Goal: Information Seeking & Learning: Check status

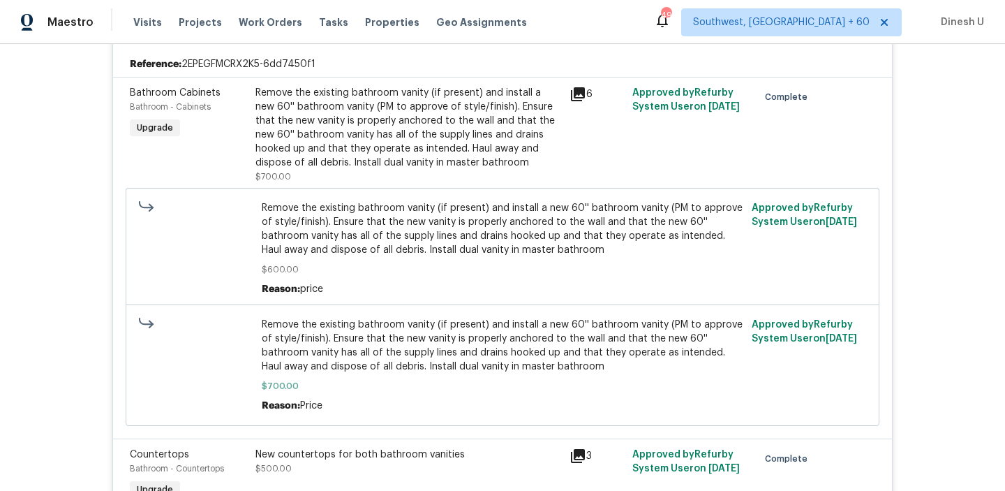
scroll to position [549, 0]
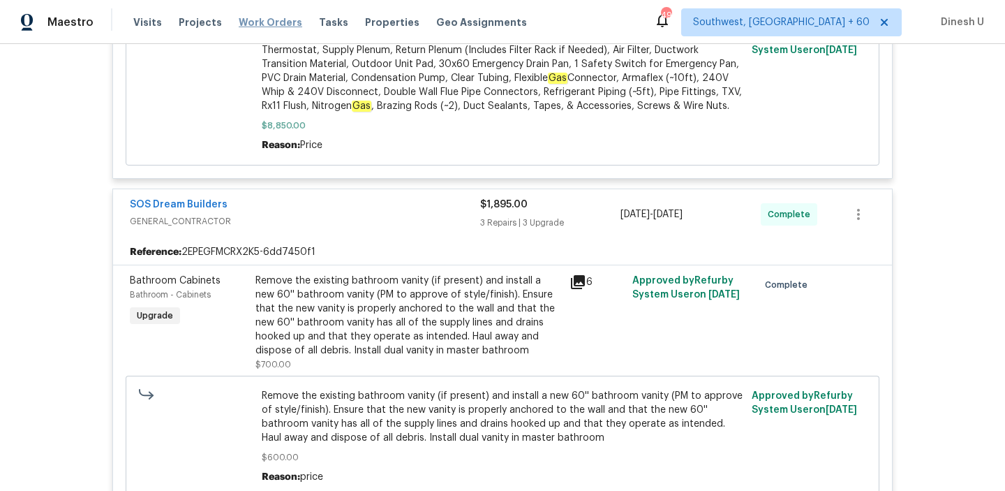
click at [258, 27] on span "Work Orders" at bounding box center [271, 22] width 64 height 14
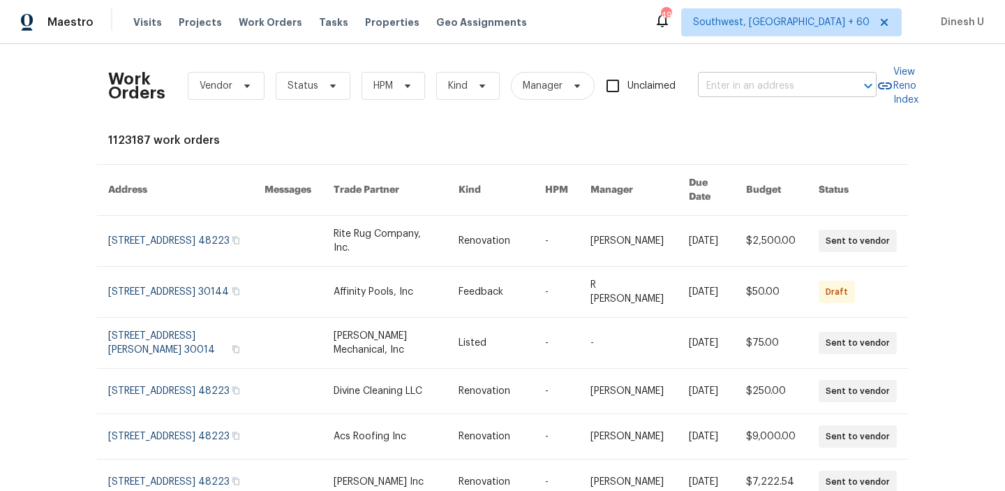
click at [739, 82] on input "text" at bounding box center [768, 86] width 140 height 22
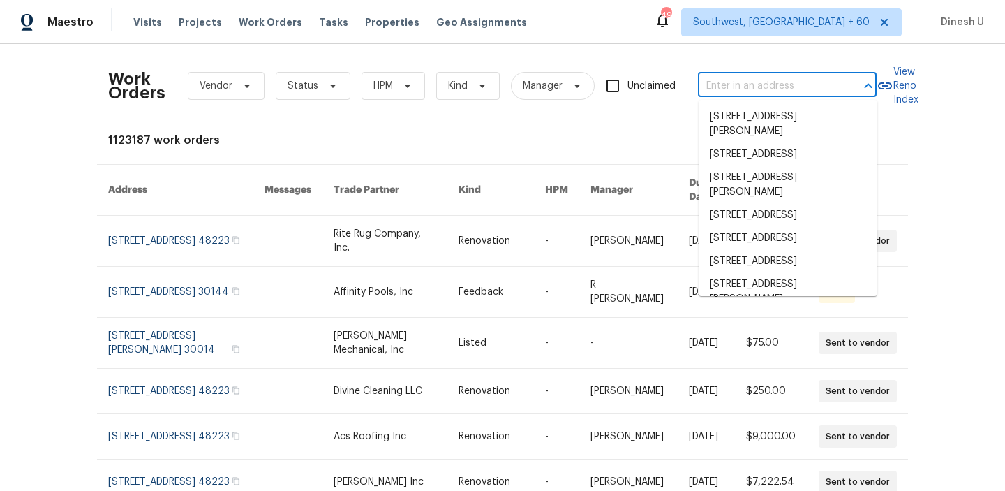
paste input "[STREET_ADDRESS][PERSON_NAME]"
type input "[STREET_ADDRESS][PERSON_NAME]"
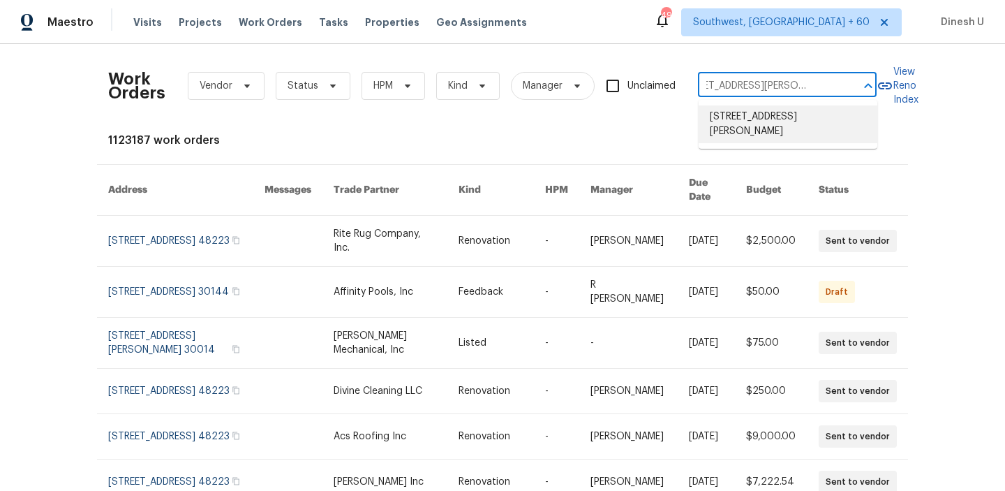
click at [725, 120] on li "[STREET_ADDRESS][PERSON_NAME]" at bounding box center [788, 124] width 179 height 38
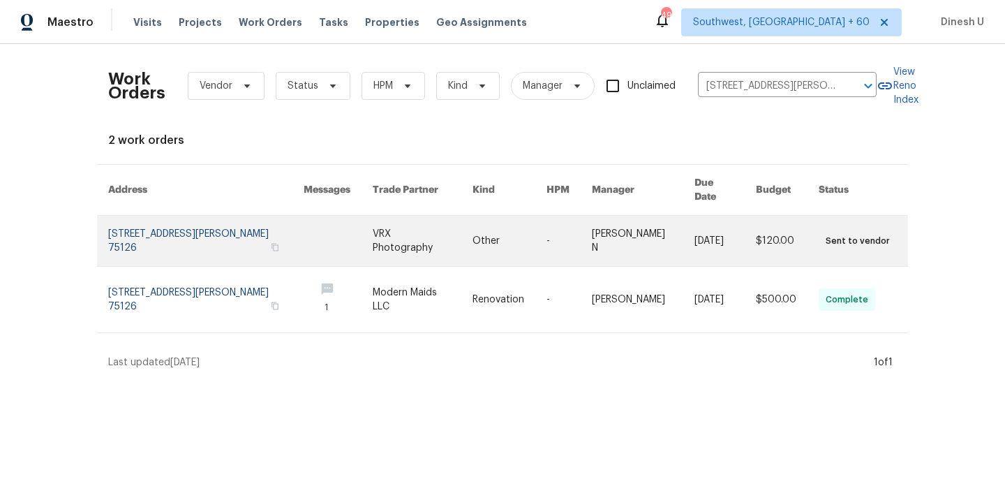
click at [166, 225] on link at bounding box center [205, 241] width 195 height 50
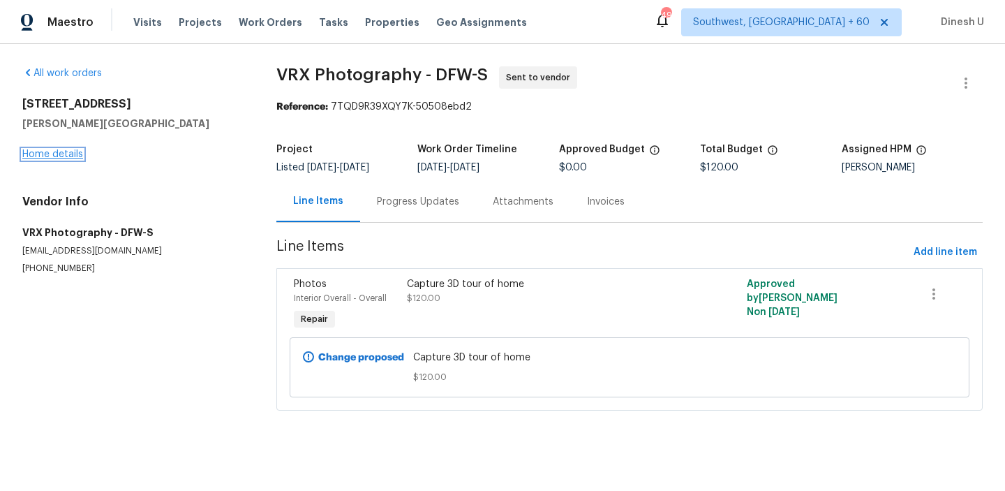
click at [47, 152] on link "Home details" at bounding box center [52, 154] width 61 height 10
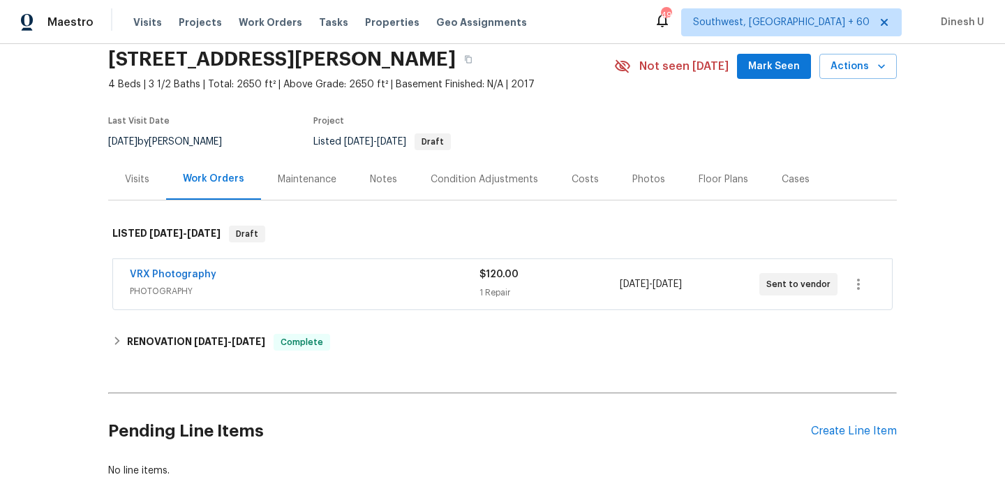
scroll to position [108, 0]
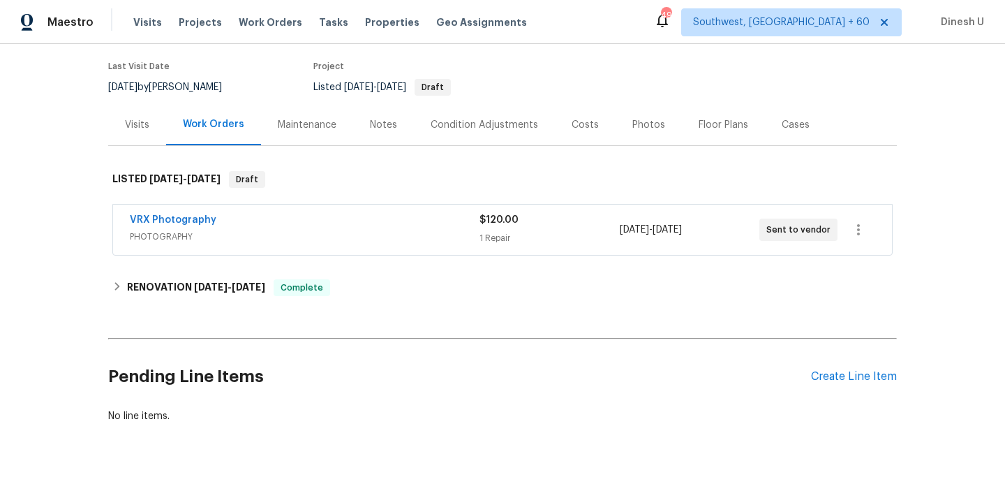
click at [510, 234] on div "1 Repair" at bounding box center [550, 238] width 140 height 14
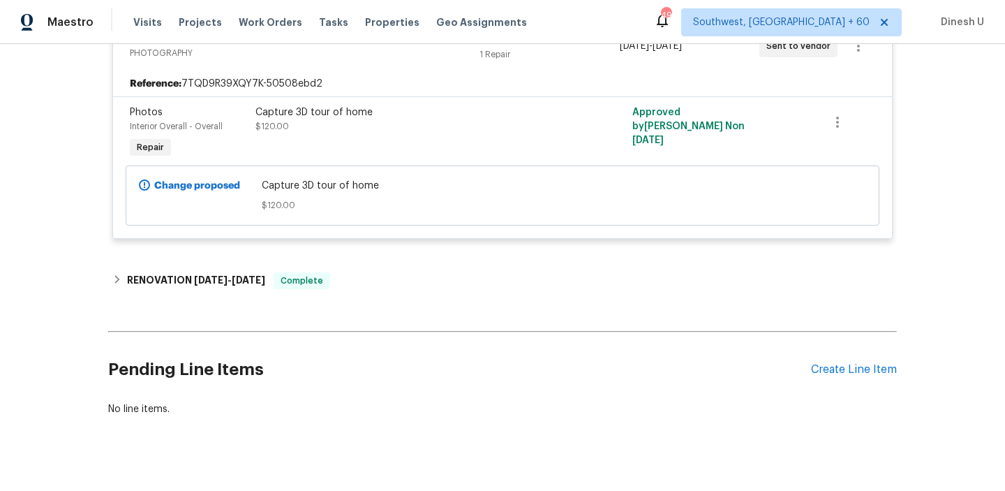
scroll to position [311, 0]
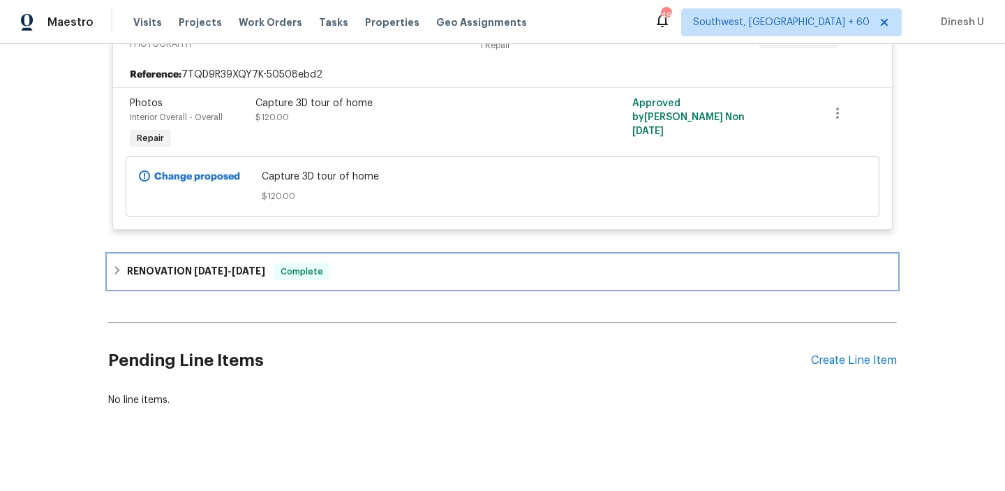
click at [202, 269] on span "[DATE]" at bounding box center [211, 271] width 34 height 10
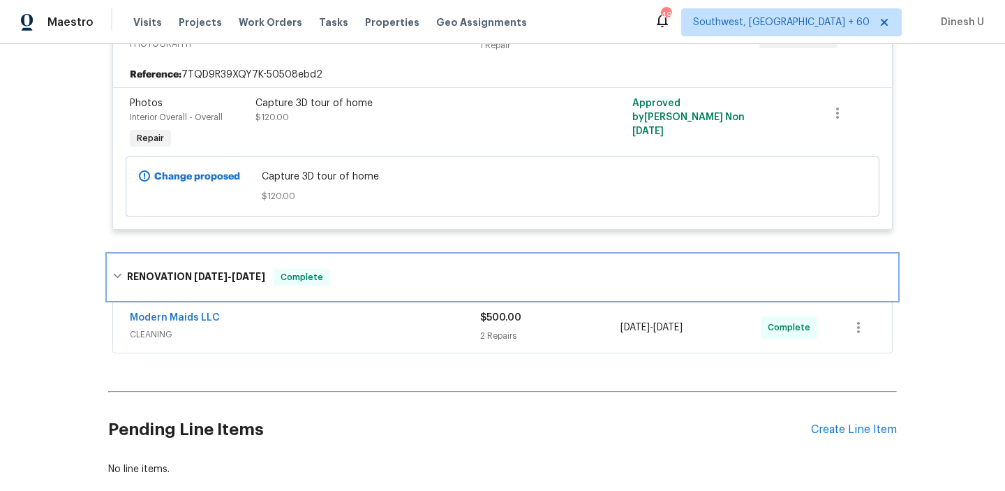
scroll to position [380, 0]
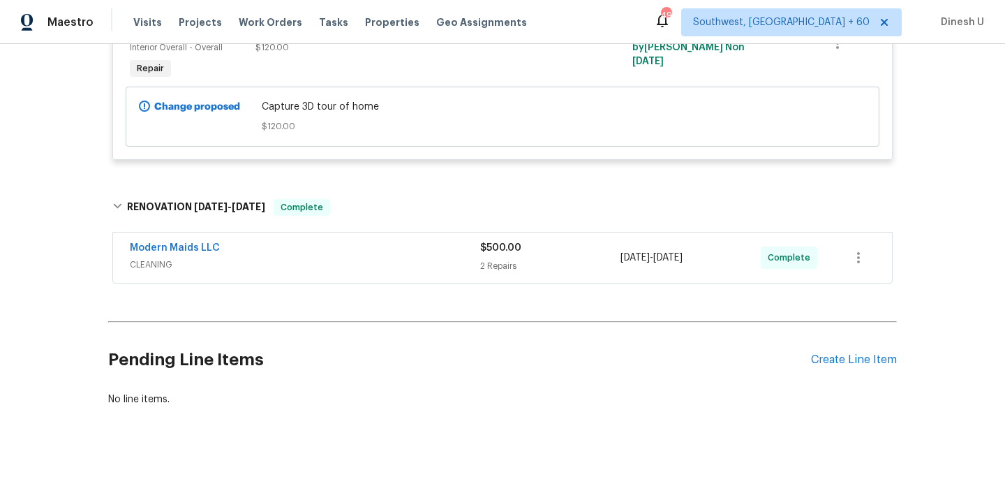
click at [496, 272] on div "2 Repairs" at bounding box center [550, 266] width 140 height 14
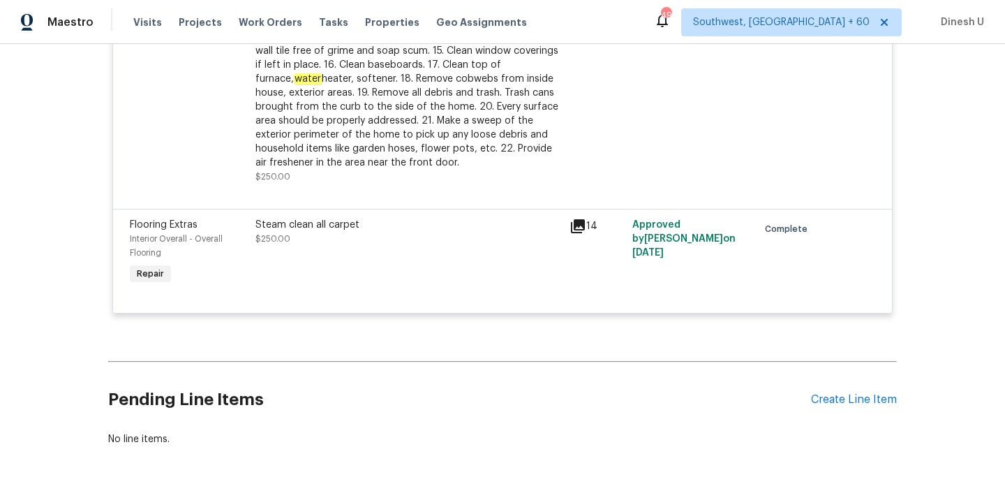
scroll to position [0, 0]
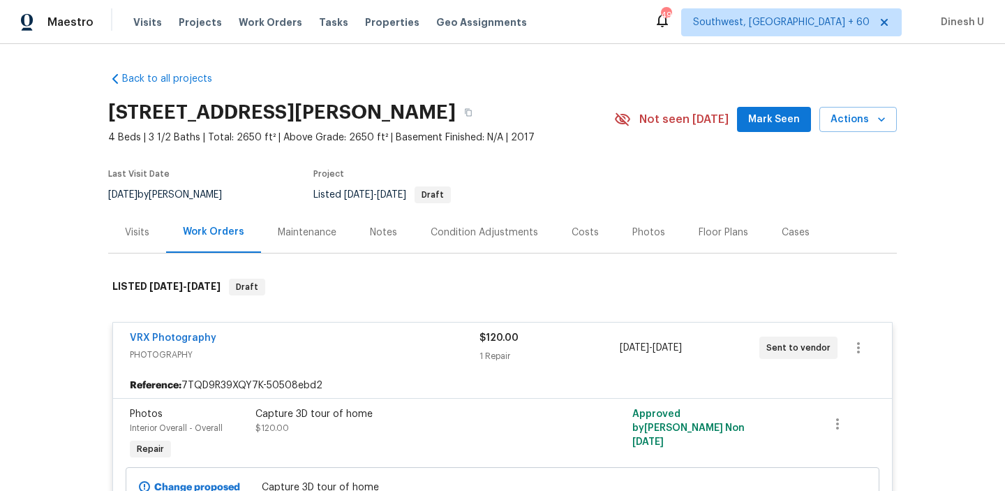
click at [207, 115] on h2 "[STREET_ADDRESS][PERSON_NAME]" at bounding box center [282, 112] width 348 height 14
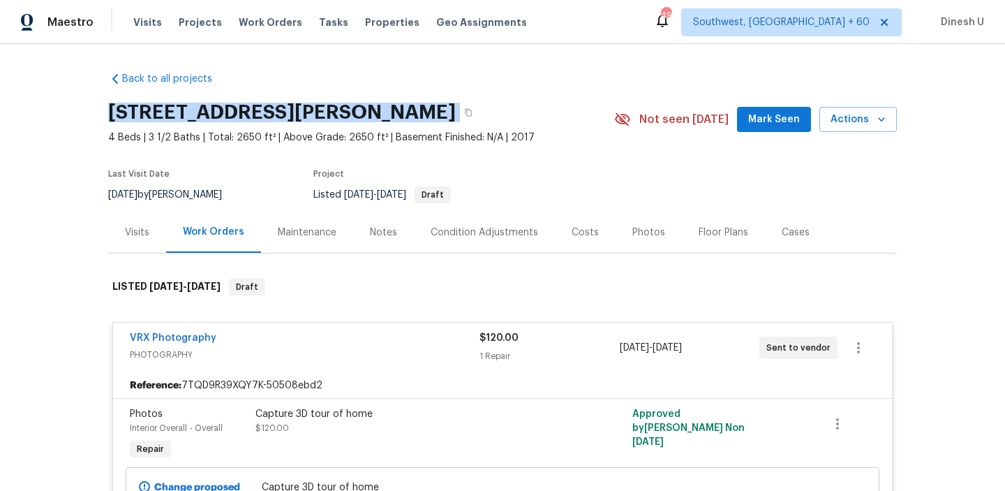
click at [207, 115] on h2 "[STREET_ADDRESS][PERSON_NAME]" at bounding box center [282, 112] width 348 height 14
copy div "[STREET_ADDRESS][PERSON_NAME]"
click at [132, 233] on div "Visits" at bounding box center [137, 232] width 24 height 14
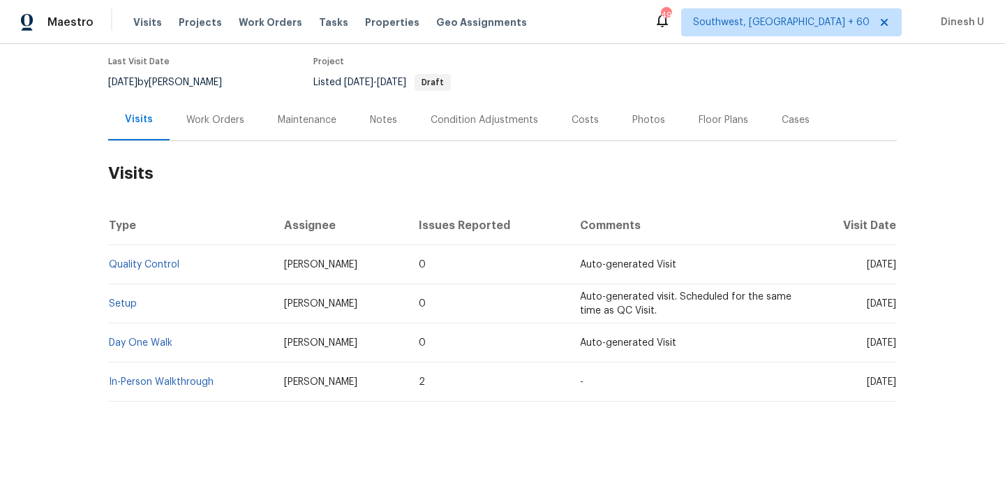
scroll to position [118, 0]
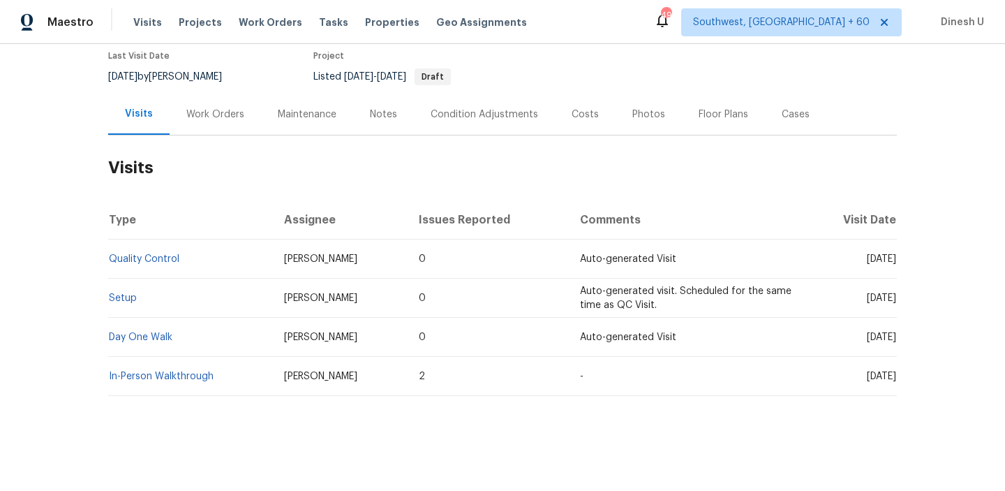
click at [114, 303] on td "Setup" at bounding box center [190, 298] width 165 height 39
click at [123, 292] on td "Setup" at bounding box center [190, 298] width 165 height 39
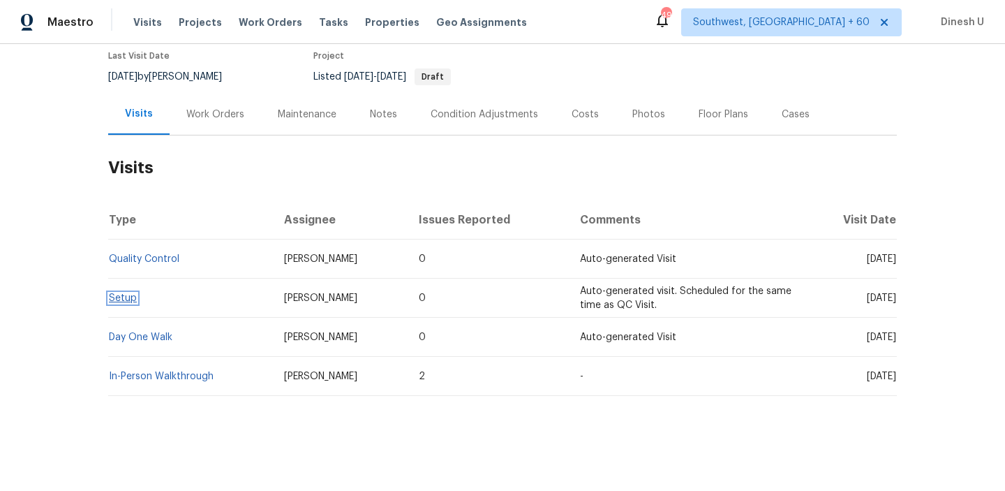
click at [121, 300] on link "Setup" at bounding box center [123, 298] width 28 height 10
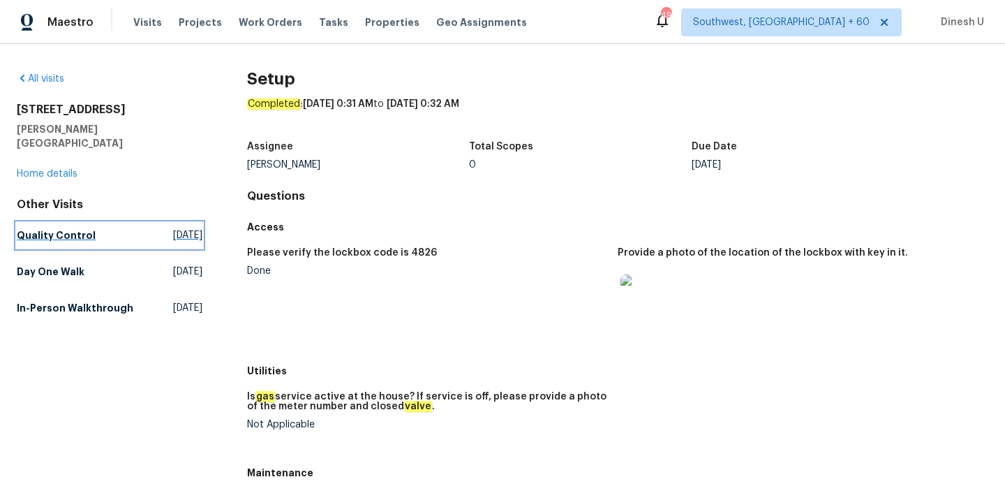
click at [173, 228] on span "[DATE]" at bounding box center [187, 235] width 29 height 14
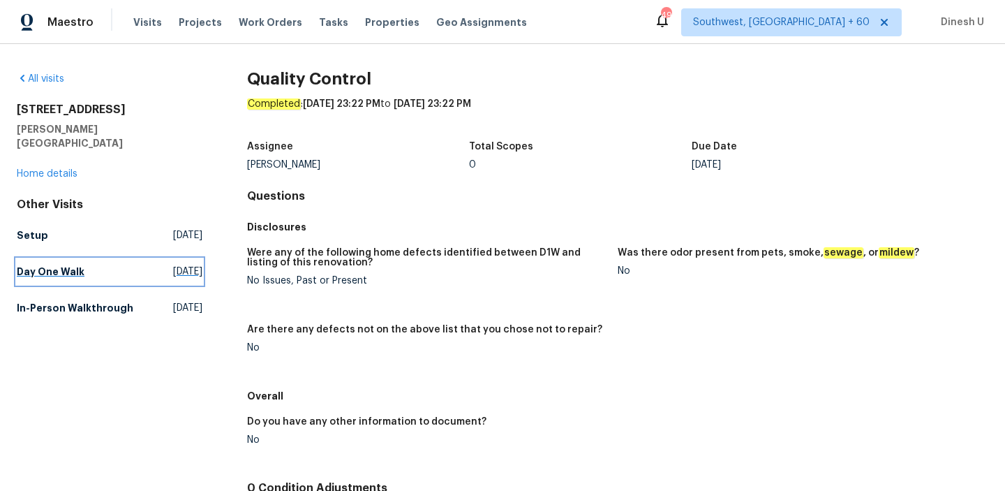
click at [175, 265] on span "[DATE]" at bounding box center [187, 272] width 29 height 14
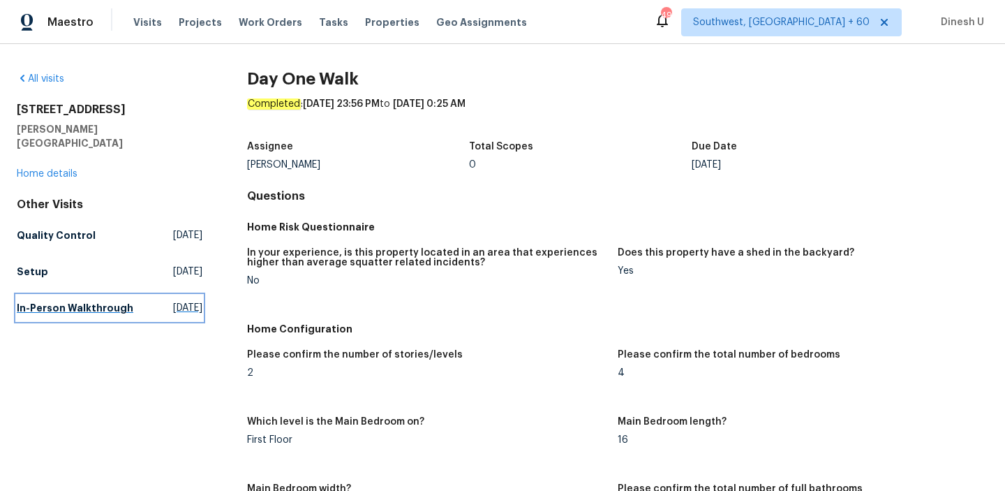
click at [173, 301] on span "[DATE]" at bounding box center [187, 308] width 29 height 14
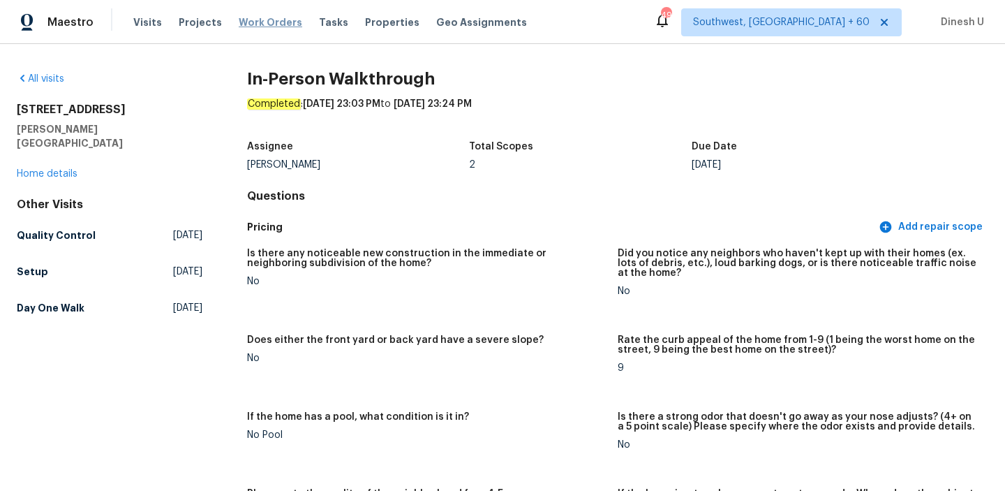
click at [251, 24] on span "Work Orders" at bounding box center [271, 22] width 64 height 14
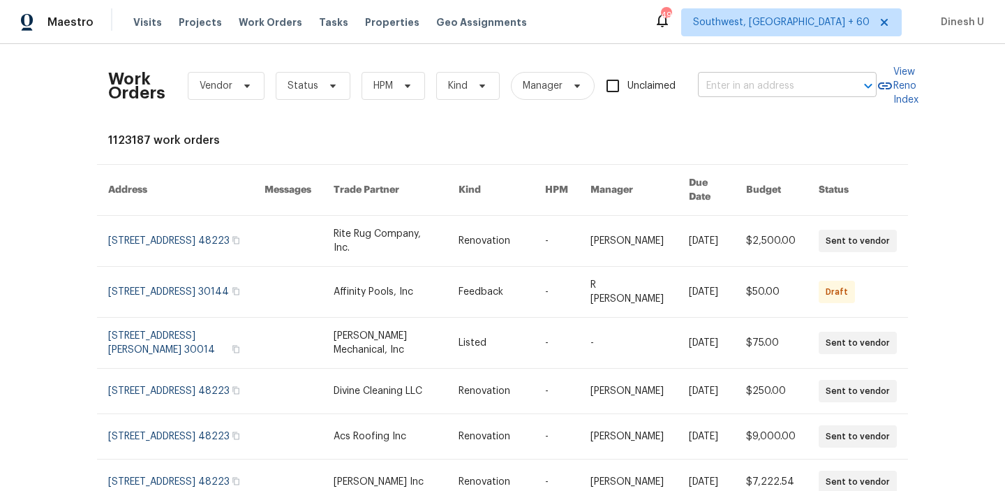
click at [717, 86] on input "text" at bounding box center [768, 86] width 140 height 22
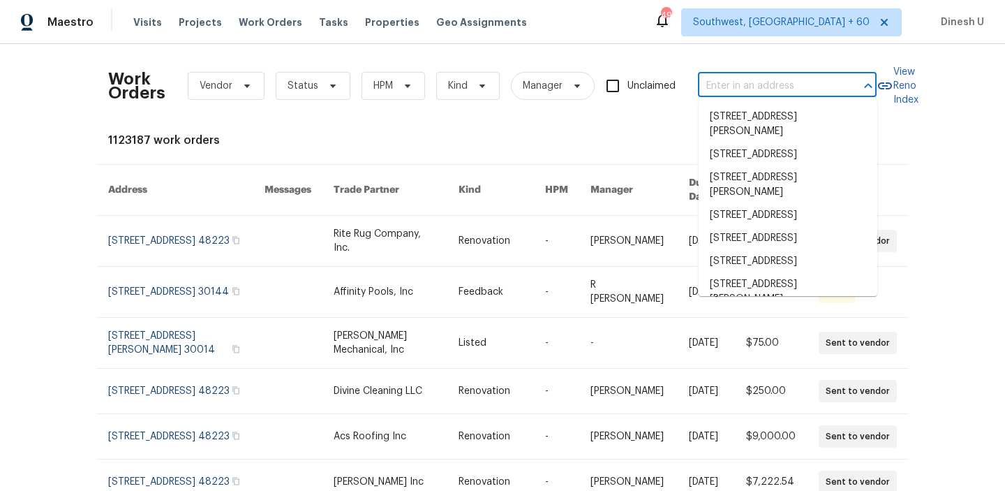
paste input "[STREET_ADDRESS]"
type input "[STREET_ADDRESS]"
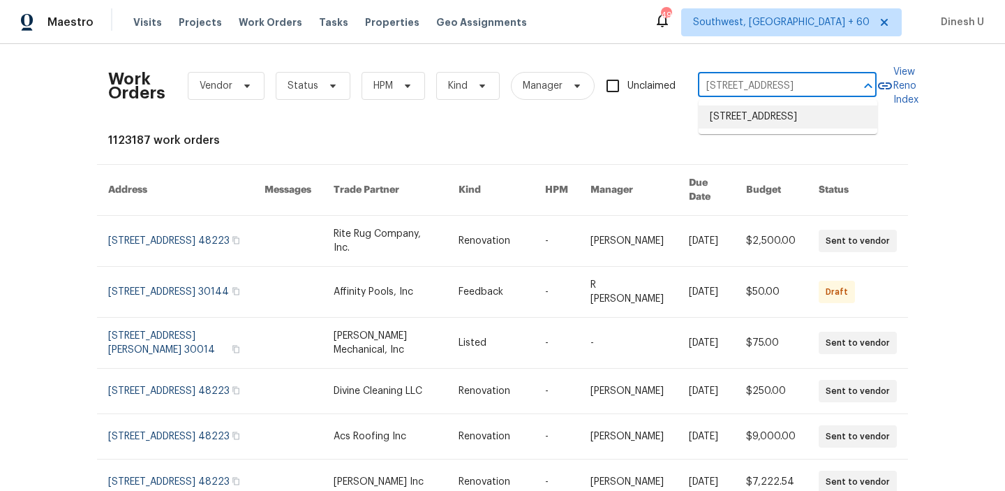
click at [717, 119] on li "[STREET_ADDRESS]" at bounding box center [788, 116] width 179 height 23
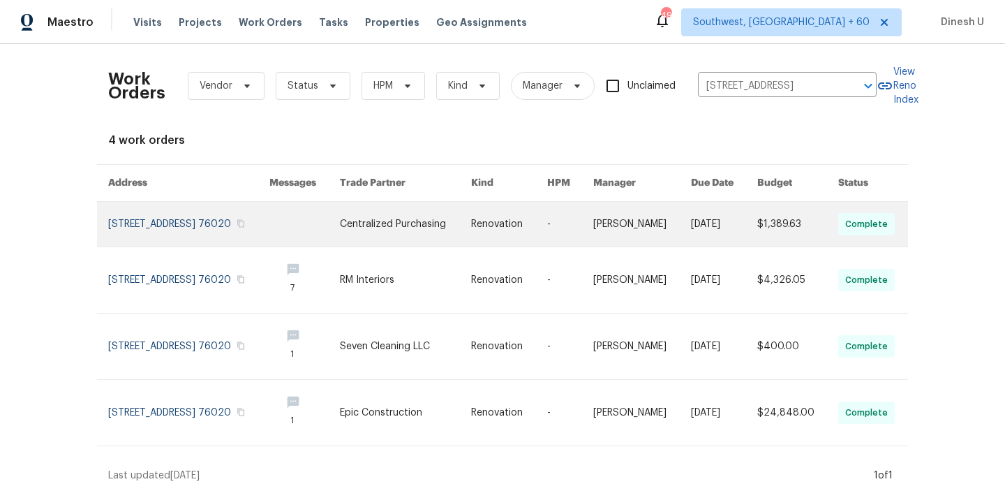
click at [182, 219] on link at bounding box center [188, 224] width 161 height 45
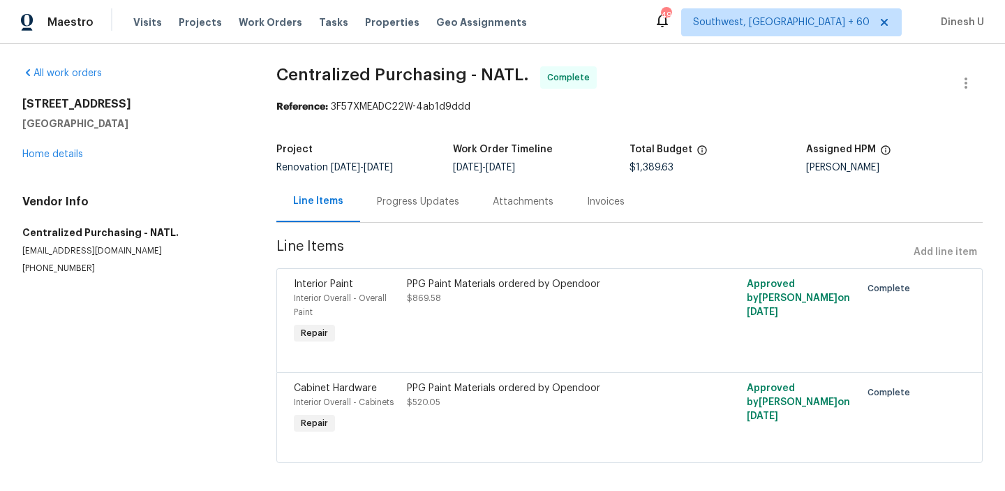
click at [61, 148] on div "[STREET_ADDRESS] Home details" at bounding box center [132, 129] width 221 height 64
click at [60, 153] on link "Home details" at bounding box center [52, 154] width 61 height 10
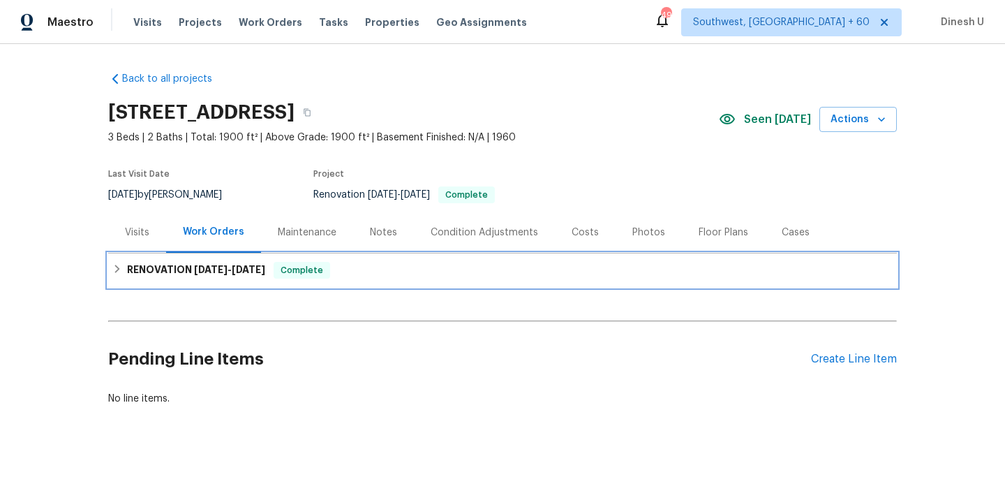
click at [170, 274] on h6 "RENOVATION [DATE] - [DATE]" at bounding box center [196, 270] width 138 height 17
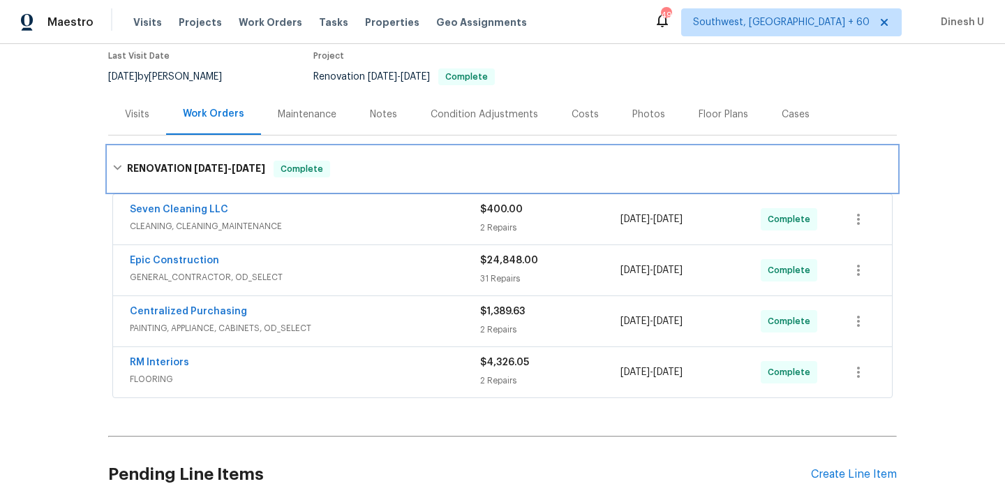
scroll to position [128, 0]
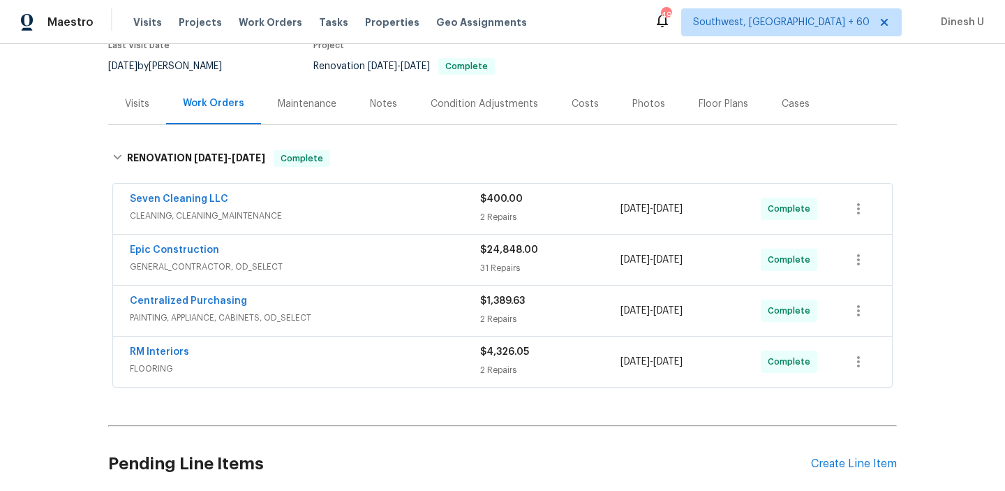
click at [498, 212] on div "2 Repairs" at bounding box center [550, 217] width 140 height 14
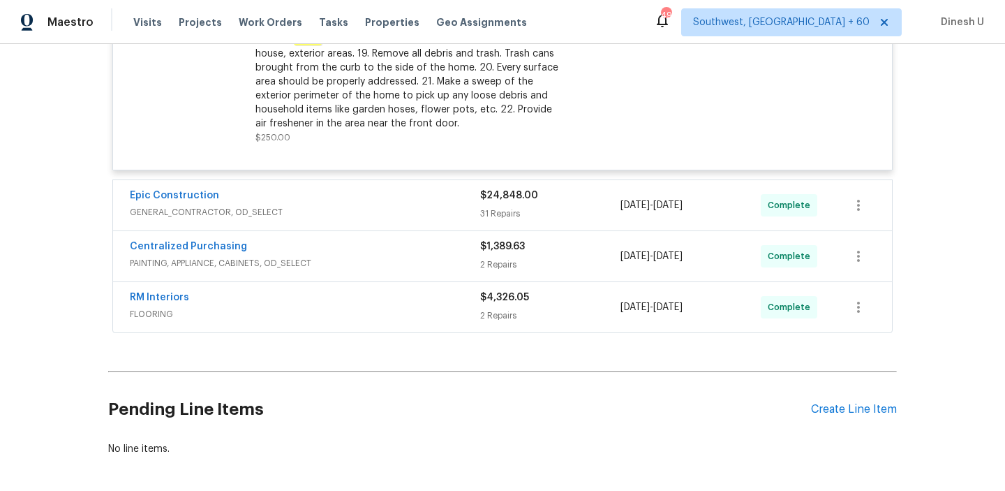
scroll to position [676, 0]
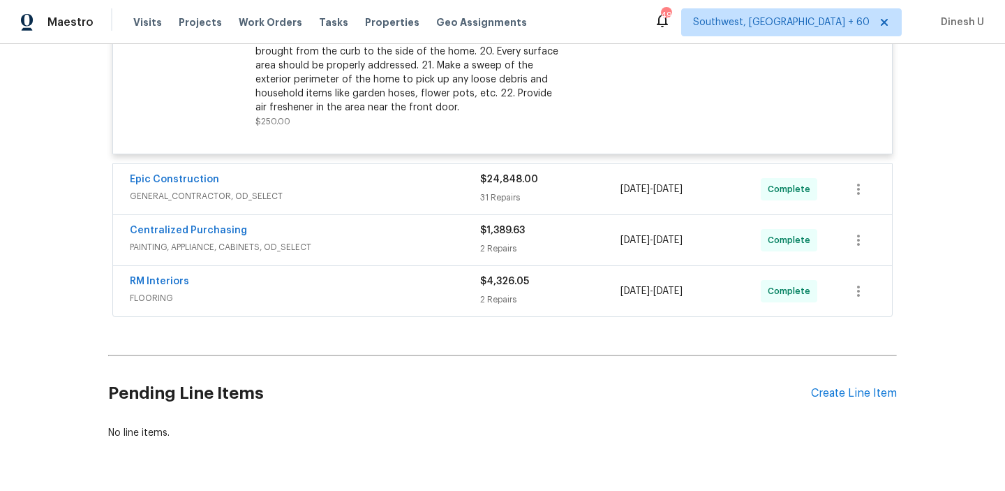
click at [484, 188] on div "$24,848.00 31 Repairs" at bounding box center [550, 189] width 140 height 34
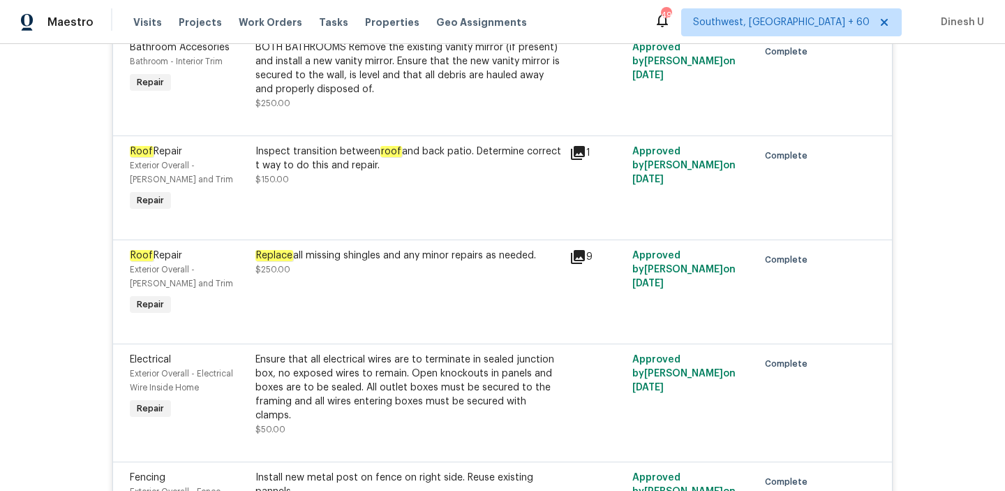
scroll to position [898, 0]
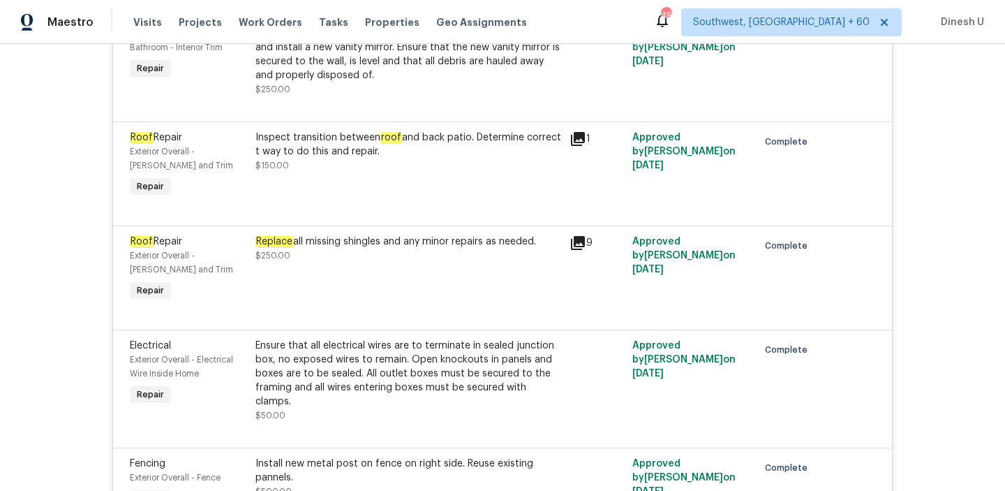
click at [577, 144] on icon at bounding box center [578, 139] width 17 height 17
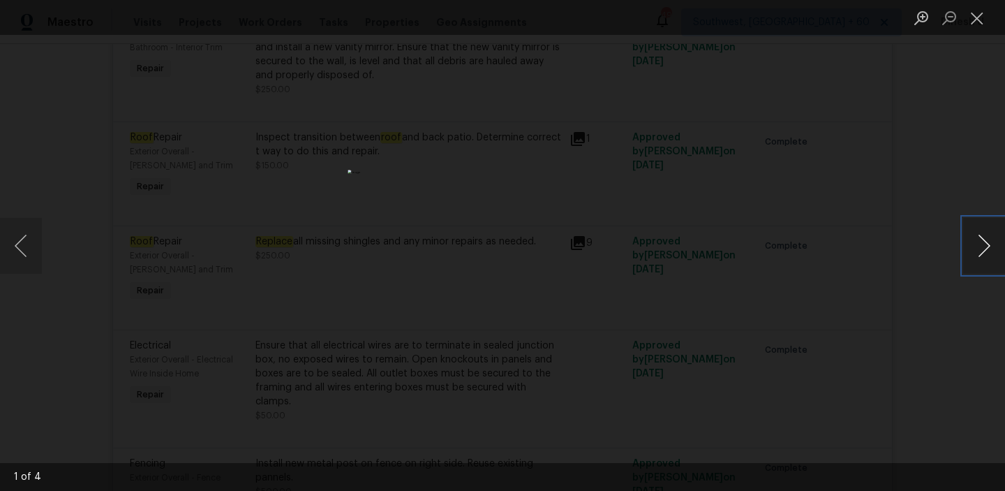
click at [978, 242] on button "Next image" at bounding box center [984, 246] width 42 height 56
click at [984, 20] on button "Close lightbox" at bounding box center [977, 18] width 28 height 24
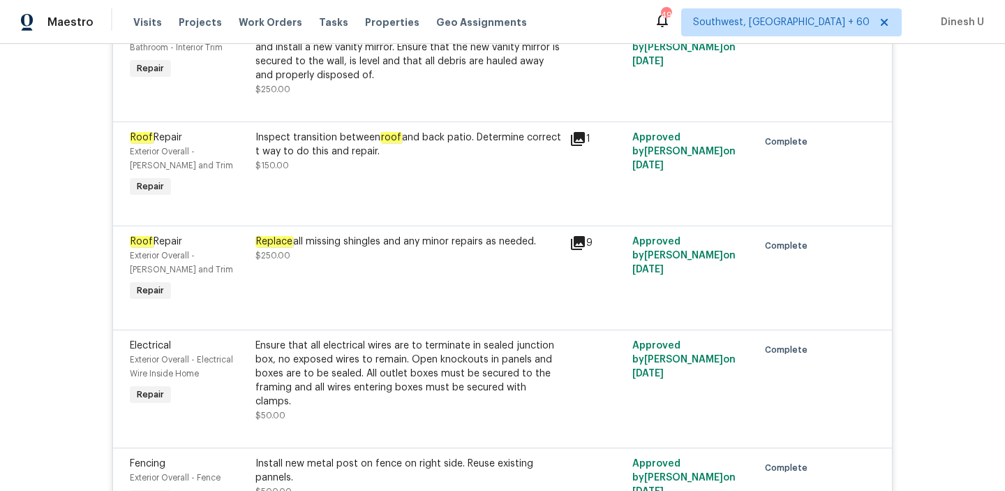
click at [304, 147] on div "Inspect transition between roof and back patio. Determine correct t way to do t…" at bounding box center [408, 145] width 306 height 28
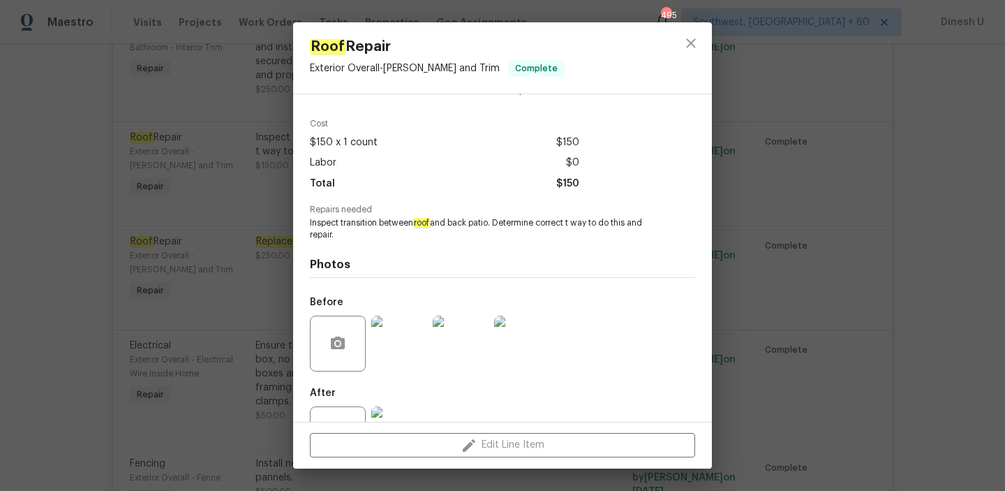
scroll to position [94, 0]
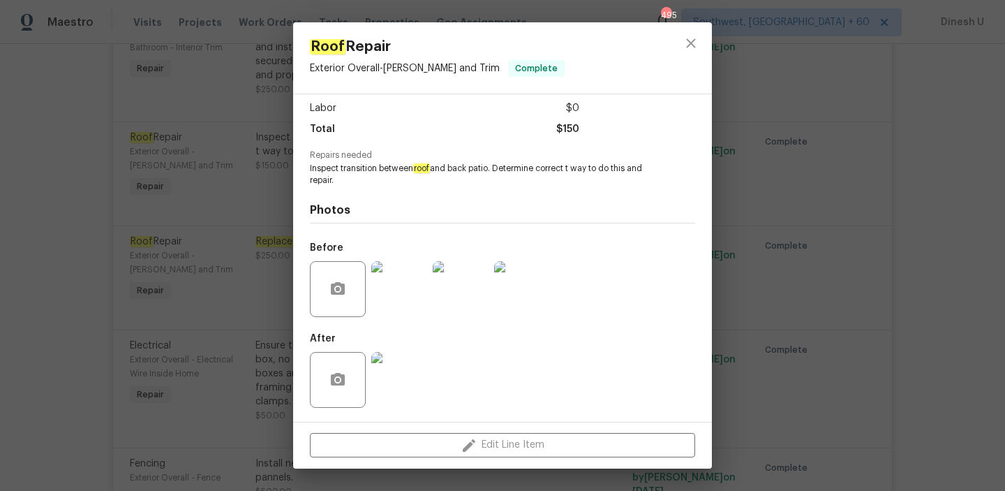
click at [395, 286] on img at bounding box center [399, 289] width 56 height 56
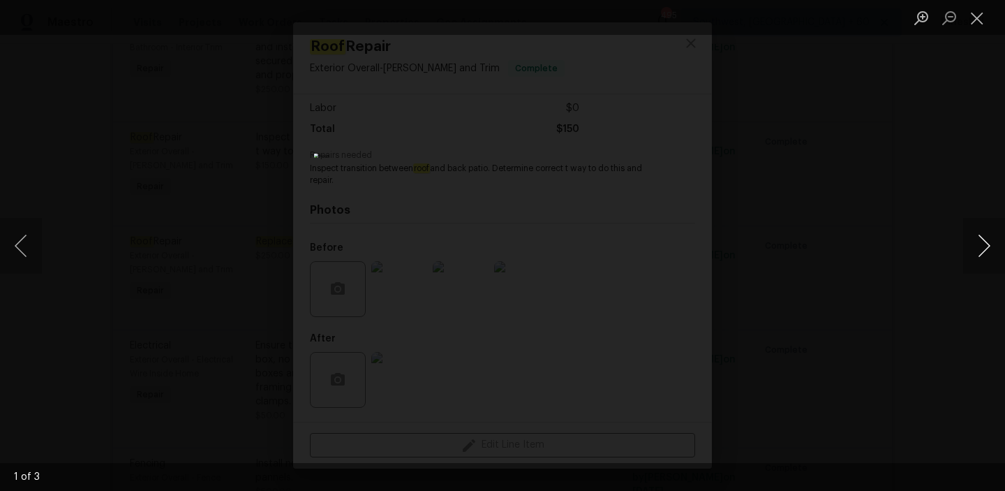
click at [984, 242] on button "Next image" at bounding box center [984, 246] width 42 height 56
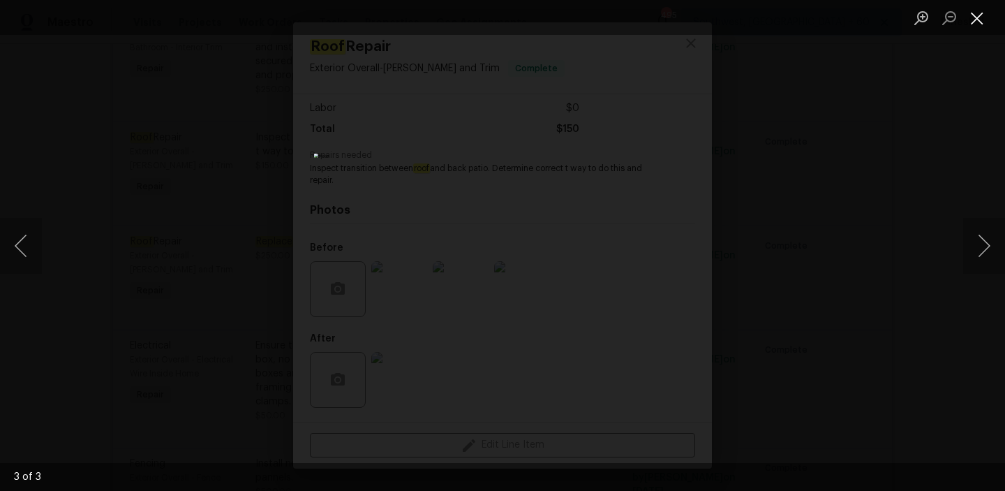
click at [979, 17] on button "Close lightbox" at bounding box center [977, 18] width 28 height 24
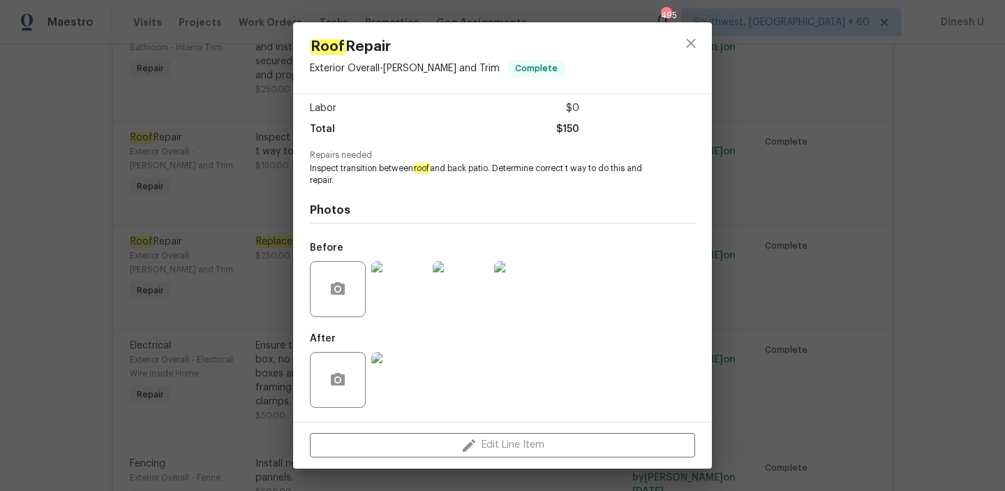
click at [406, 381] on img at bounding box center [399, 380] width 56 height 56
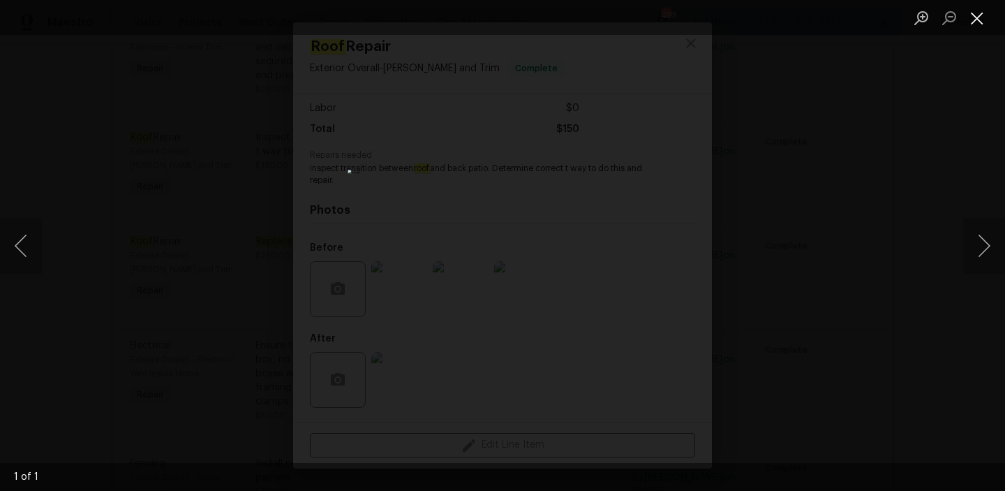
click at [972, 22] on button "Close lightbox" at bounding box center [977, 18] width 28 height 24
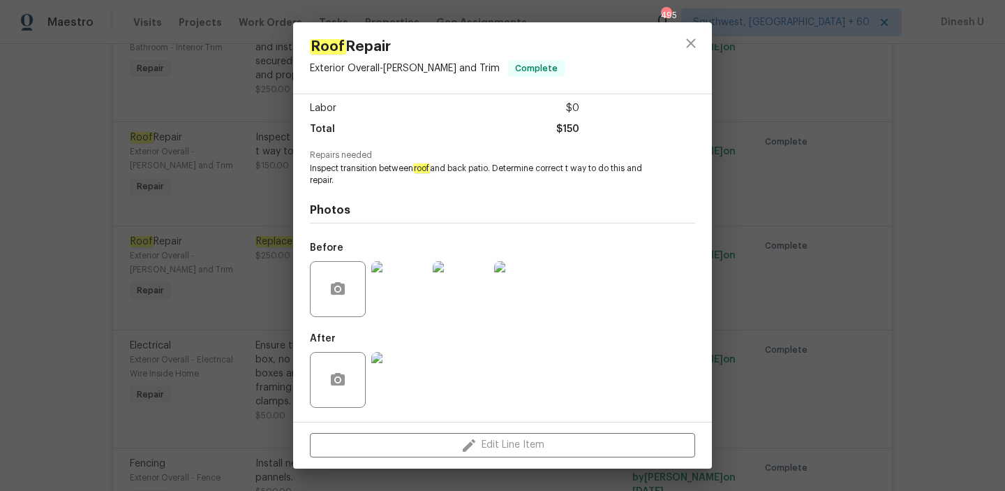
click at [165, 186] on div "Roof Repair Exterior Overall - [PERSON_NAME] and Trim Complete Vendor Epic Cons…" at bounding box center [502, 245] width 1005 height 491
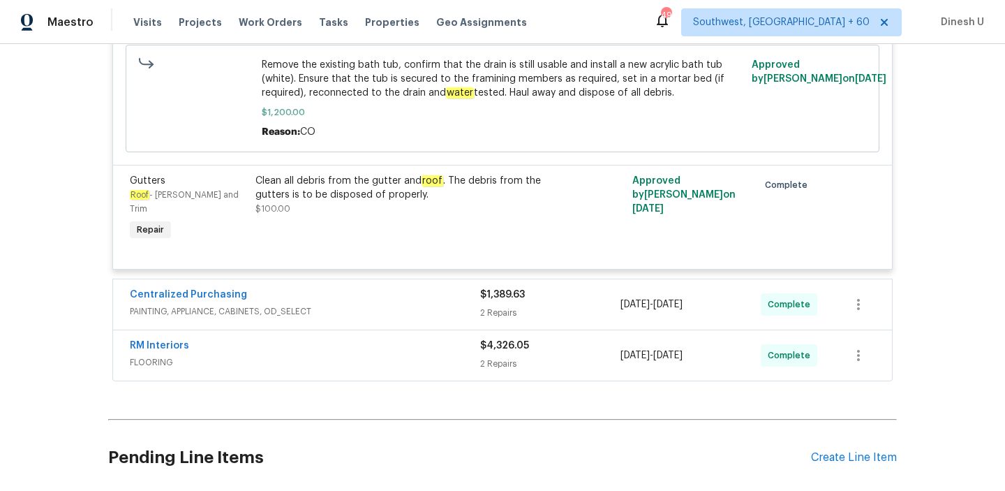
scroll to position [5473, 0]
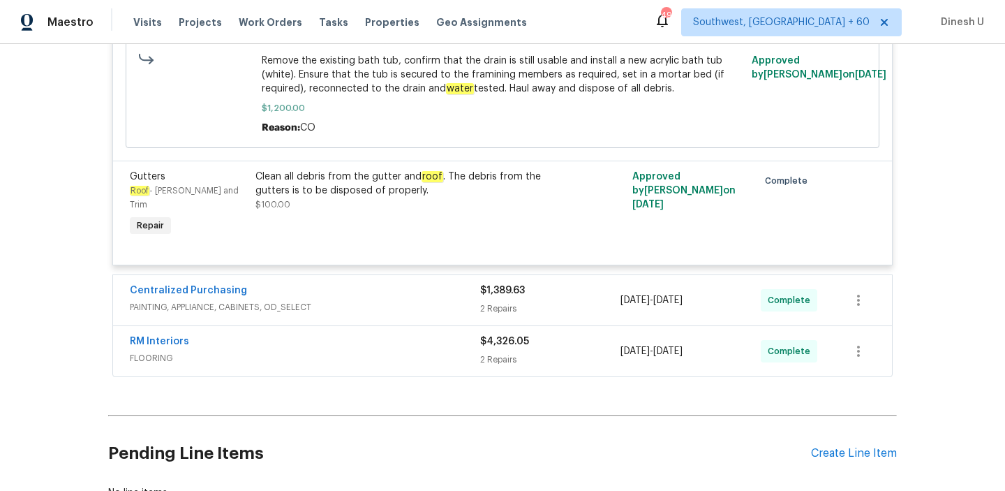
click at [513, 302] on div "2 Repairs" at bounding box center [550, 309] width 140 height 14
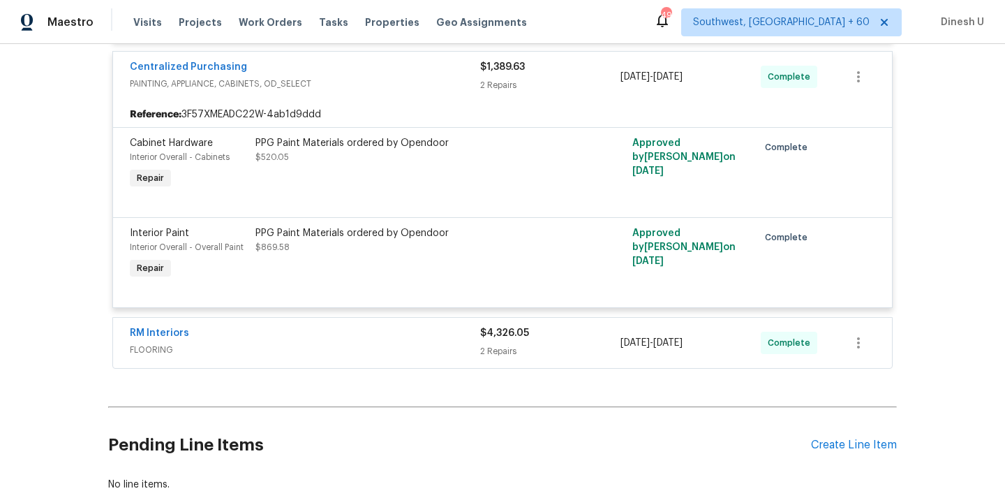
scroll to position [5726, 0]
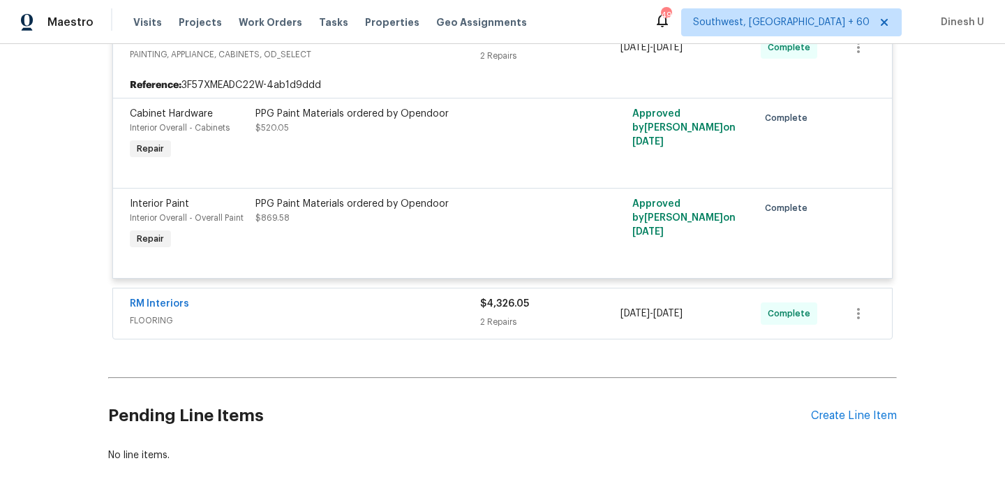
click at [501, 315] on div "2 Repairs" at bounding box center [550, 322] width 140 height 14
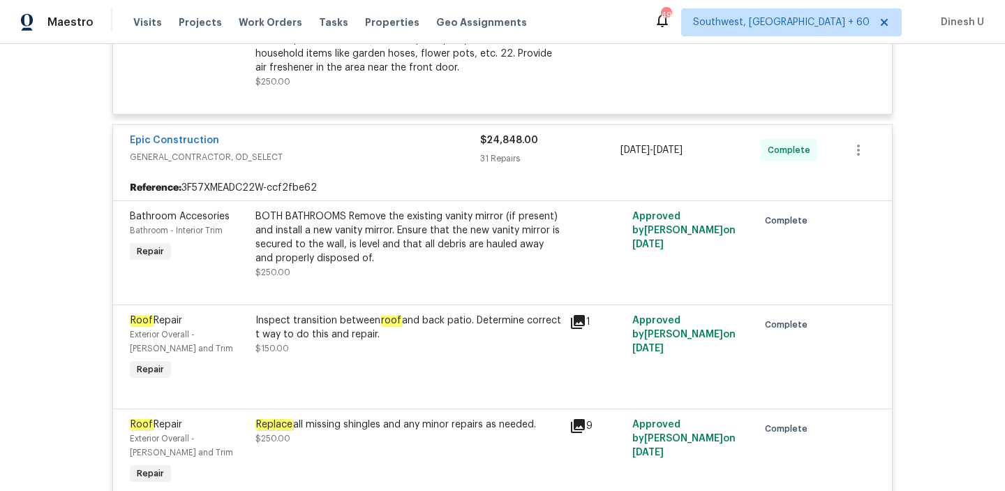
scroll to position [0, 0]
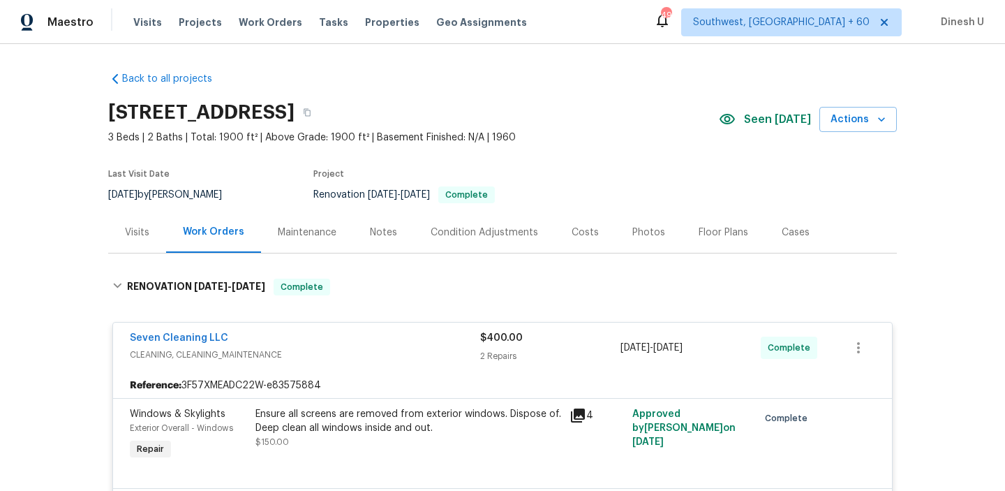
click at [133, 231] on div "Visits" at bounding box center [137, 232] width 24 height 14
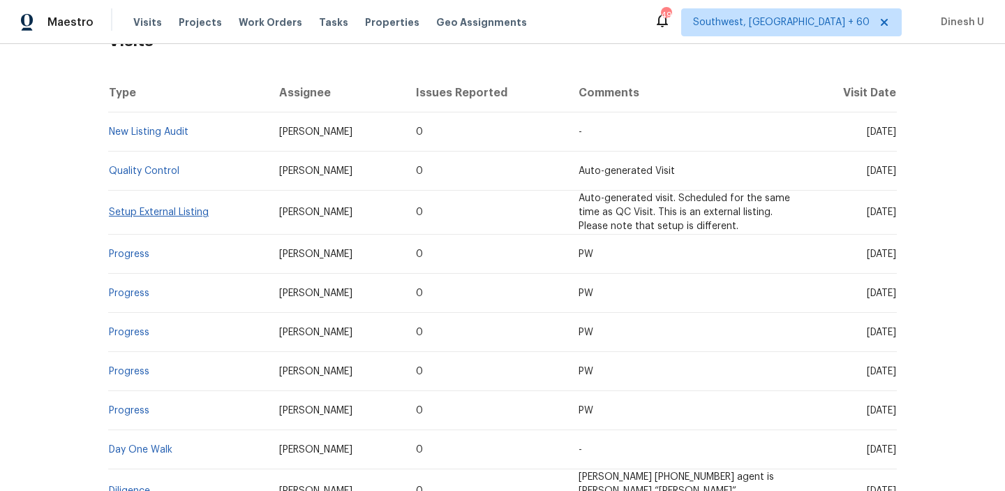
scroll to position [234, 0]
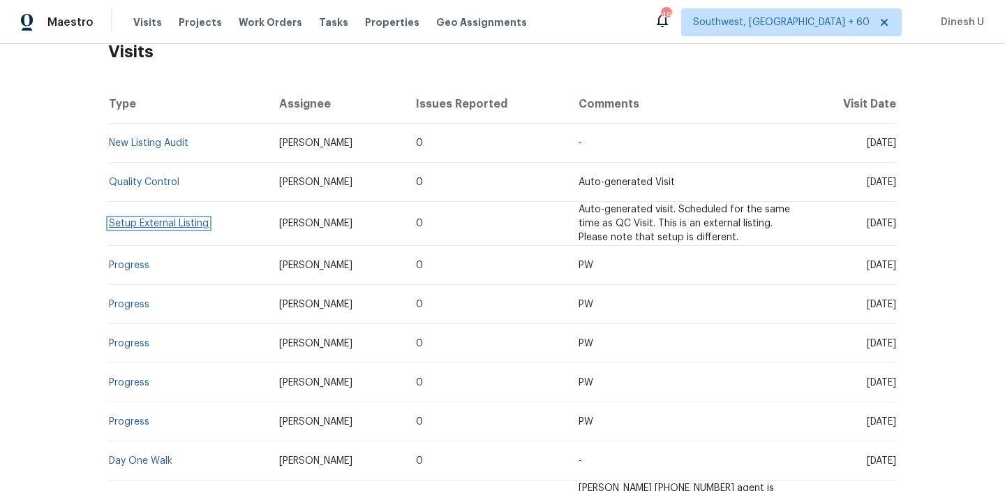
click at [135, 225] on link "Setup External Listing" at bounding box center [159, 223] width 100 height 10
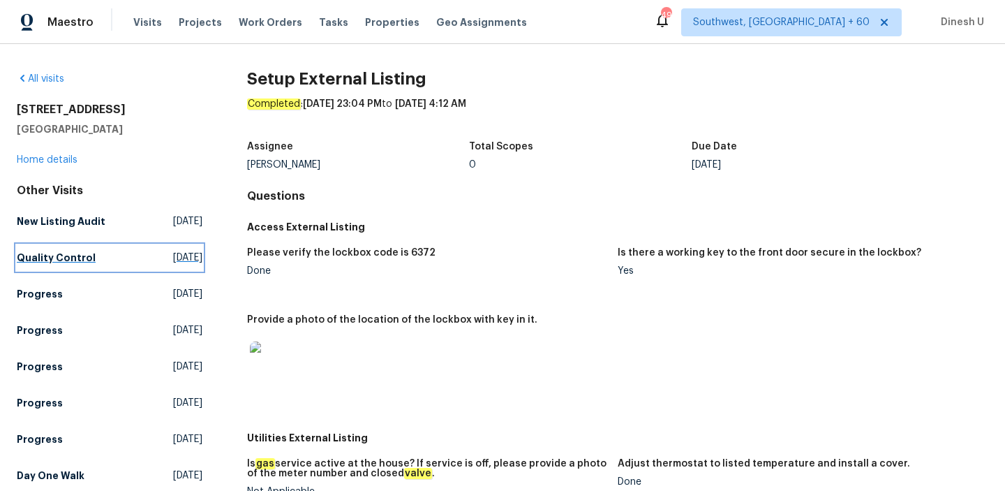
click at [173, 259] on span "[DATE]" at bounding box center [187, 258] width 29 height 14
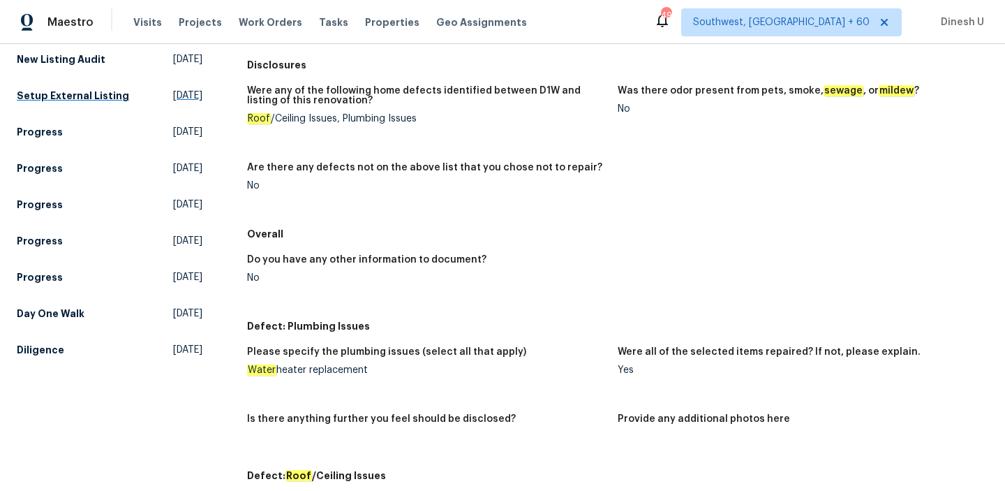
scroll to position [188, 0]
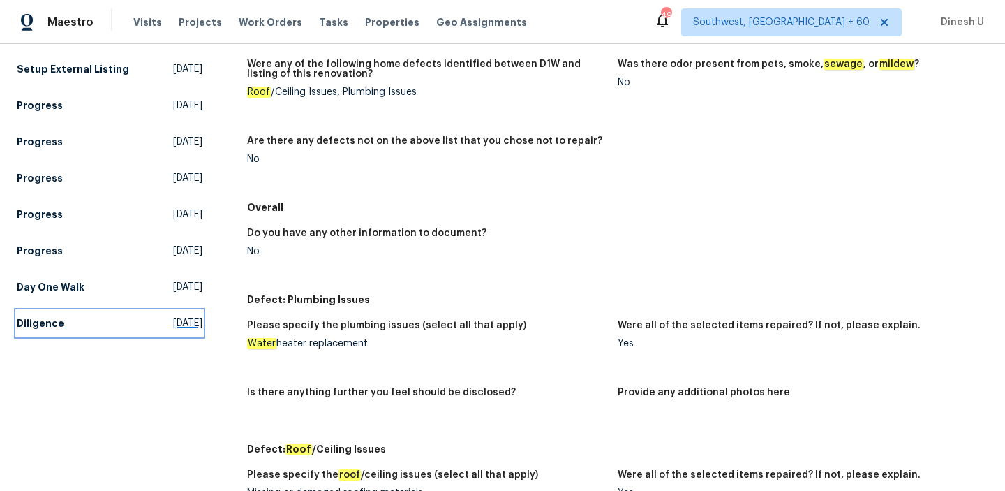
click at [173, 330] on span "[DATE]" at bounding box center [187, 323] width 29 height 14
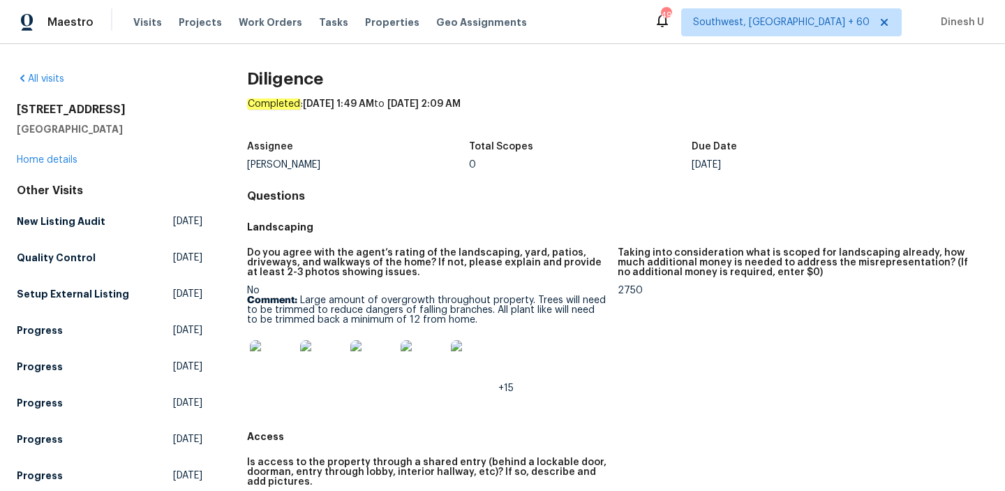
click at [61, 103] on h2 "[STREET_ADDRESS]" at bounding box center [110, 110] width 186 height 14
copy h2 "[STREET_ADDRESS]"
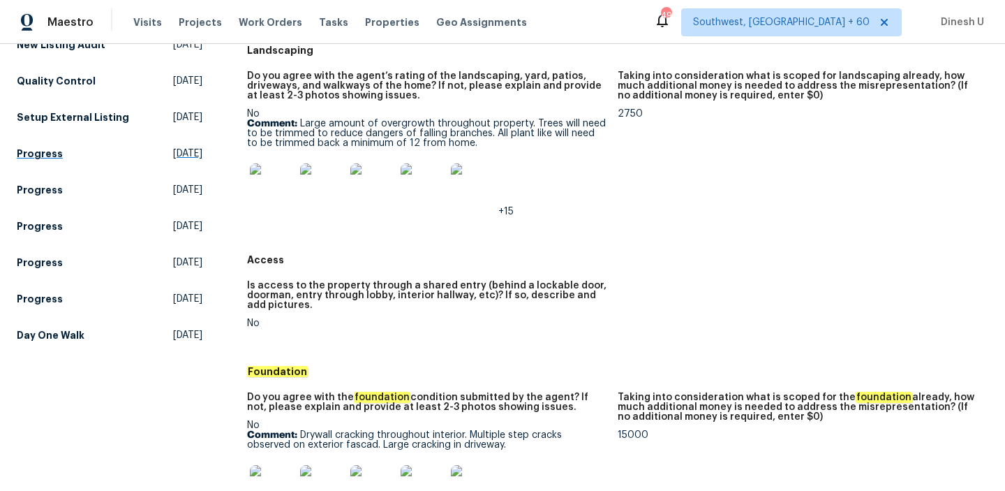
scroll to position [201, 0]
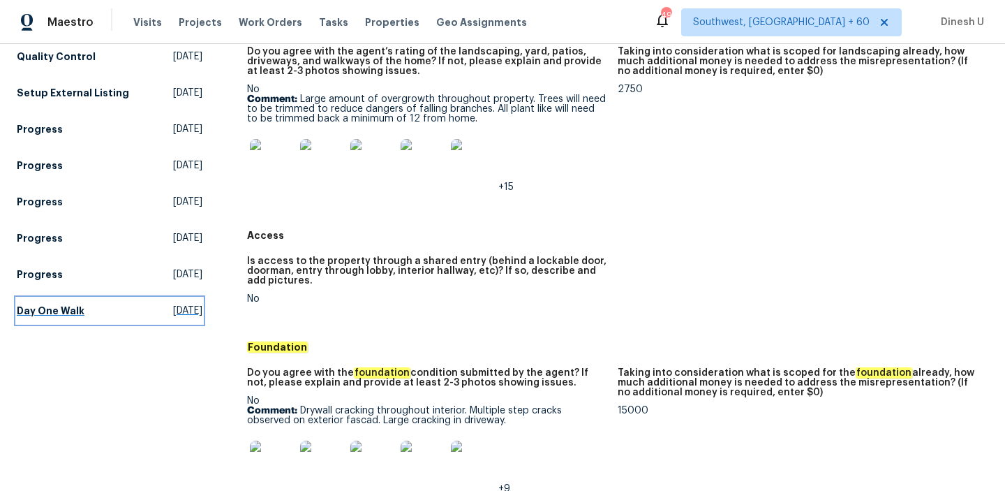
click at [173, 318] on span "[DATE]" at bounding box center [187, 311] width 29 height 14
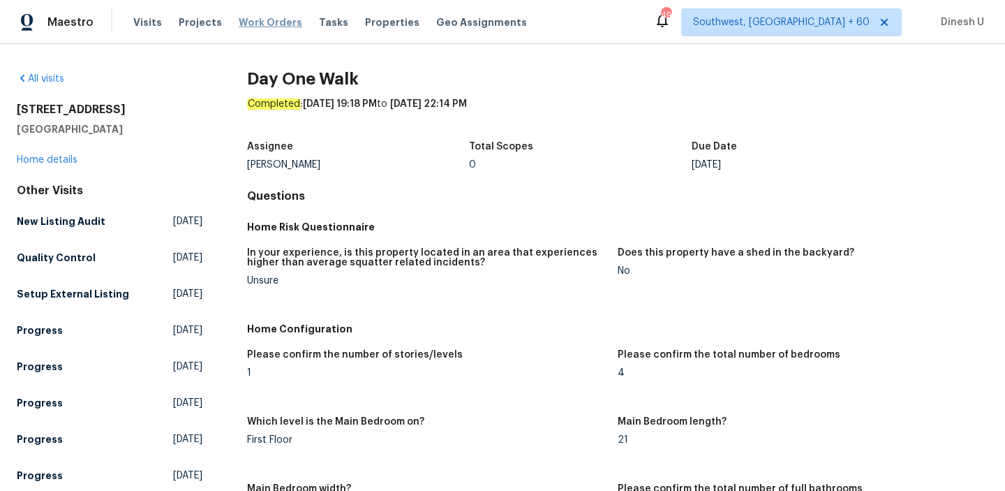
click at [266, 23] on span "Work Orders" at bounding box center [271, 22] width 64 height 14
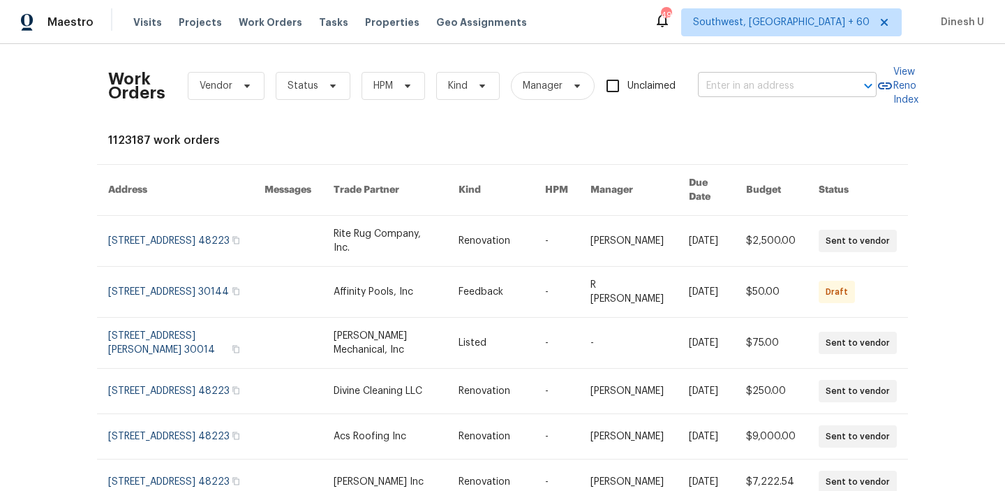
click at [743, 93] on input "text" at bounding box center [768, 86] width 140 height 22
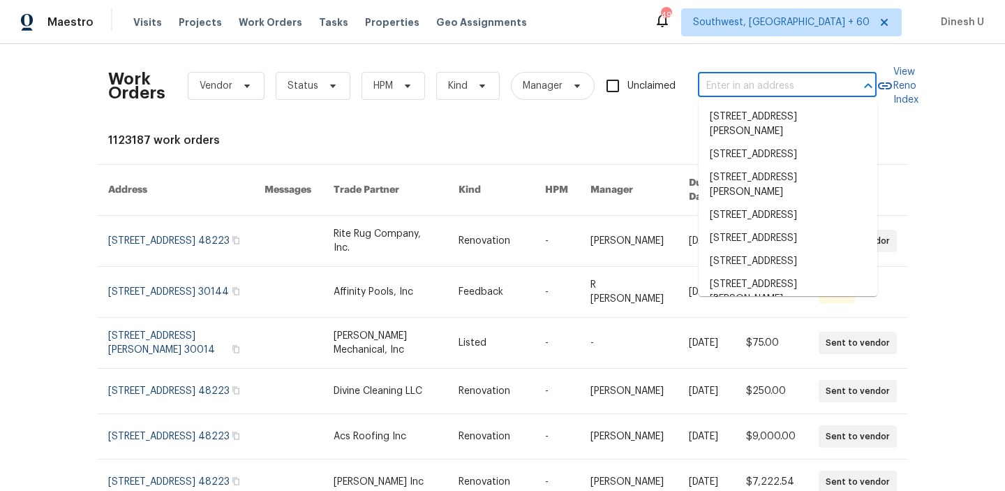
paste input "[STREET_ADDRESS]"
type input "[STREET_ADDRESS]"
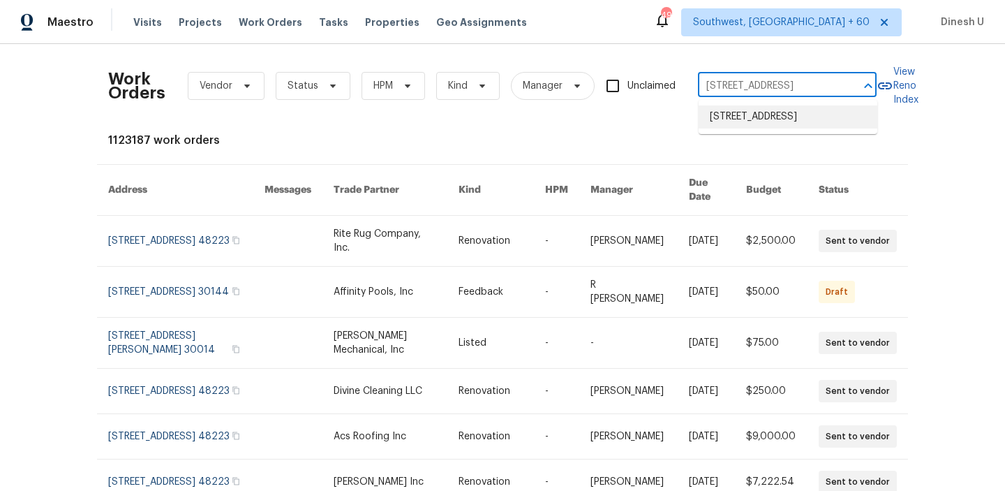
click at [742, 112] on li "[STREET_ADDRESS]" at bounding box center [788, 116] width 179 height 23
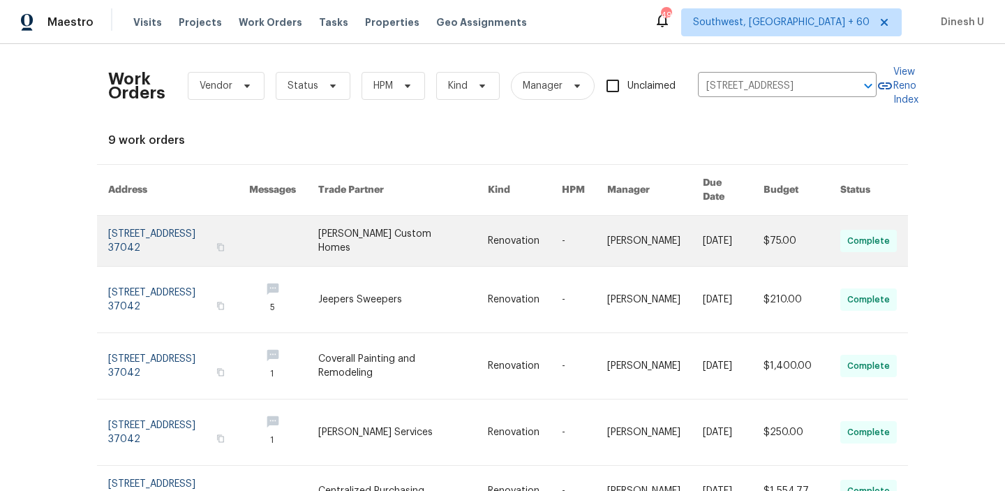
click at [171, 216] on link at bounding box center [178, 241] width 141 height 50
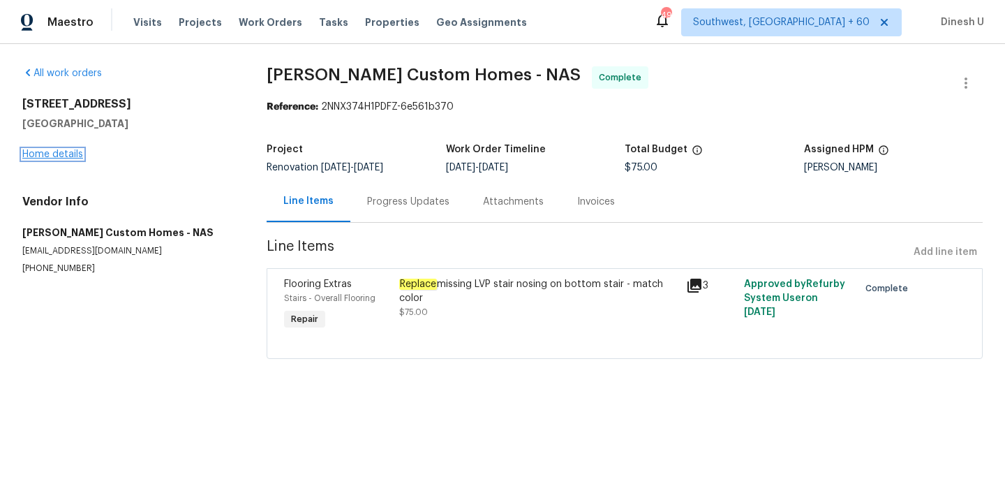
click at [57, 155] on link "Home details" at bounding box center [52, 154] width 61 height 10
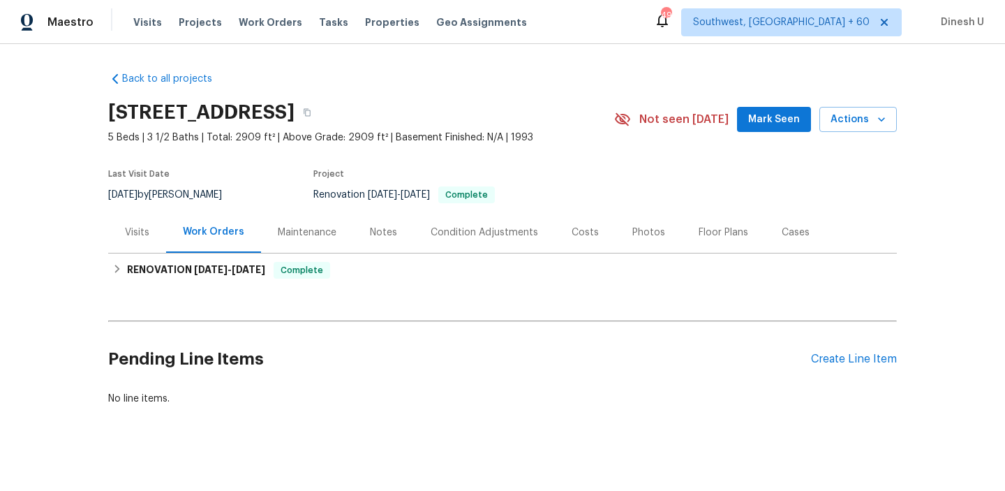
scroll to position [10, 0]
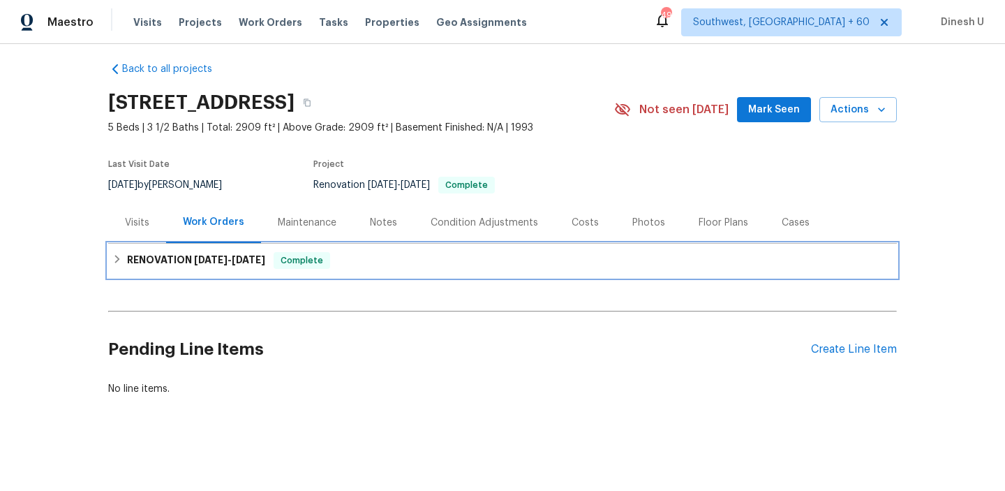
click at [255, 272] on div "RENOVATION [DATE] - [DATE] Complete" at bounding box center [502, 261] width 789 height 34
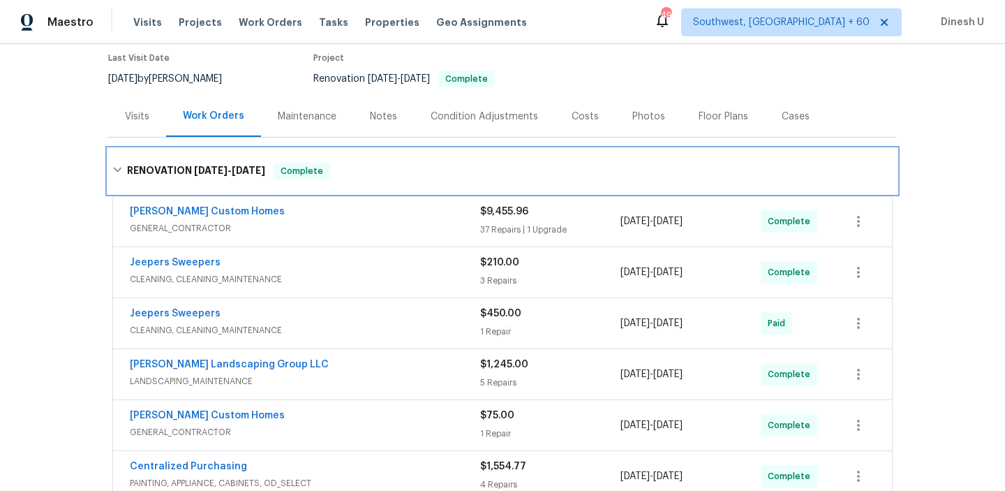
scroll to position [143, 0]
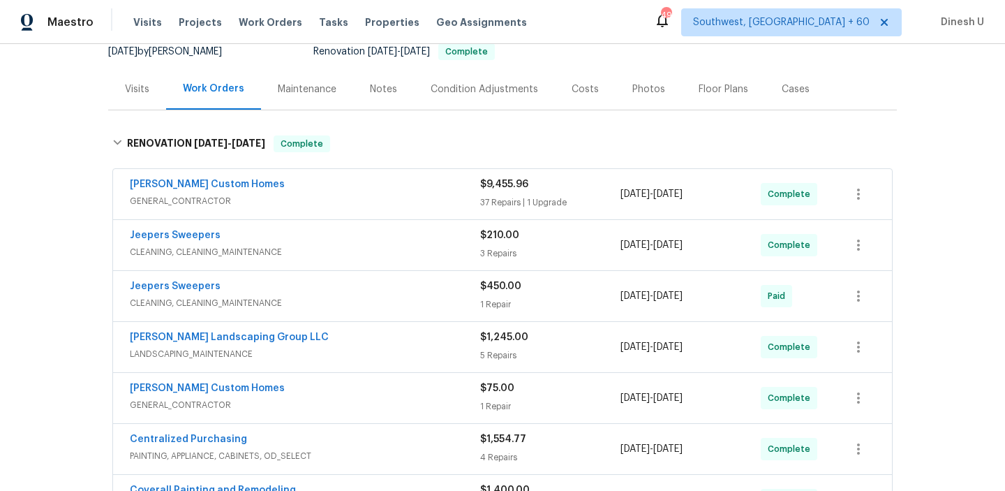
click at [482, 192] on div "$9,455.96 37 Repairs | 1 Upgrade" at bounding box center [550, 194] width 140 height 34
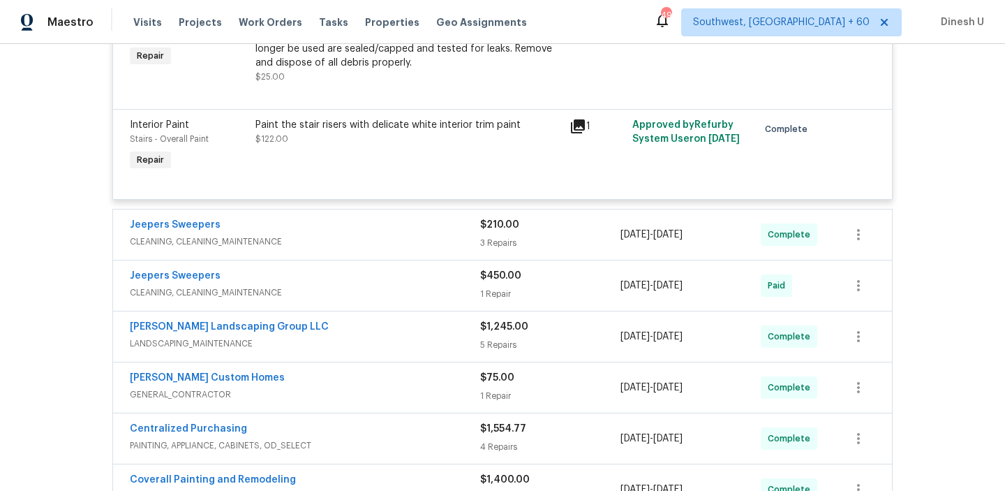
scroll to position [4757, 0]
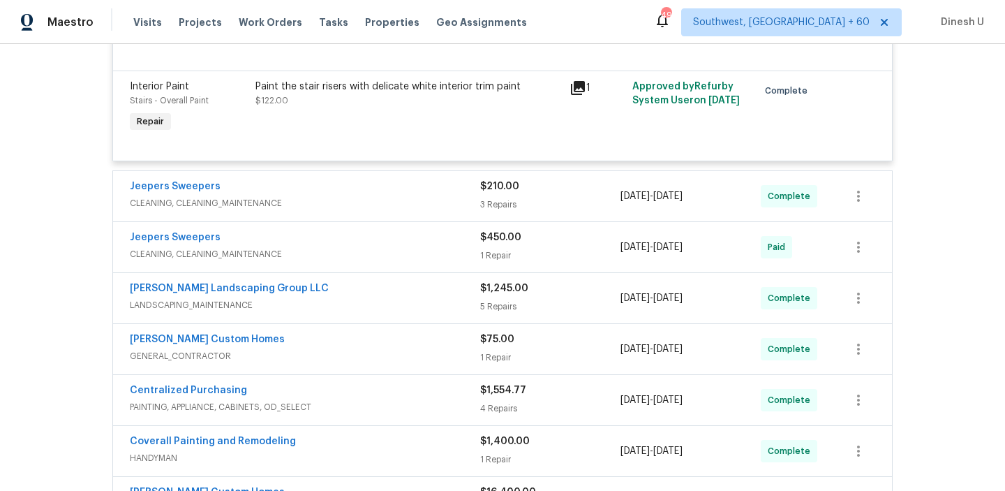
click at [496, 210] on div "3 Repairs" at bounding box center [550, 205] width 140 height 14
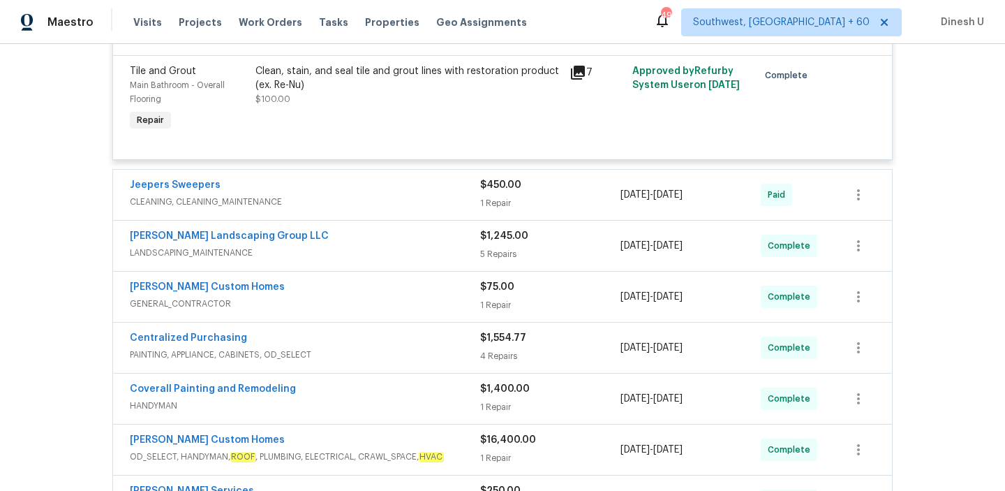
scroll to position [5182, 0]
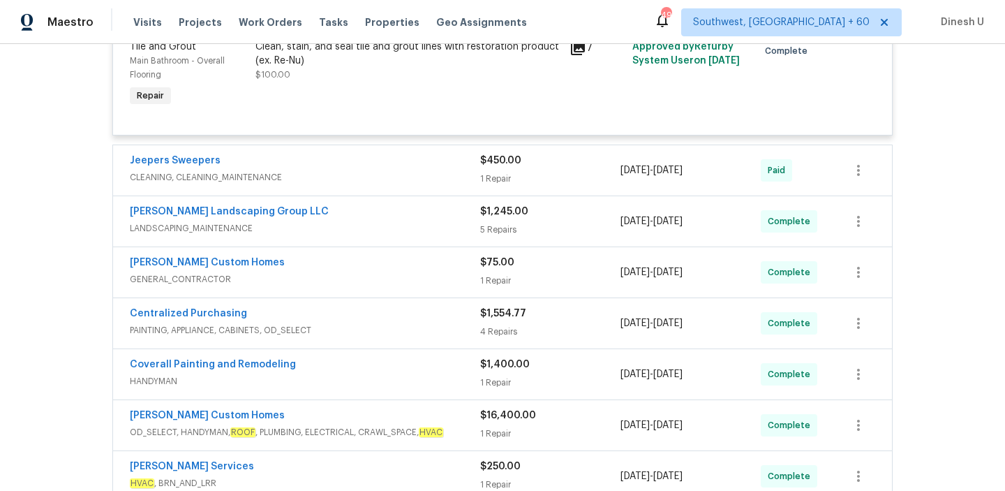
click at [494, 175] on div "$450.00 1 Repair" at bounding box center [550, 171] width 140 height 34
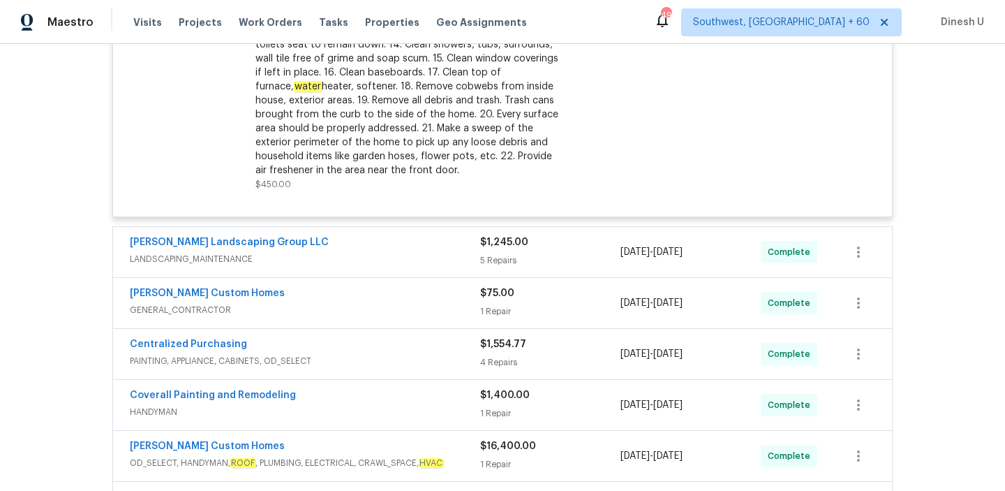
scroll to position [5537, 0]
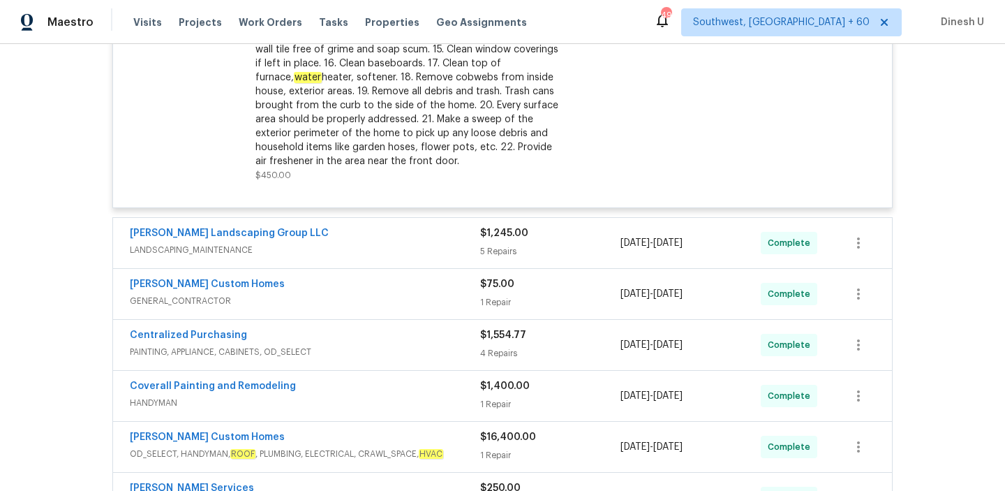
click at [488, 240] on div "$1,245.00" at bounding box center [550, 233] width 140 height 14
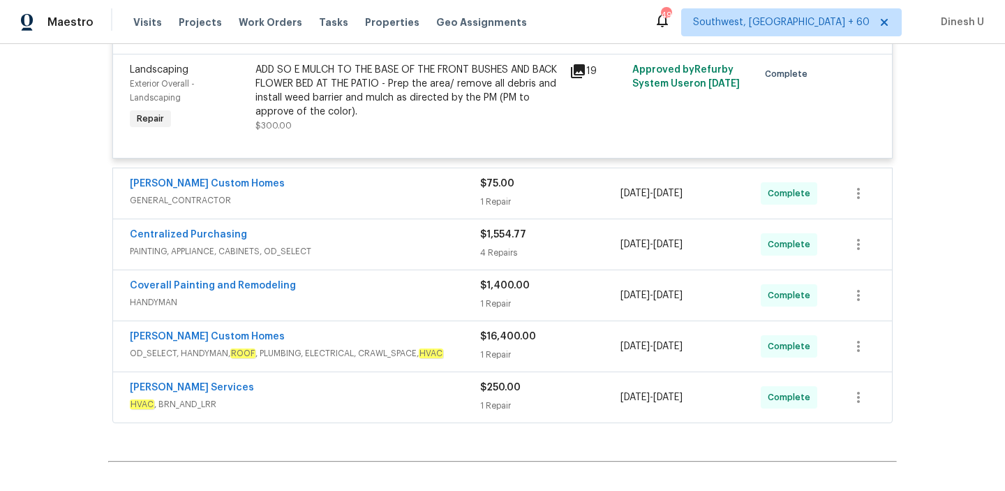
scroll to position [6266, 0]
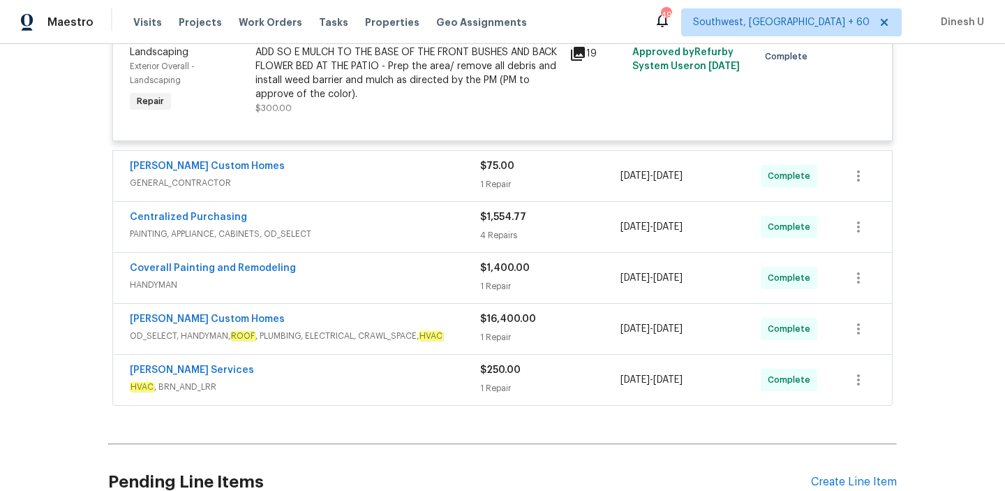
click at [500, 191] on div "1 Repair" at bounding box center [550, 184] width 140 height 14
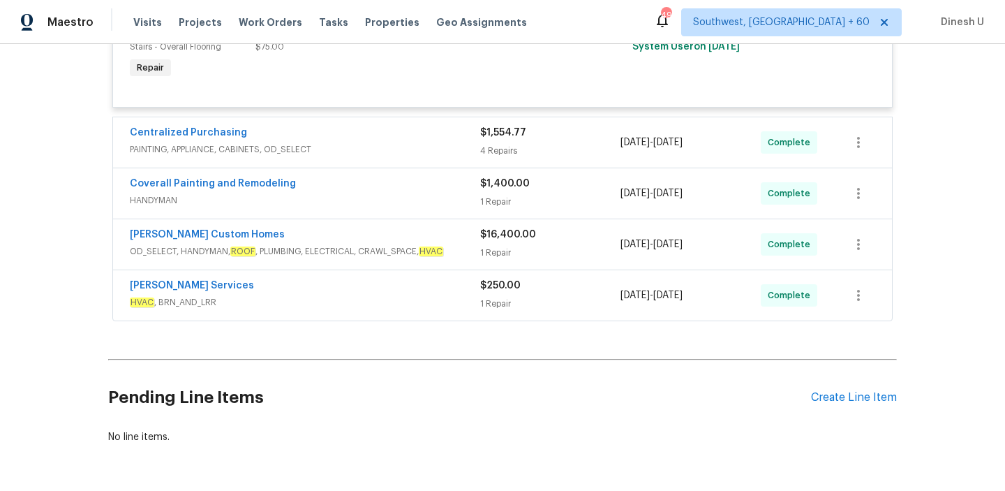
scroll to position [6488, 0]
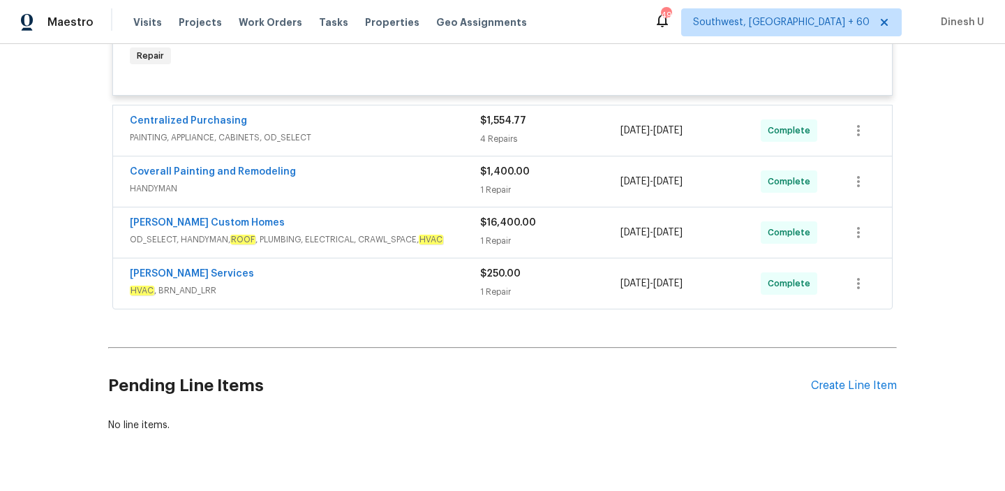
click at [489, 146] on div "4 Repairs" at bounding box center [550, 139] width 140 height 14
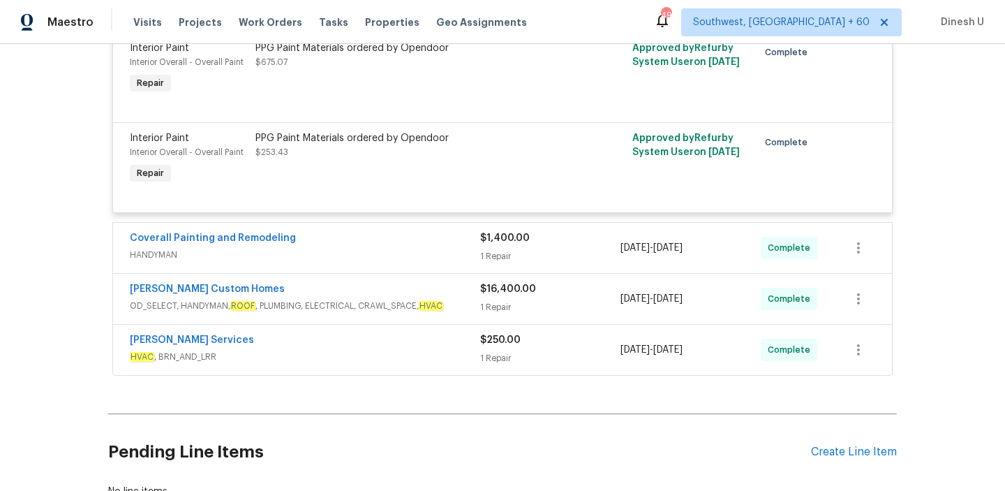
scroll to position [6824, 0]
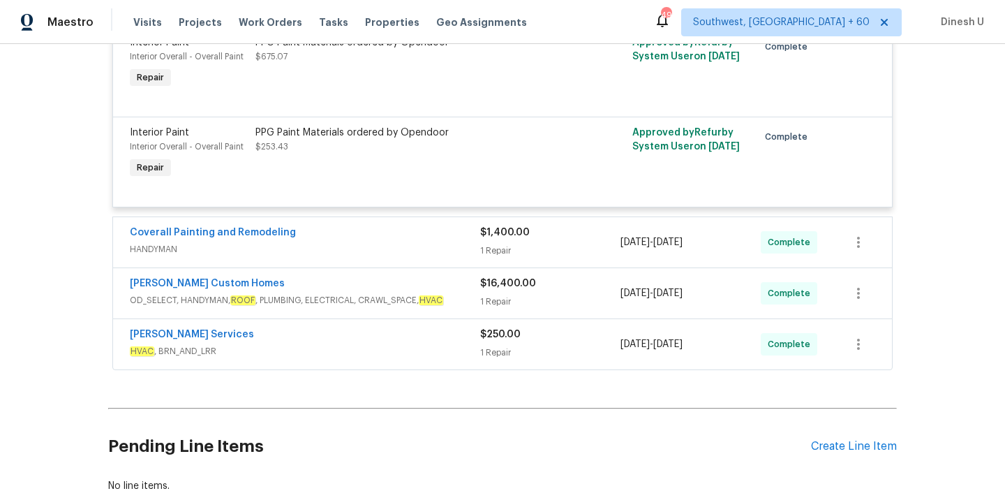
click at [491, 239] on div "$1,400.00" at bounding box center [550, 232] width 140 height 14
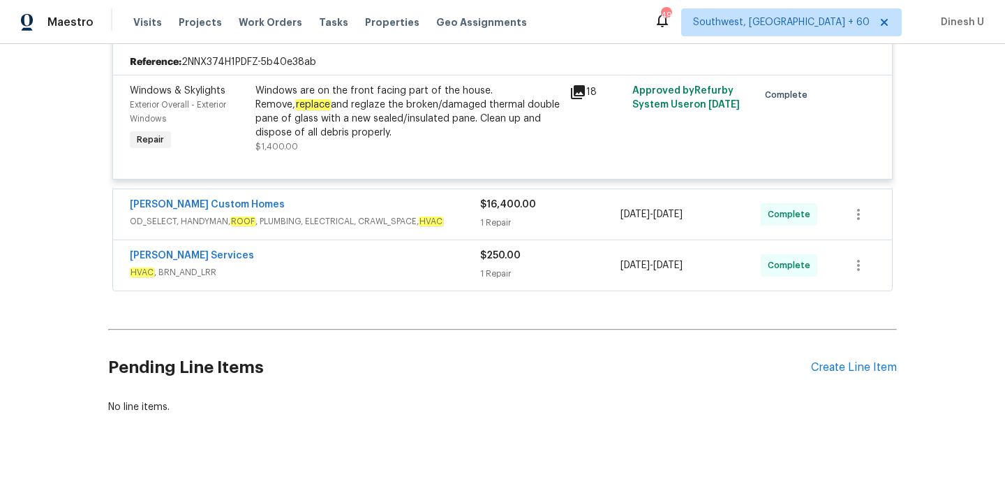
scroll to position [7071, 0]
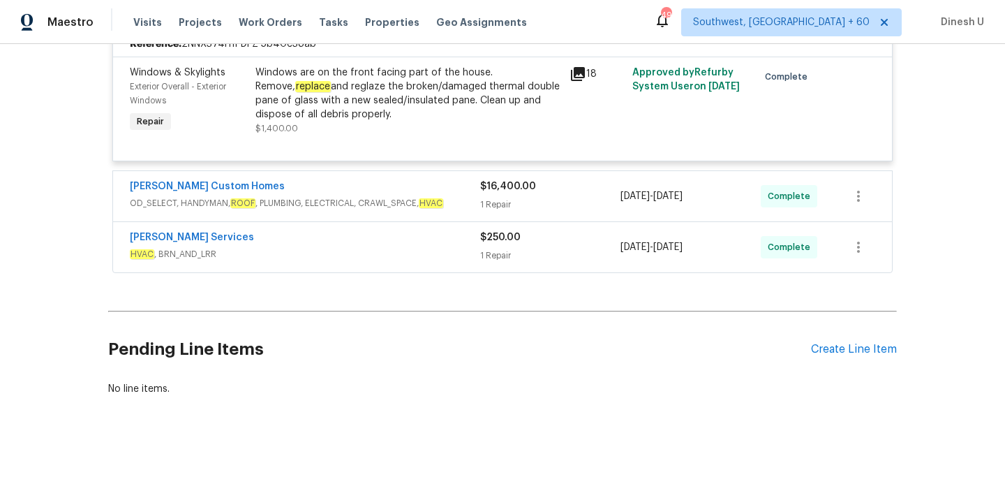
click at [494, 198] on div "1 Repair" at bounding box center [550, 205] width 140 height 14
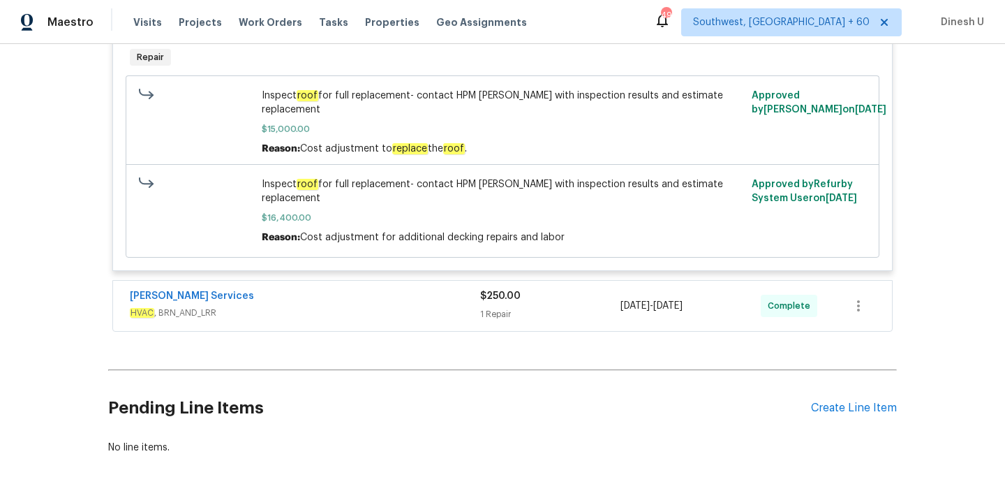
scroll to position [7344, 0]
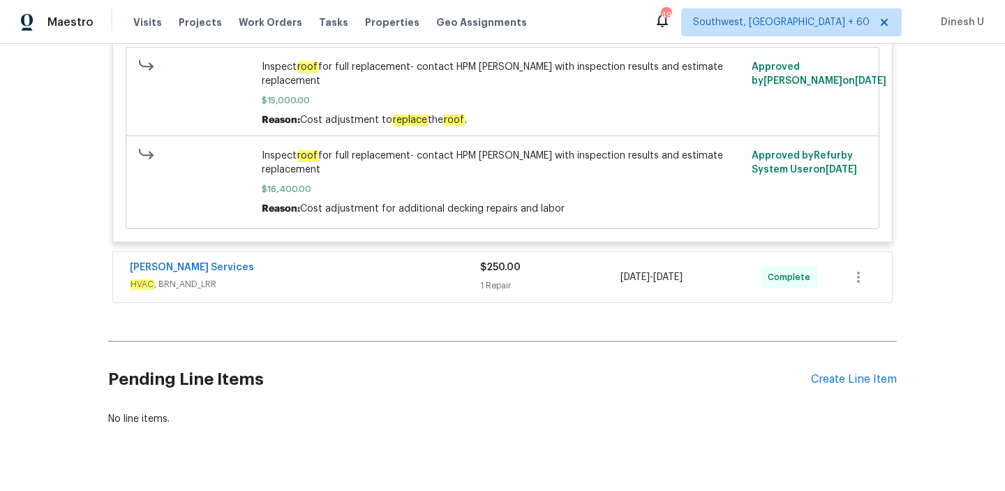
click at [511, 260] on div "$250.00 1 Repair" at bounding box center [550, 277] width 140 height 34
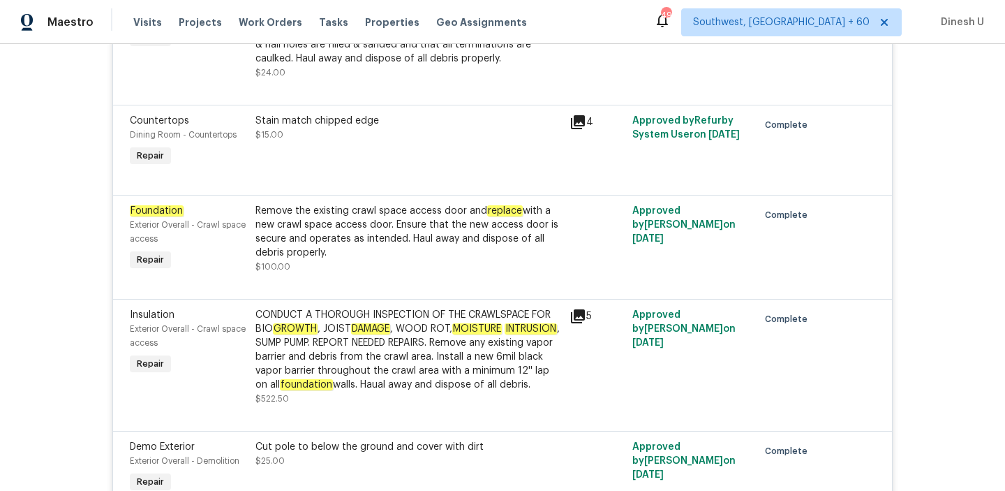
scroll to position [0, 0]
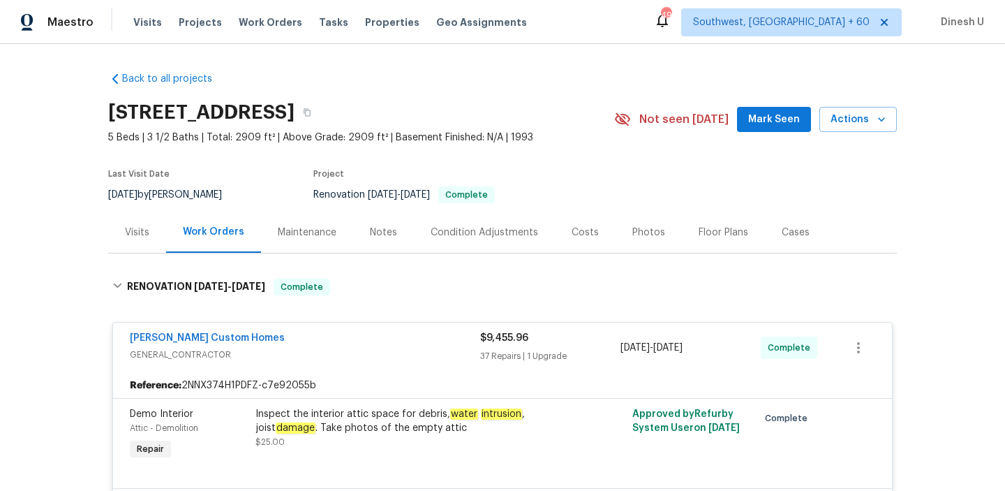
click at [131, 225] on div "Visits" at bounding box center [137, 232] width 24 height 14
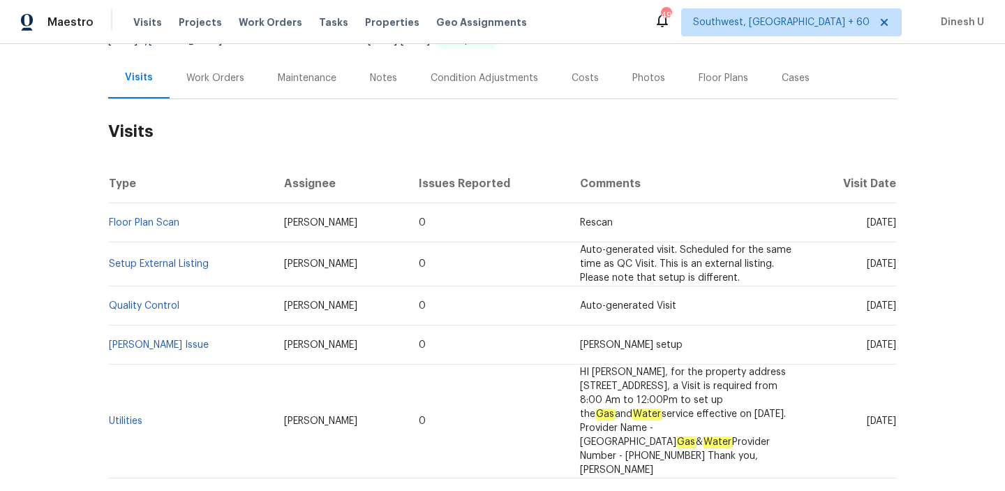
scroll to position [152, 0]
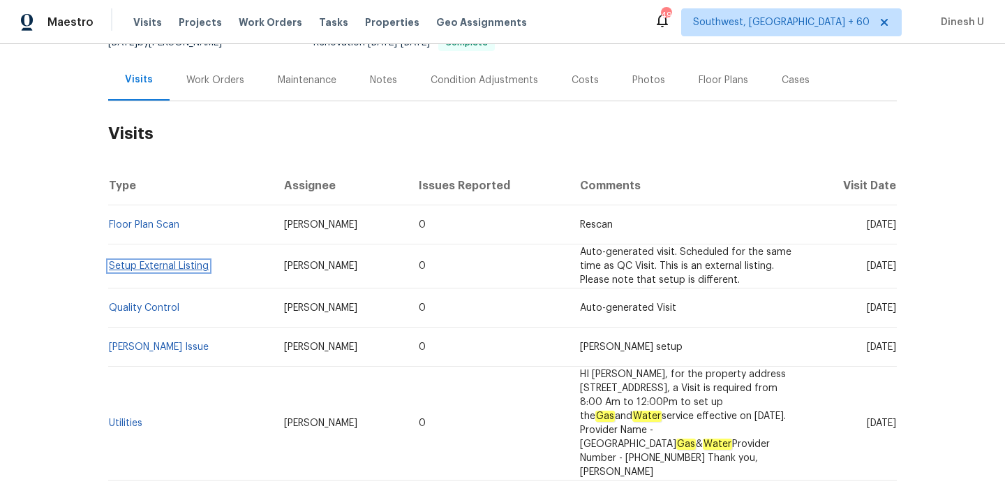
click at [133, 261] on span "Setup External Listing" at bounding box center [159, 266] width 100 height 10
click at [181, 266] on link "Setup External Listing" at bounding box center [159, 266] width 100 height 10
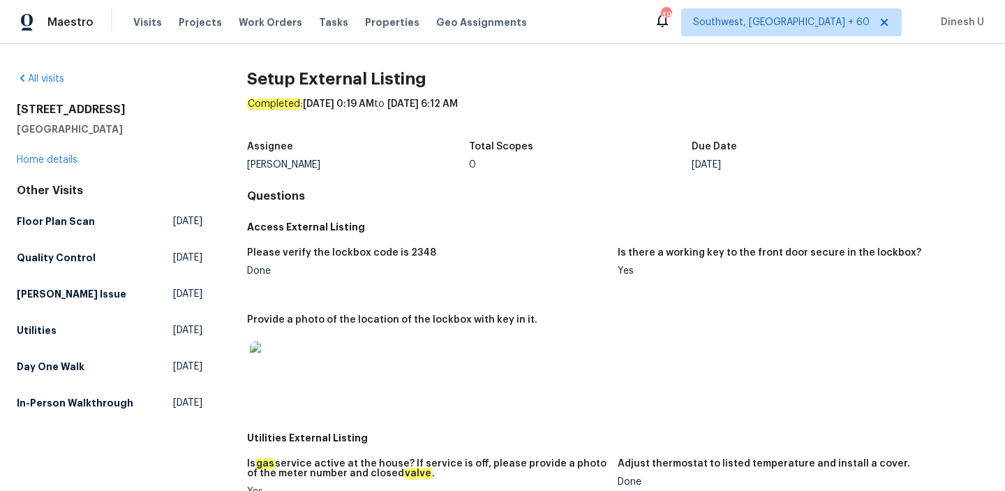
click at [52, 105] on h2 "[STREET_ADDRESS]" at bounding box center [110, 110] width 186 height 14
copy div "[STREET_ADDRESS]"
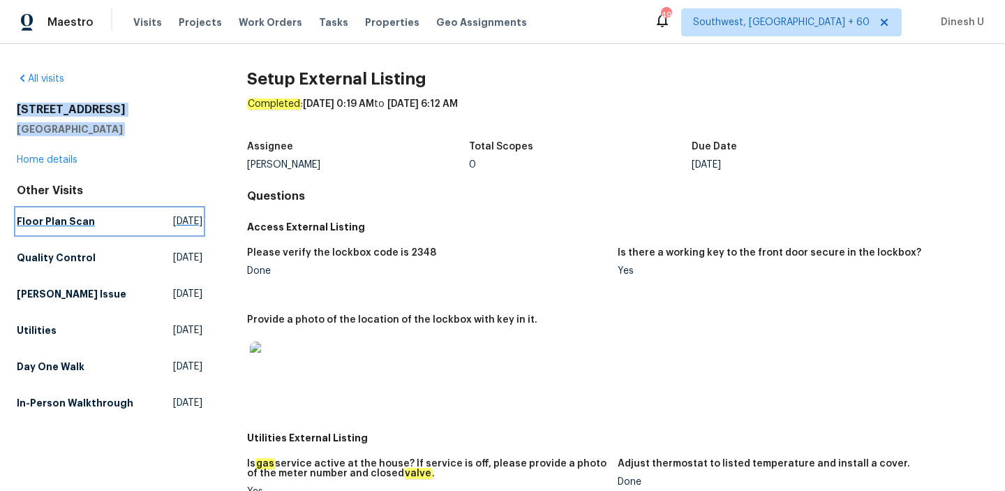
click at [173, 214] on span "[DATE]" at bounding box center [187, 221] width 29 height 14
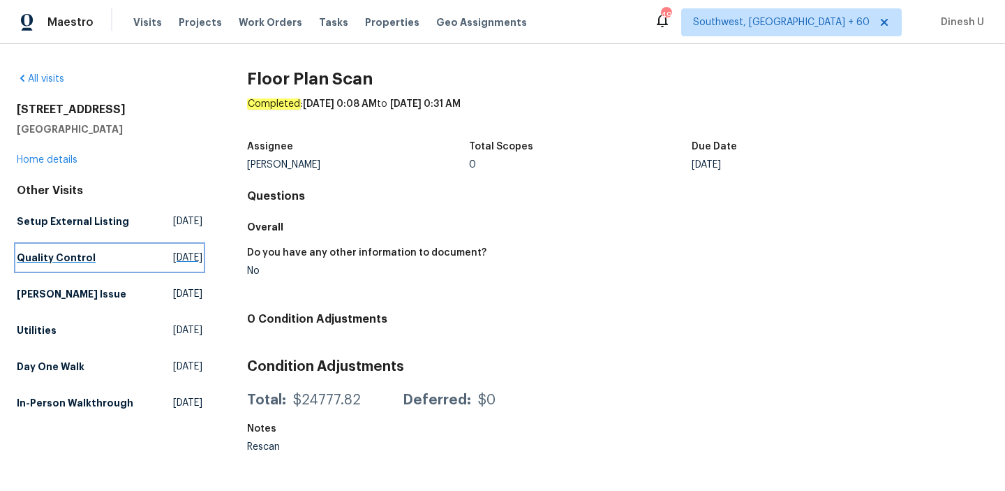
click at [173, 252] on span "[DATE]" at bounding box center [187, 258] width 29 height 14
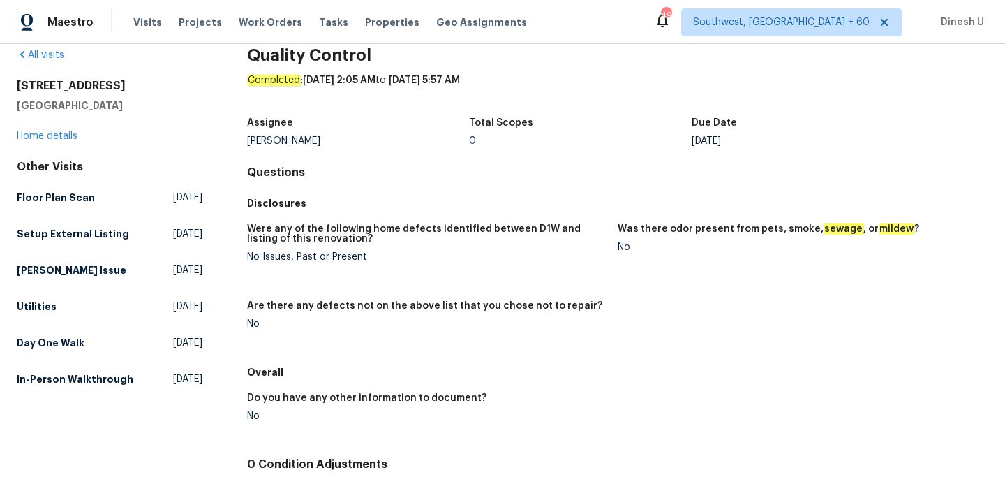
scroll to position [18, 0]
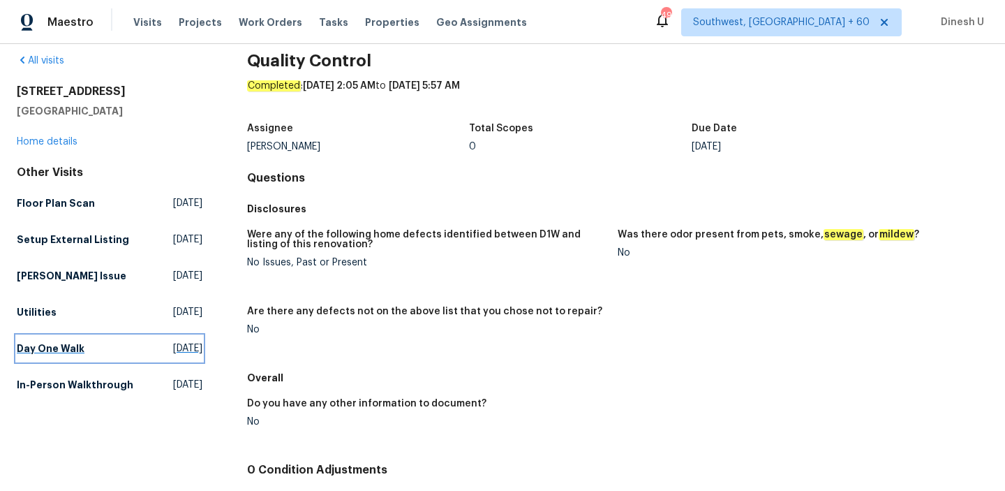
click at [176, 343] on span "[DATE]" at bounding box center [187, 348] width 29 height 14
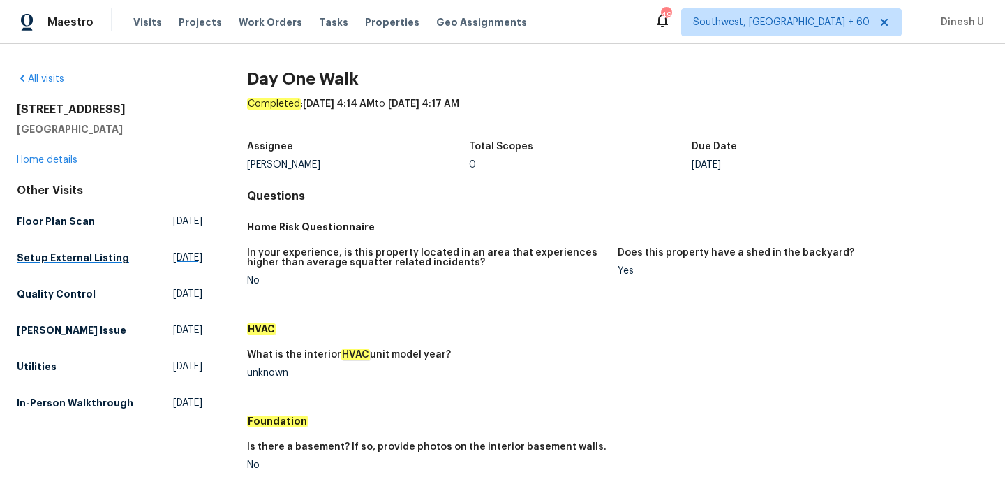
scroll to position [17, 0]
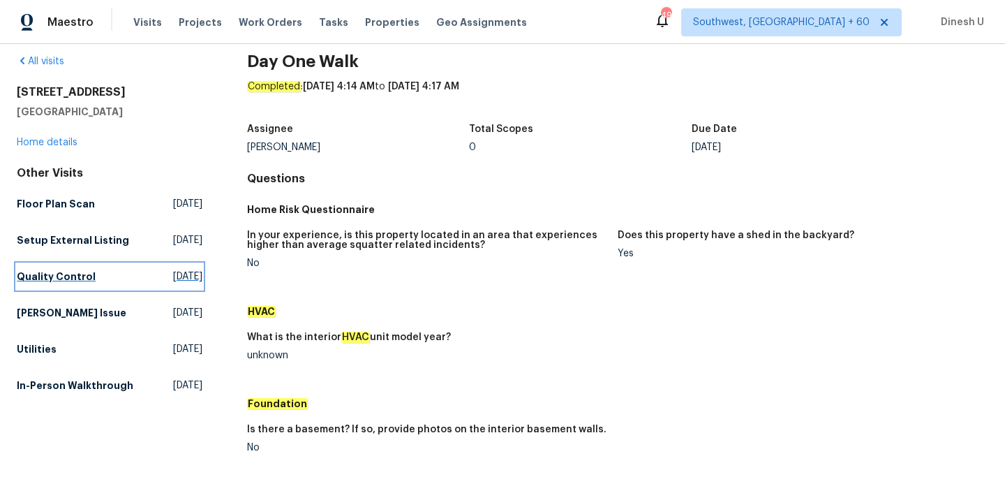
click at [173, 272] on span "[DATE]" at bounding box center [187, 276] width 29 height 14
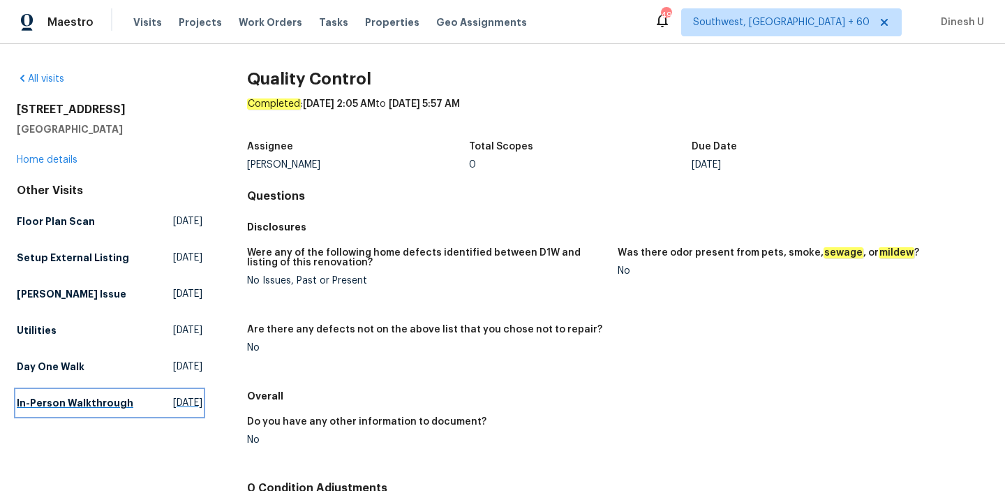
click at [142, 415] on link "In-Person Walkthrough [DATE]" at bounding box center [110, 402] width 186 height 25
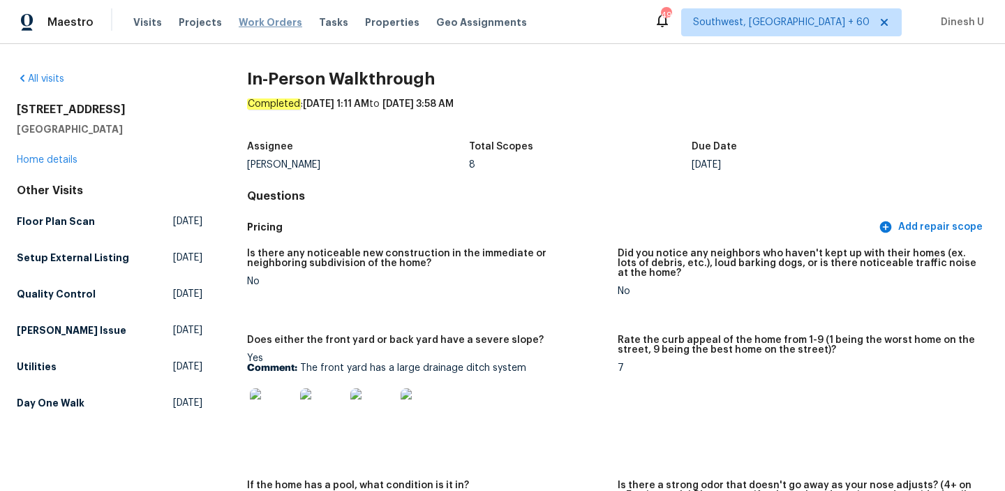
click at [257, 24] on span "Work Orders" at bounding box center [271, 22] width 64 height 14
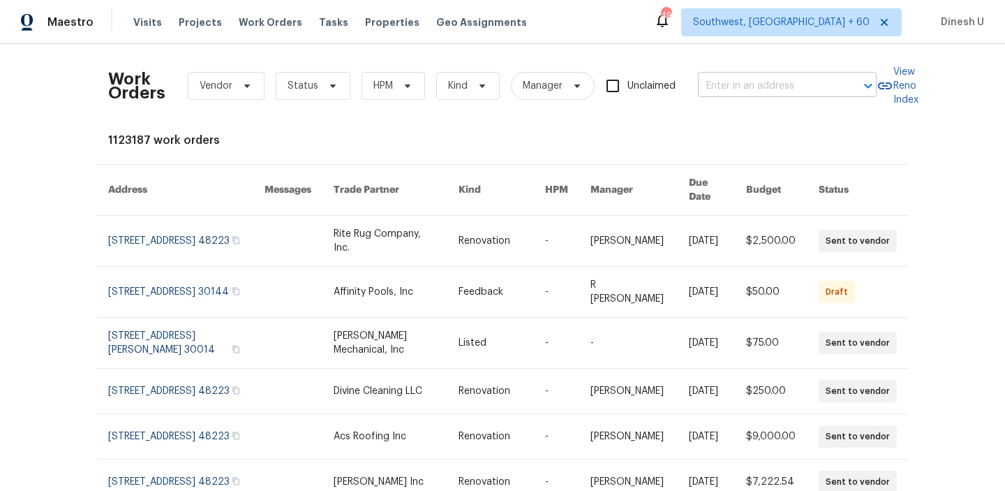
click at [720, 89] on input "text" at bounding box center [768, 86] width 140 height 22
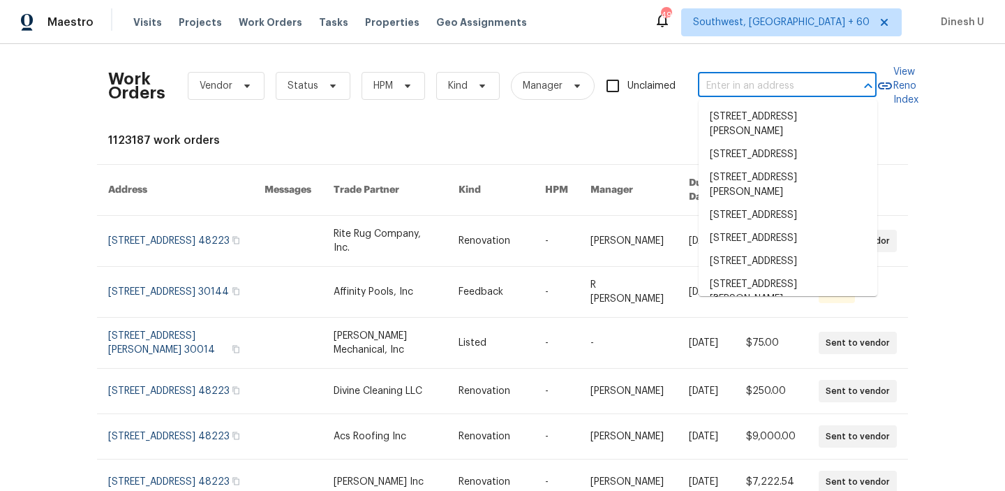
paste input "[STREET_ADDRESS]"
type input "[STREET_ADDRESS]"
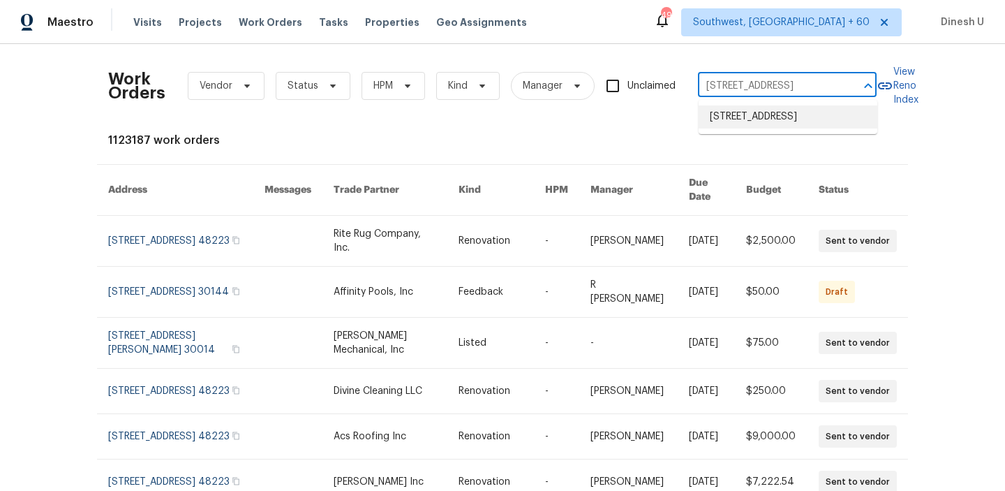
click at [725, 124] on li "[STREET_ADDRESS]" at bounding box center [788, 116] width 179 height 23
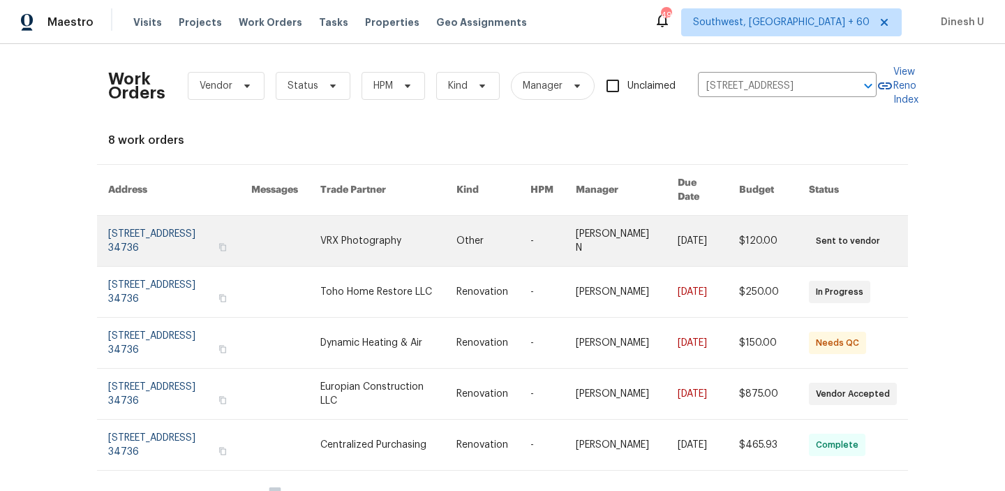
click at [170, 221] on link at bounding box center [179, 241] width 143 height 50
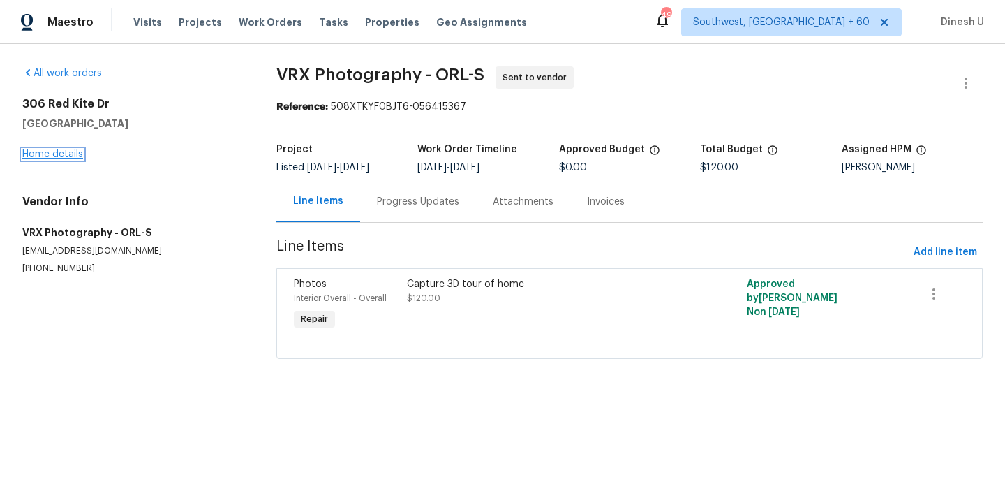
click at [51, 155] on link "Home details" at bounding box center [52, 154] width 61 height 10
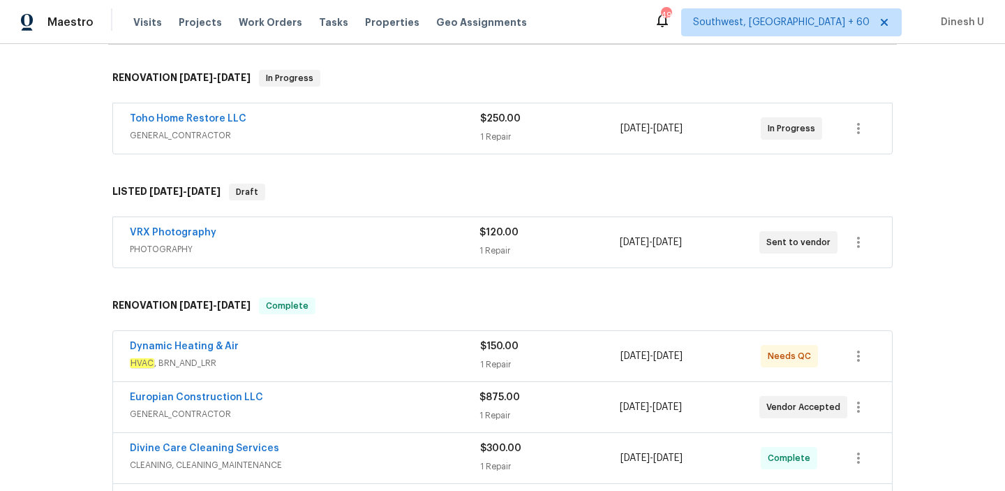
scroll to position [193, 0]
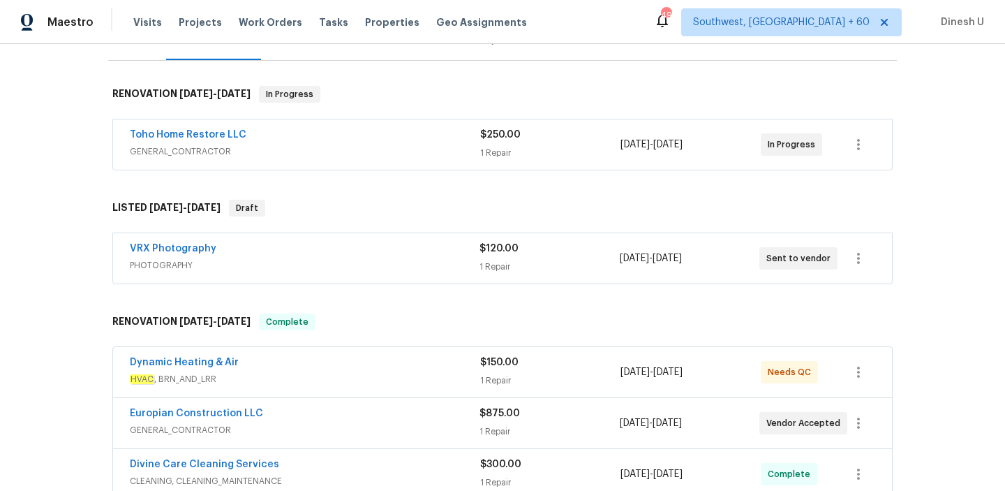
click at [499, 149] on div "1 Repair" at bounding box center [550, 153] width 140 height 14
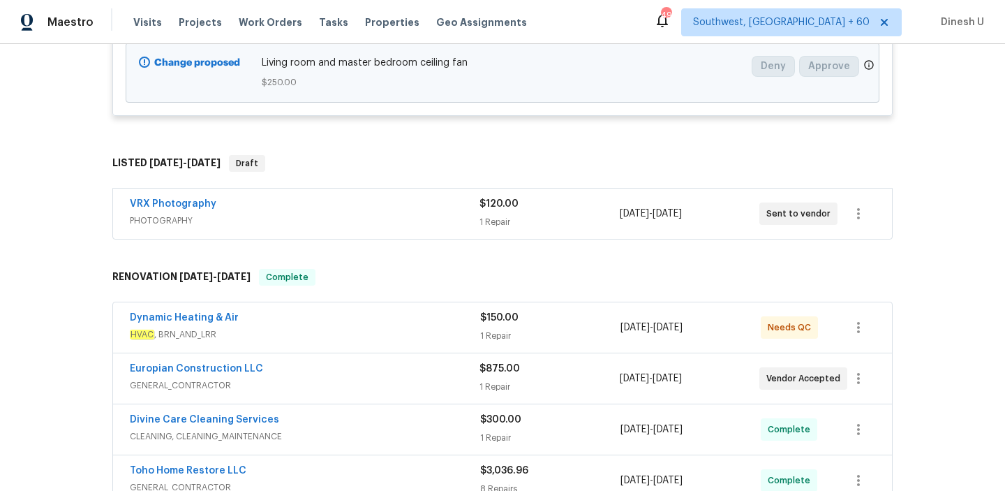
scroll to position [453, 0]
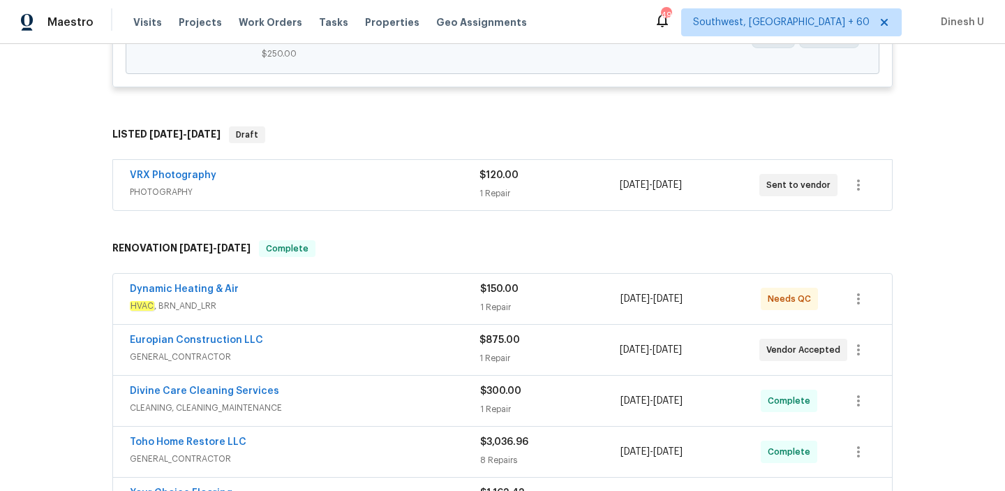
click at [477, 187] on span "PHOTOGRAPHY" at bounding box center [305, 192] width 350 height 14
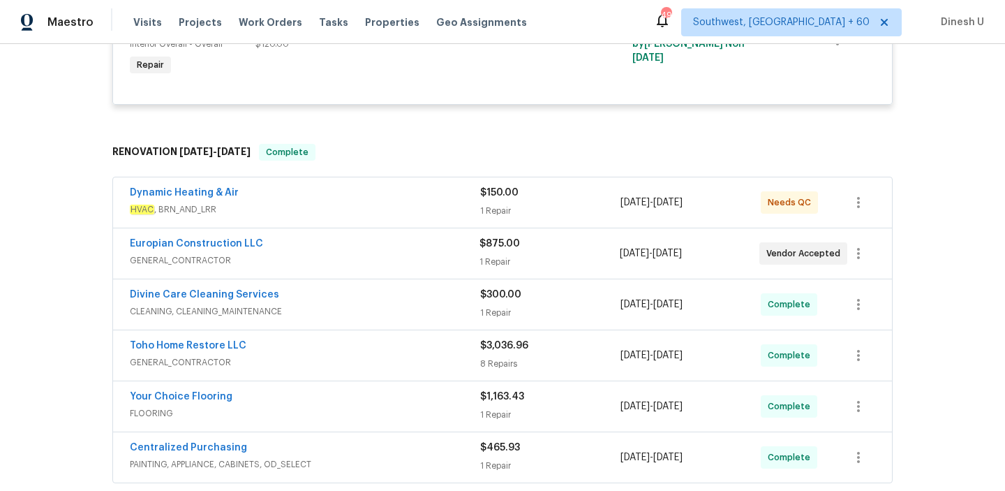
scroll to position [702, 0]
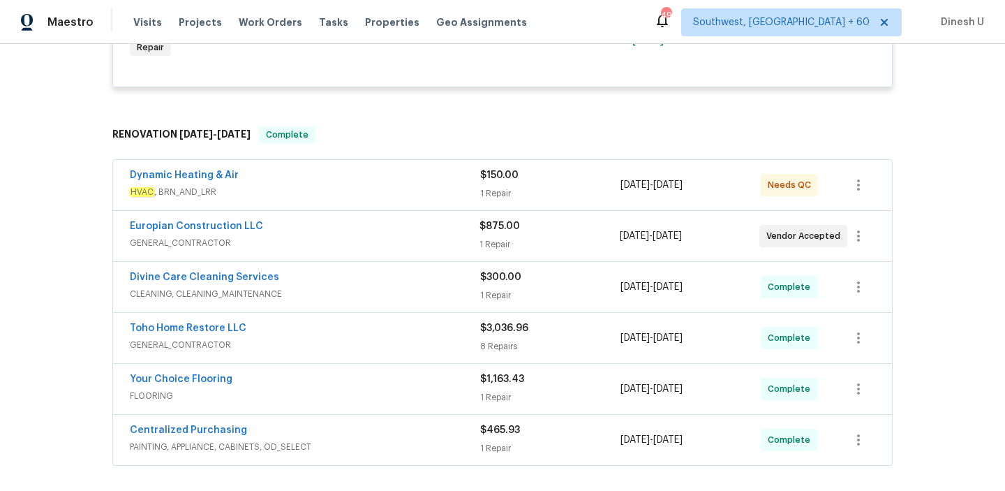
click at [498, 194] on div "1 Repair" at bounding box center [550, 193] width 140 height 14
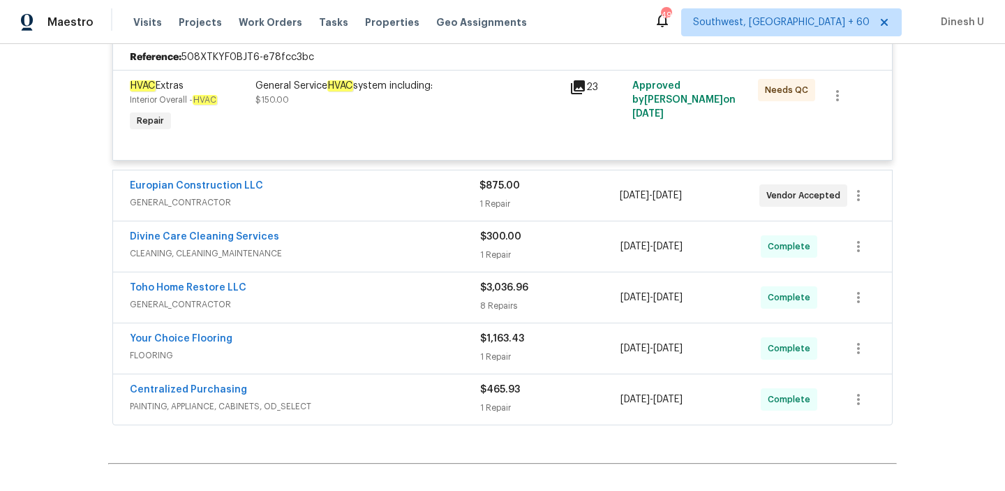
scroll to position [899, 0]
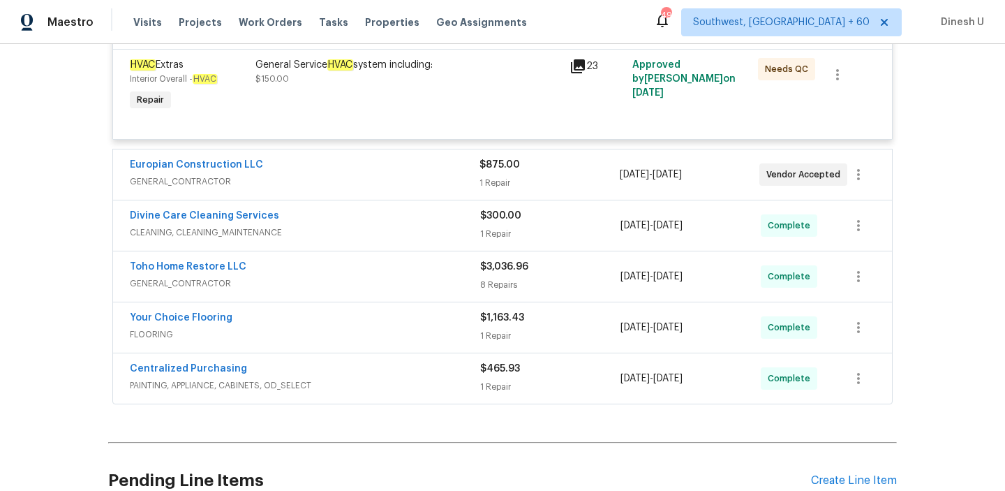
click at [494, 188] on div "1 Repair" at bounding box center [550, 183] width 140 height 14
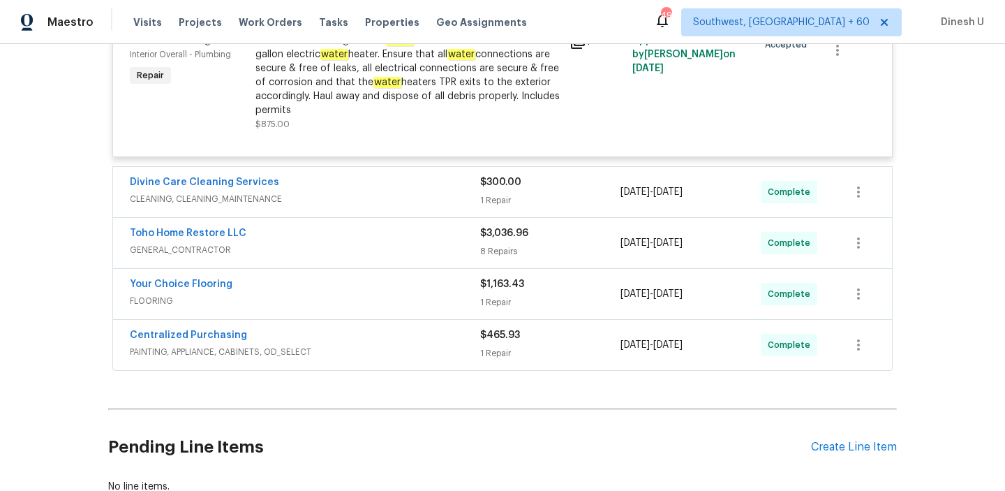
scroll to position [1116, 0]
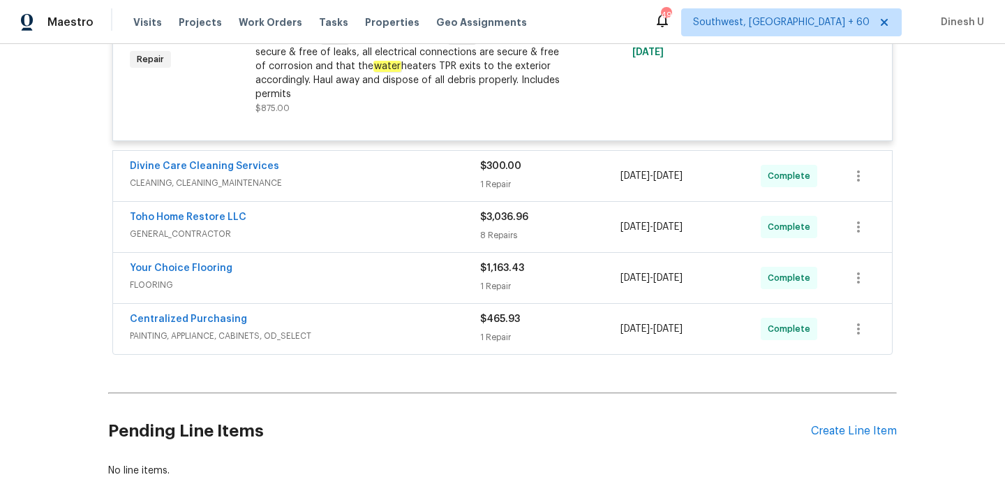
click at [508, 185] on div "1 Repair" at bounding box center [550, 184] width 140 height 14
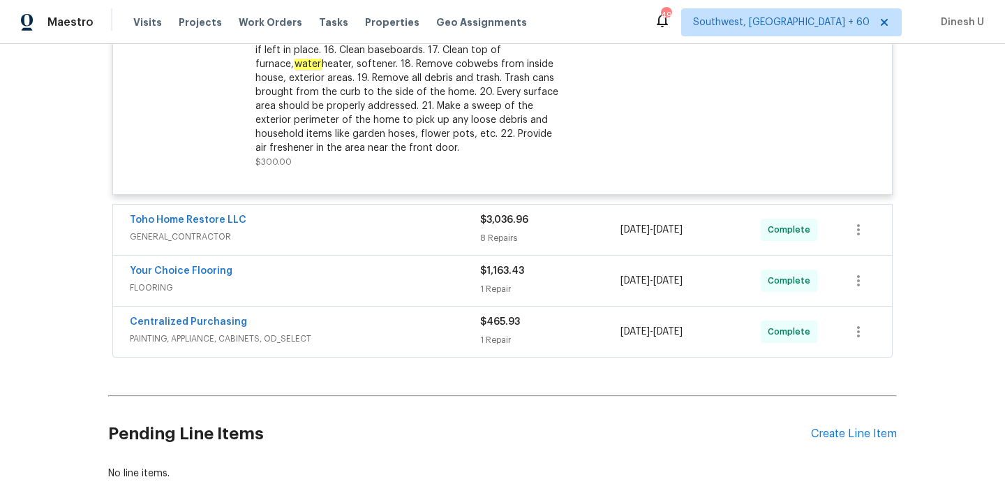
scroll to position [1506, 0]
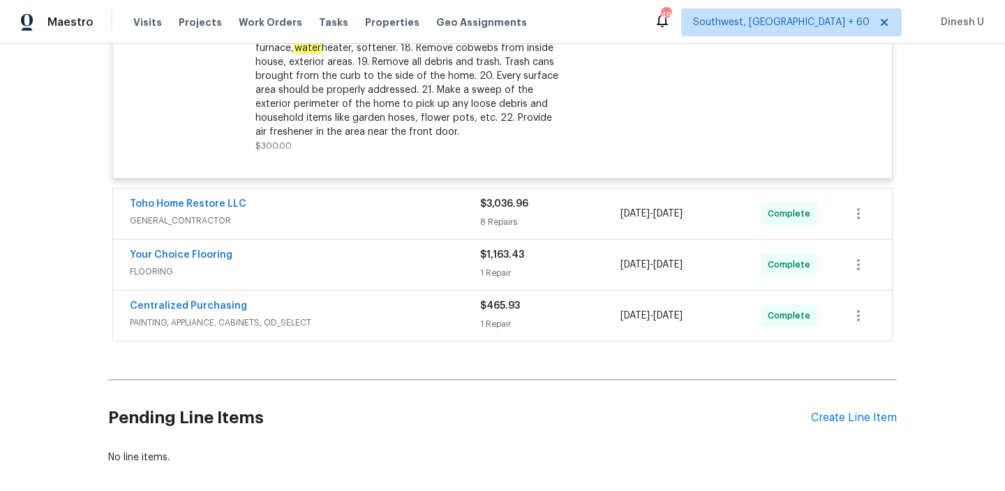
click at [489, 220] on div "8 Repairs" at bounding box center [550, 222] width 140 height 14
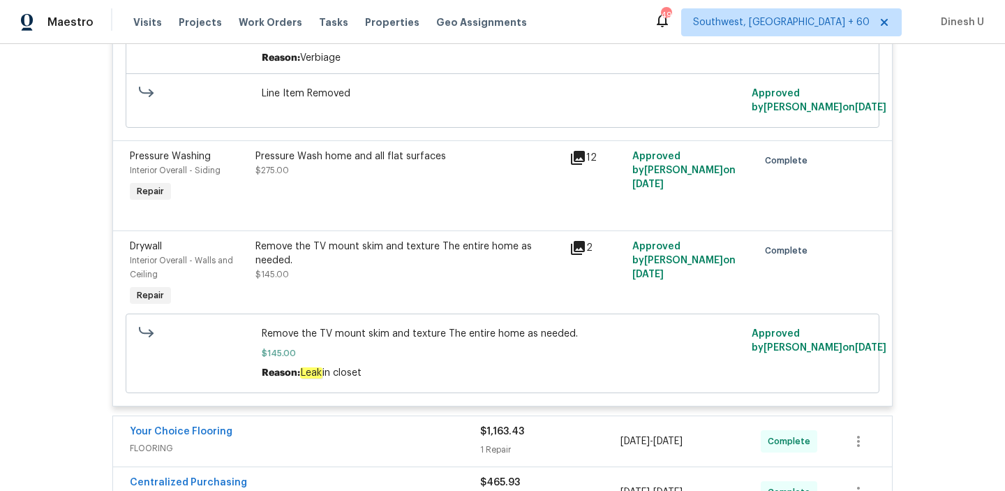
scroll to position [2584, 0]
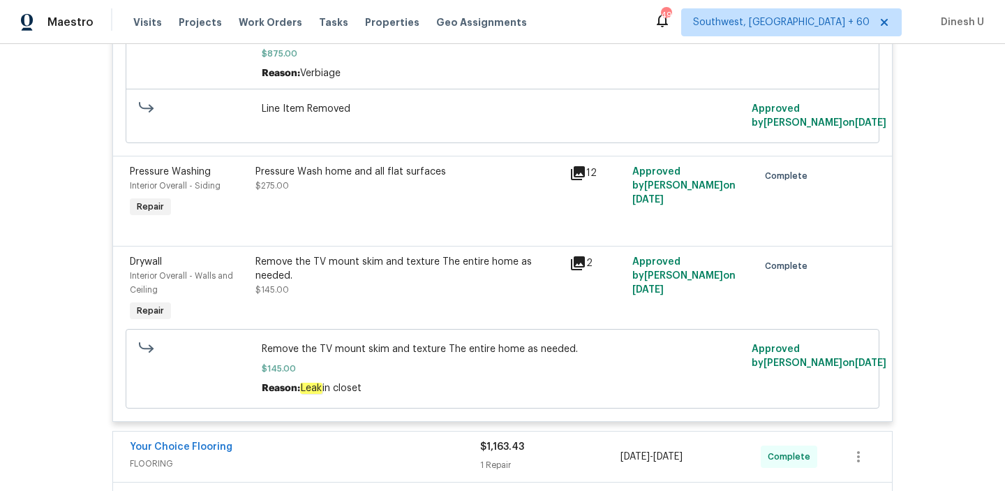
click at [577, 268] on icon at bounding box center [578, 263] width 17 height 17
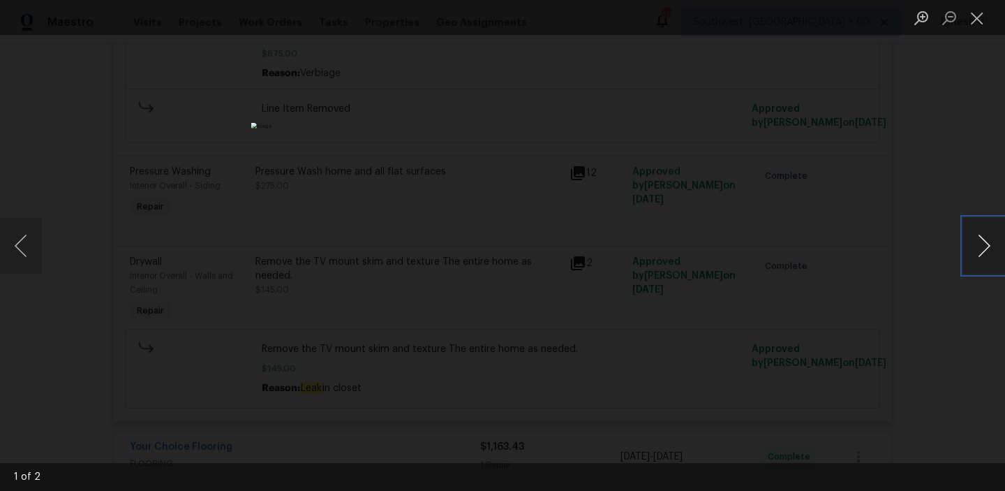
click at [990, 255] on button "Next image" at bounding box center [984, 246] width 42 height 56
click at [978, 15] on button "Close lightbox" at bounding box center [977, 18] width 28 height 24
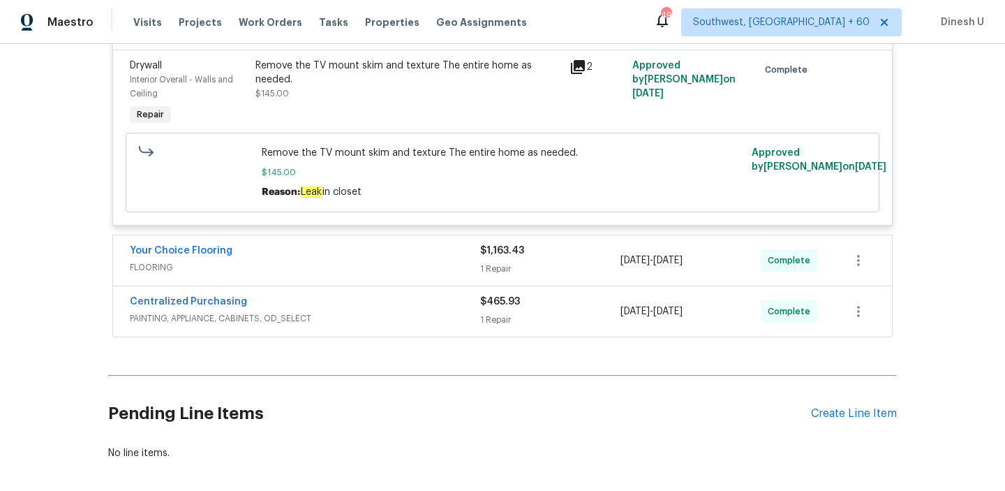
scroll to position [2845, 0]
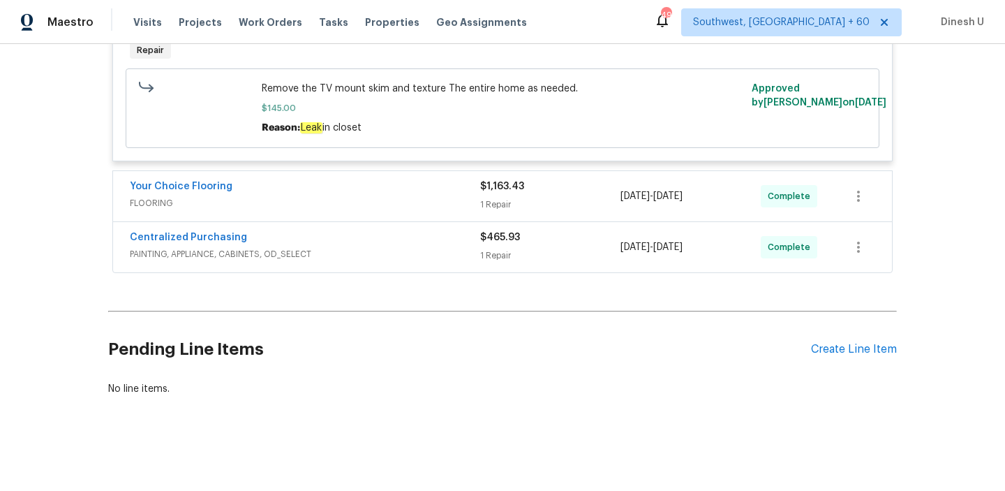
click at [484, 200] on div "$1,163.43 1 Repair" at bounding box center [550, 196] width 140 height 34
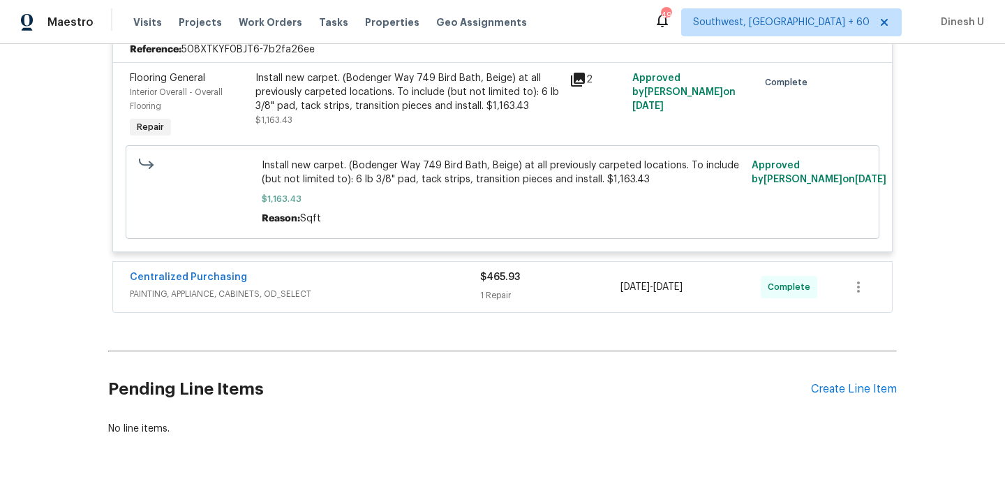
scroll to position [3042, 0]
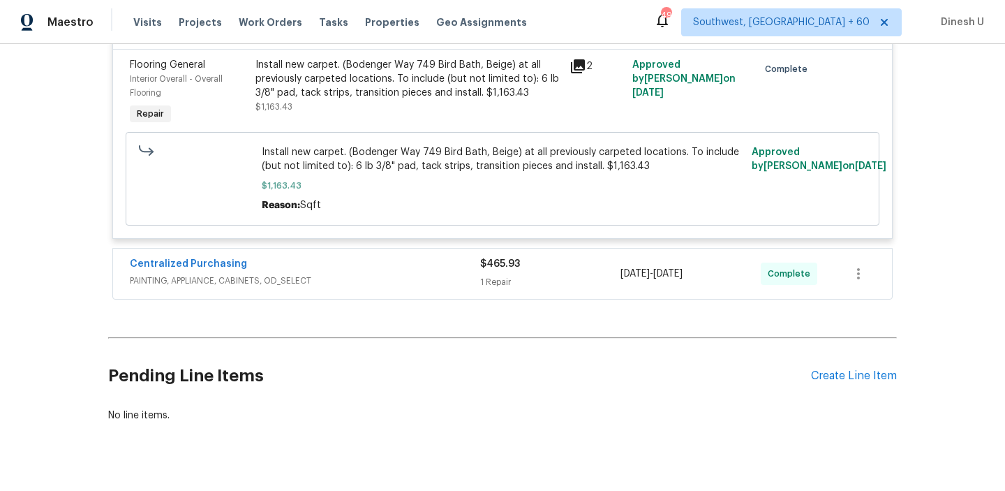
click at [487, 280] on div "$465.93 1 Repair" at bounding box center [550, 274] width 140 height 34
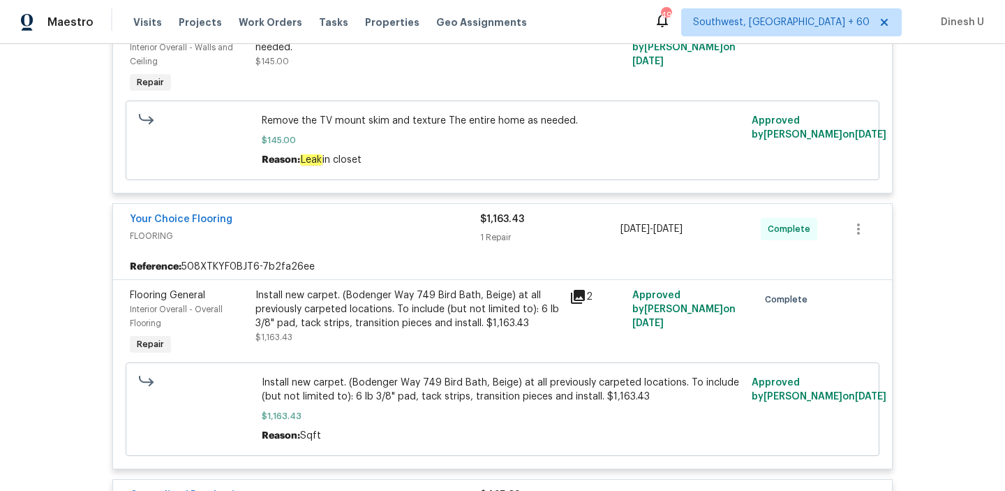
scroll to position [2810, 0]
drag, startPoint x: 303, startPoint y: 169, endPoint x: 366, endPoint y: 170, distance: 62.8
click at [366, 168] on div "Reason: Leak in closet" at bounding box center [503, 161] width 482 height 14
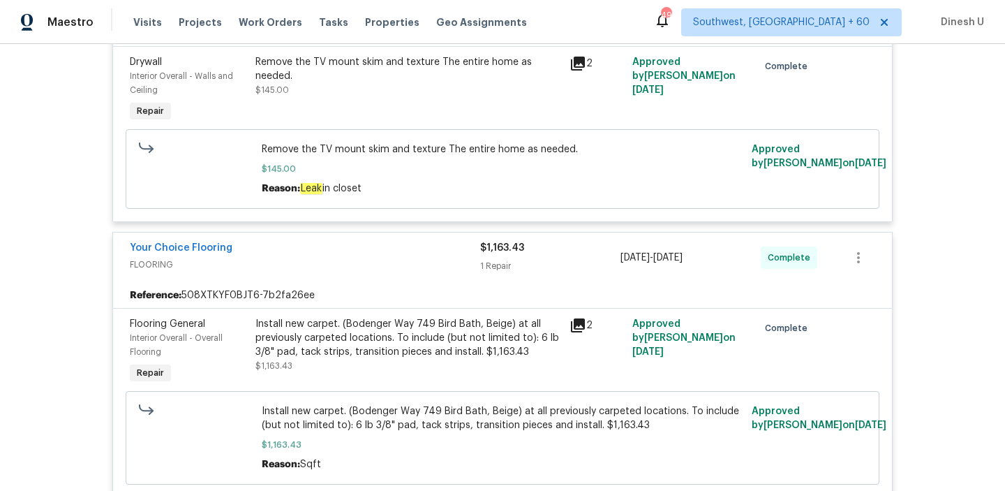
scroll to position [2773, 0]
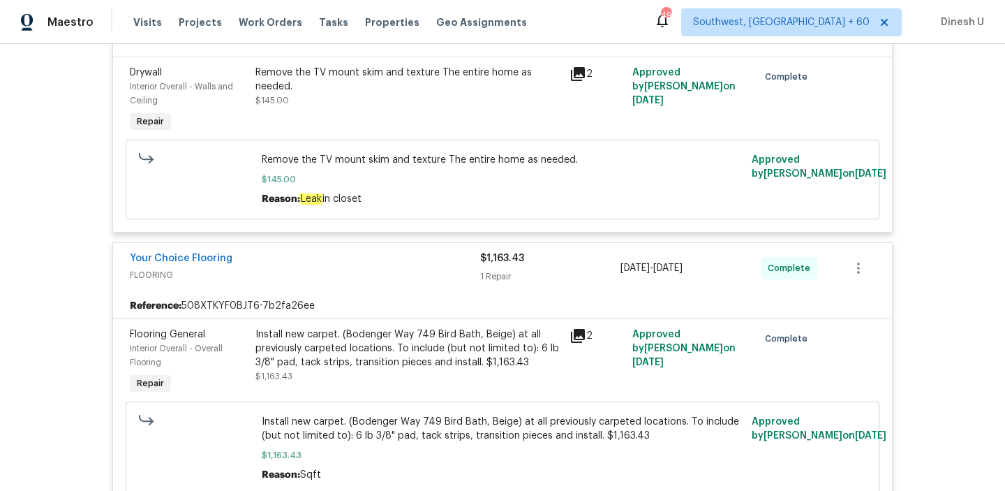
click at [382, 185] on span "$145.00" at bounding box center [503, 179] width 482 height 14
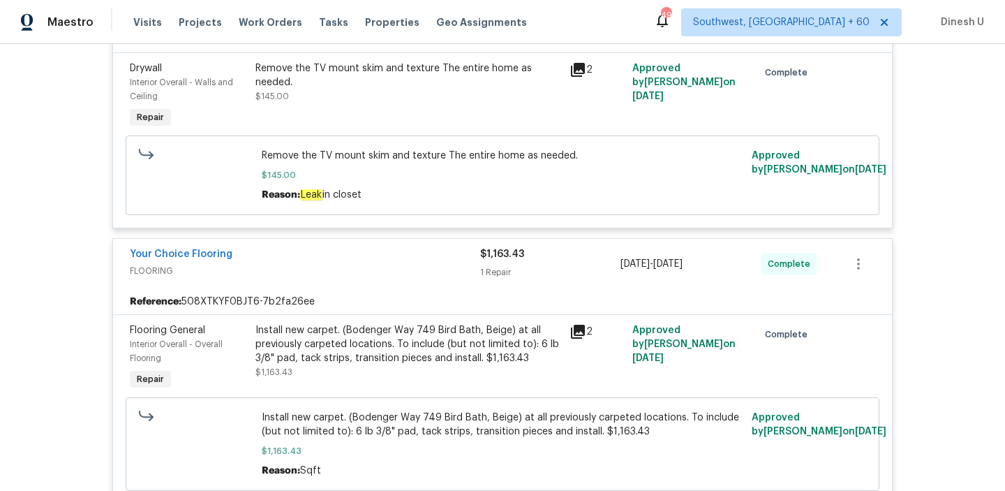
scroll to position [2793, 0]
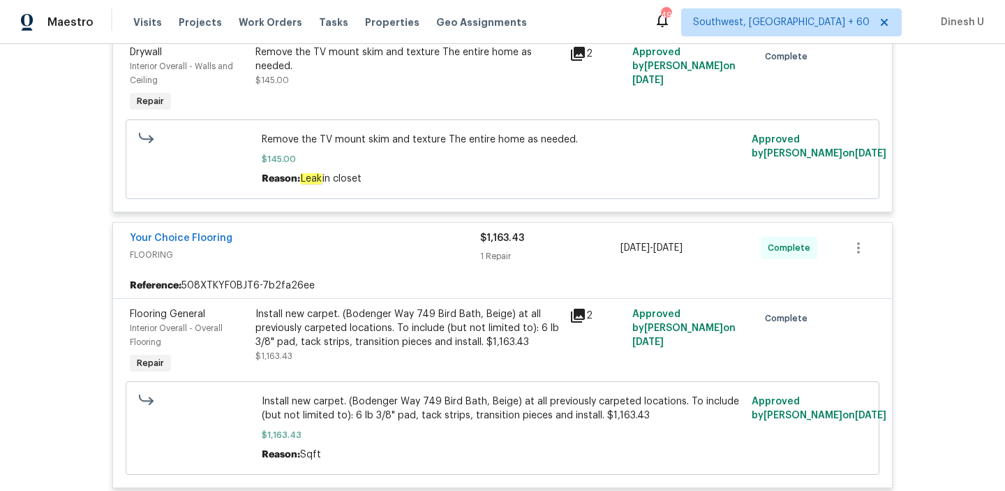
click at [578, 50] on icon at bounding box center [578, 53] width 17 height 17
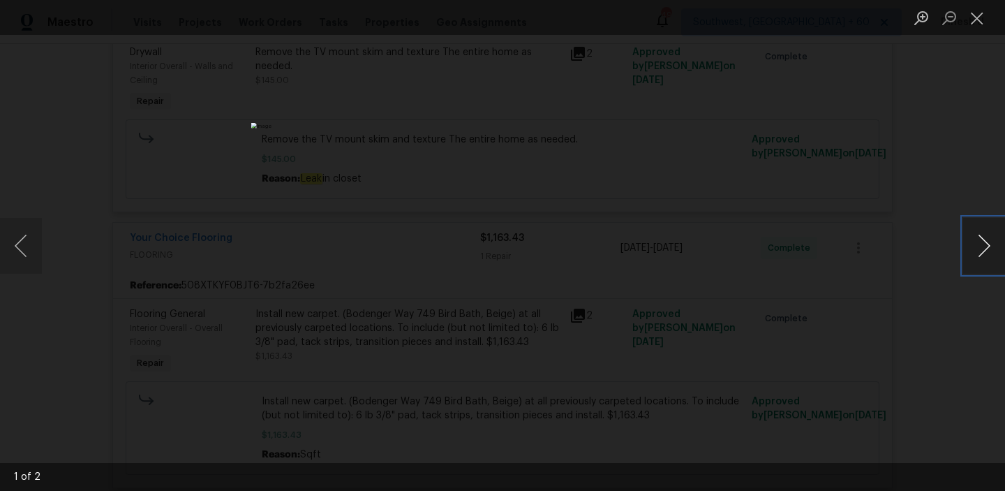
click at [982, 247] on button "Next image" at bounding box center [984, 246] width 42 height 56
click at [982, 15] on button "Close lightbox" at bounding box center [977, 18] width 28 height 24
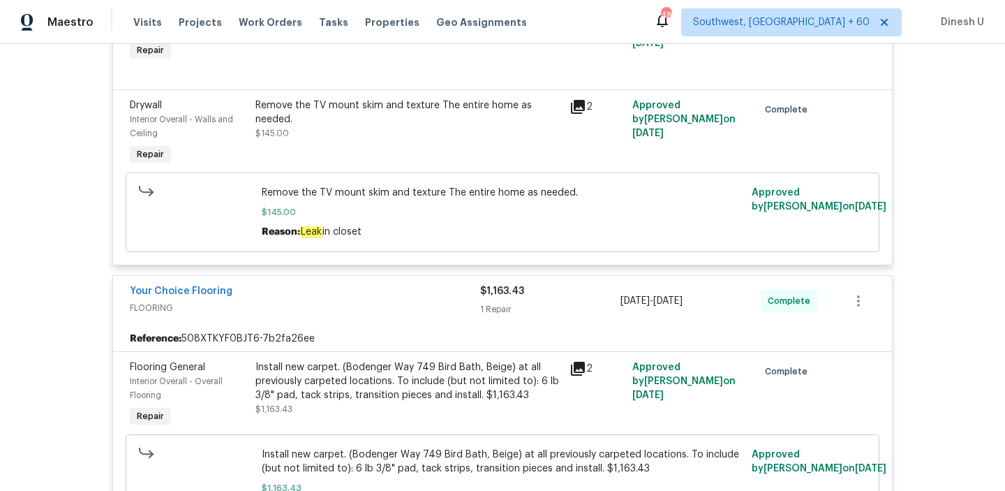
scroll to position [2711, 0]
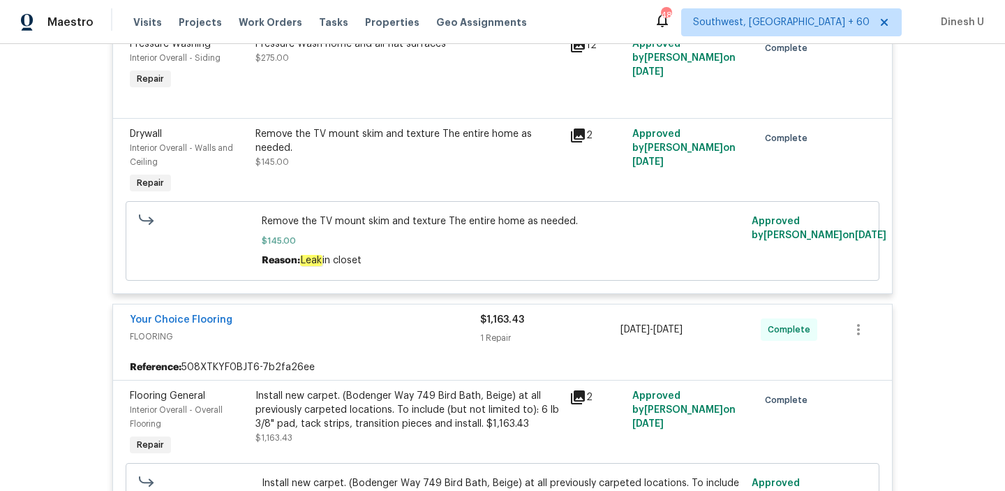
click at [187, 141] on div "Drywall" at bounding box center [188, 134] width 117 height 14
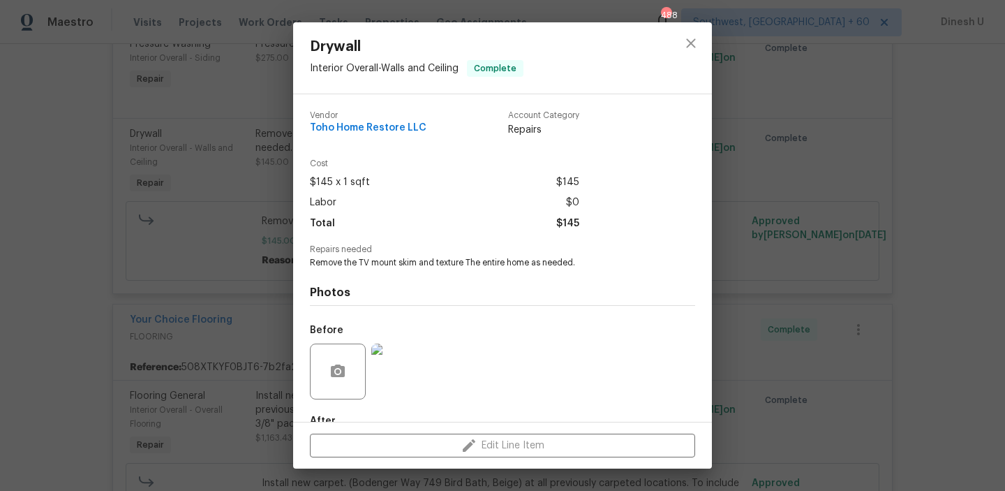
scroll to position [82, 0]
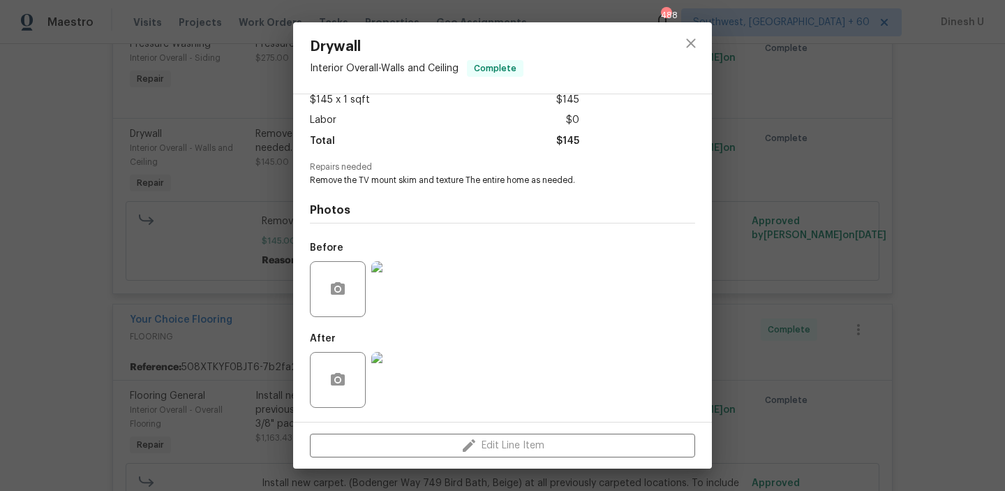
click at [410, 313] on img at bounding box center [399, 289] width 56 height 56
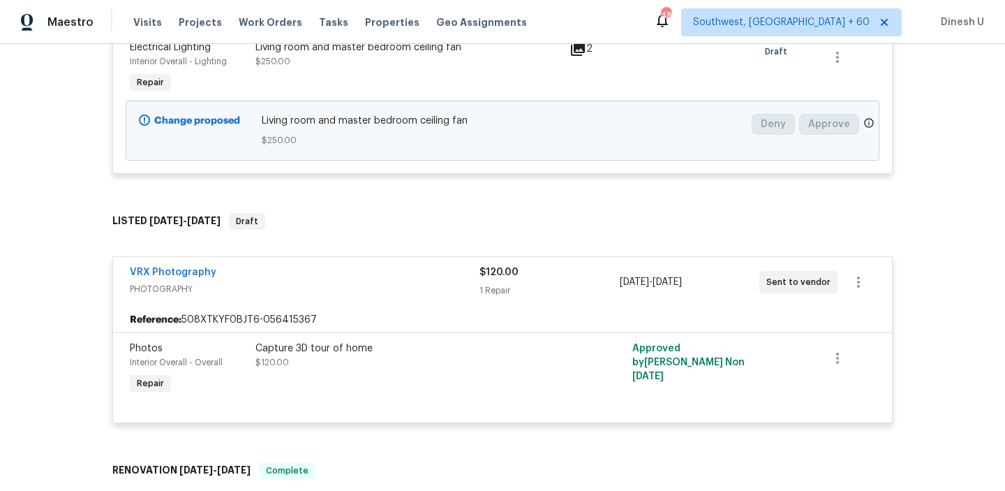
scroll to position [0, 0]
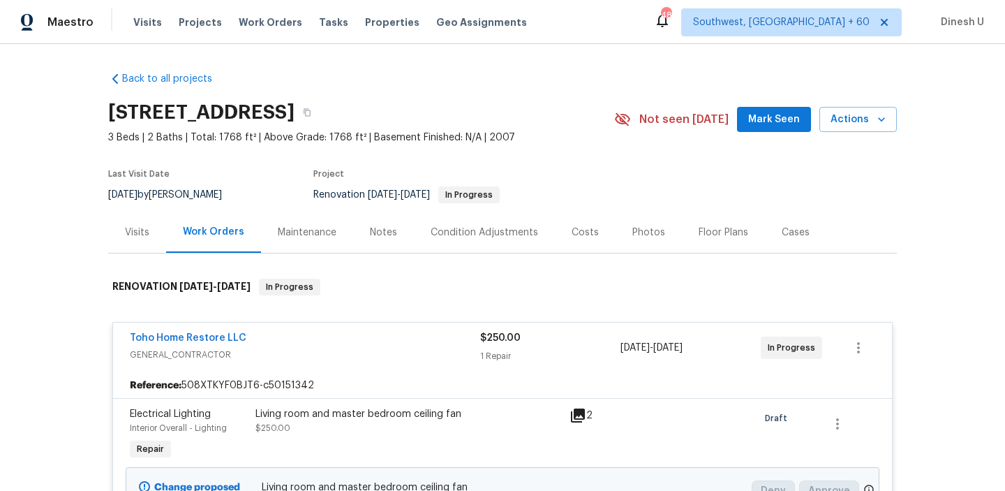
click at [129, 228] on div "Visits" at bounding box center [137, 232] width 24 height 14
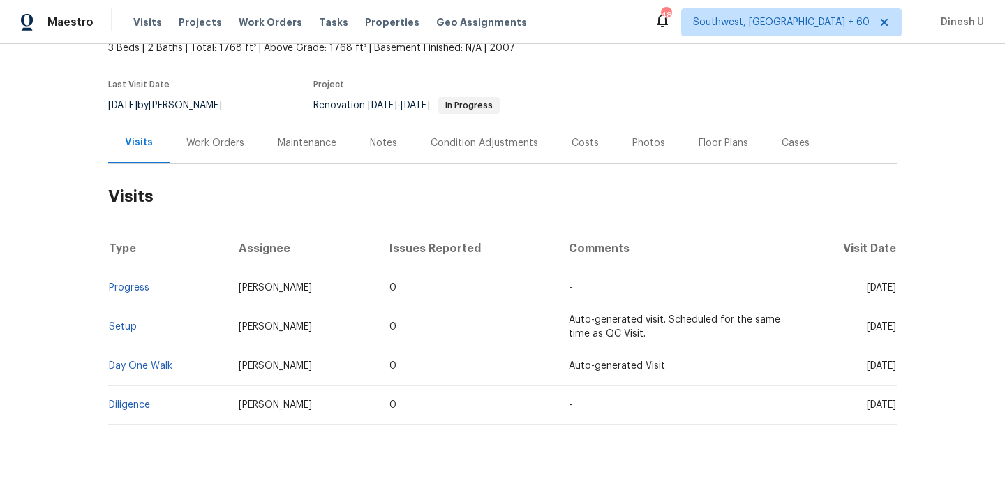
scroll to position [118, 0]
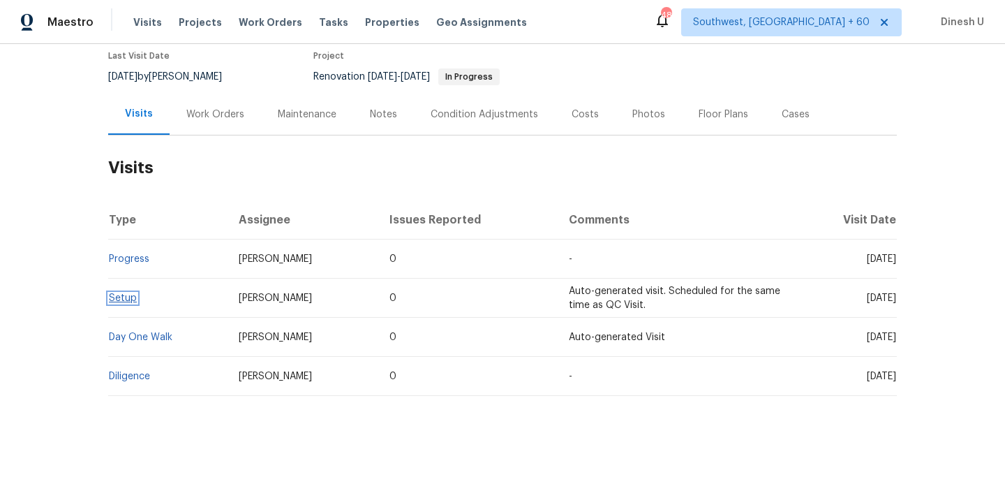
click at [128, 299] on link "Setup" at bounding box center [123, 298] width 28 height 10
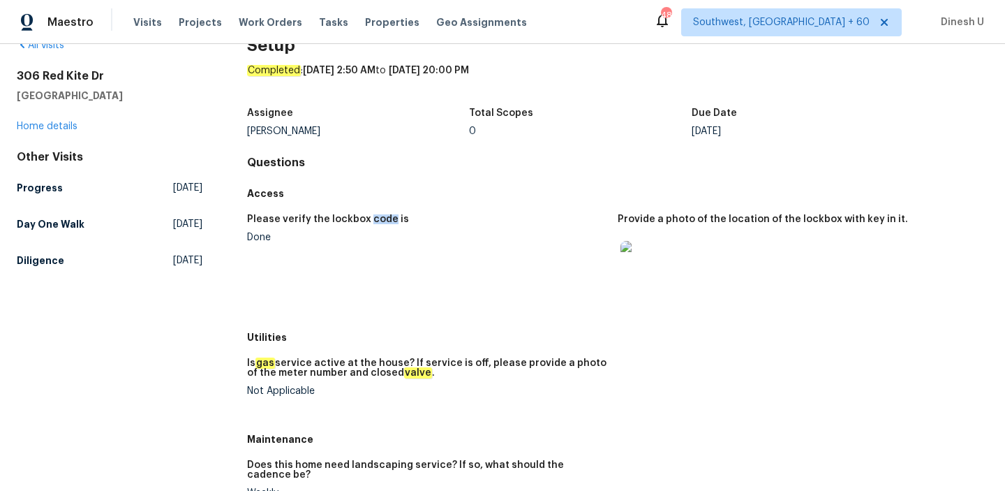
scroll to position [34, 0]
click at [71, 68] on h2 "306 Red Kite Dr" at bounding box center [110, 75] width 186 height 14
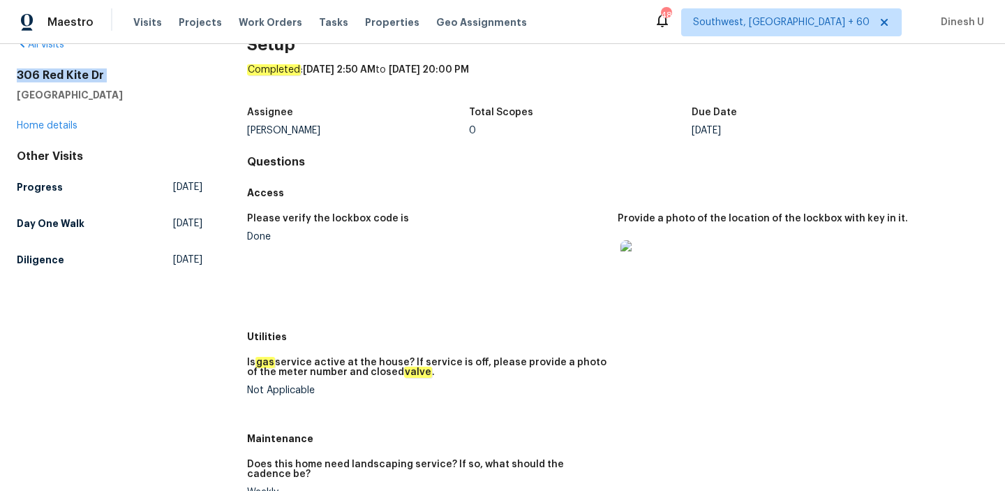
copy h2 "306 Red Kite Dr"
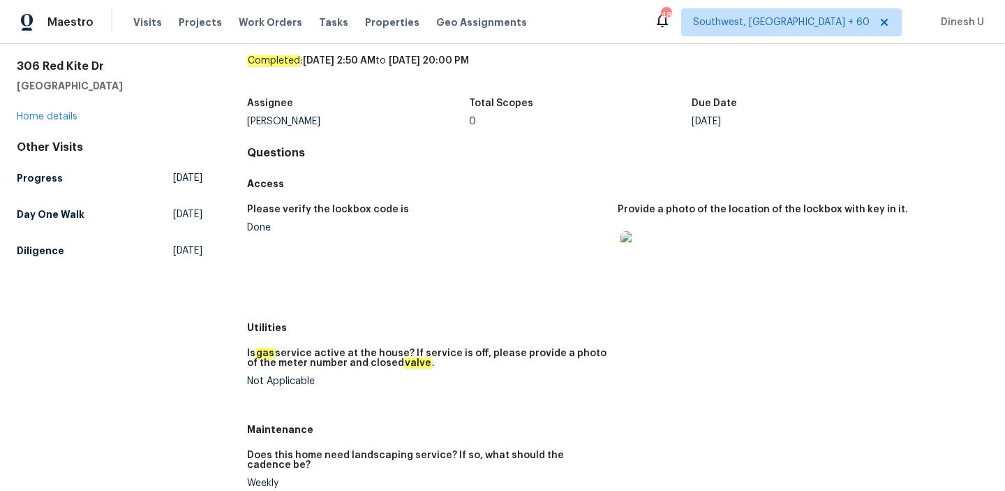
scroll to position [0, 0]
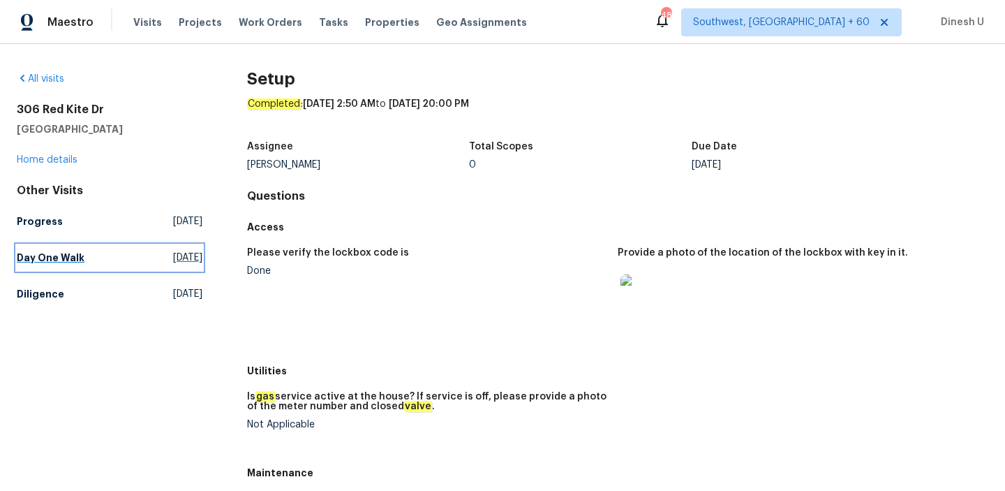
click at [173, 260] on span "[DATE]" at bounding box center [187, 258] width 29 height 14
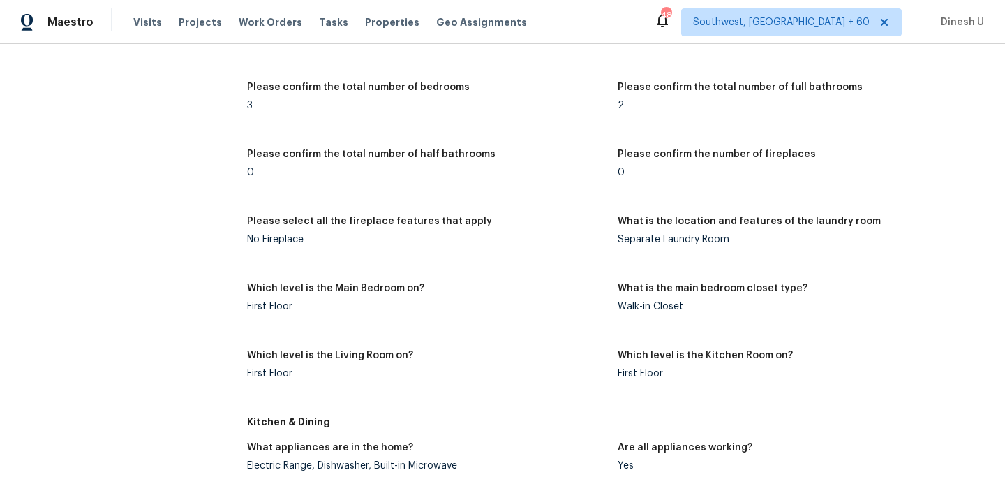
scroll to position [284, 0]
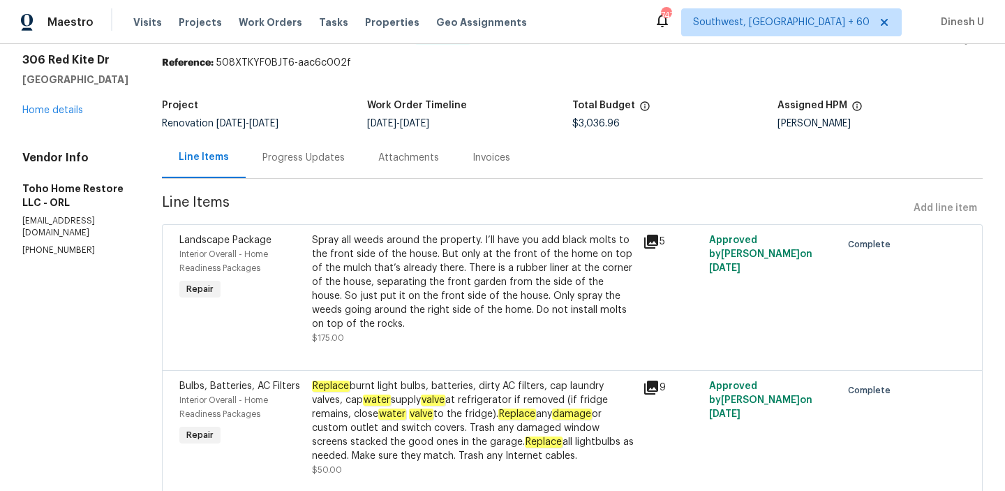
click at [290, 158] on div "Progress Updates" at bounding box center [303, 158] width 82 height 14
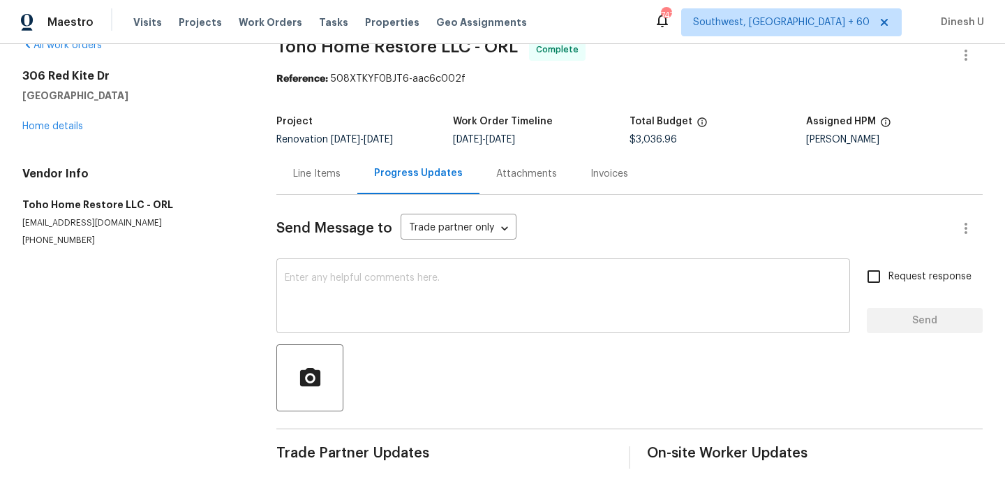
scroll to position [28, 0]
click at [334, 175] on div "Line Items" at bounding box center [316, 174] width 47 height 14
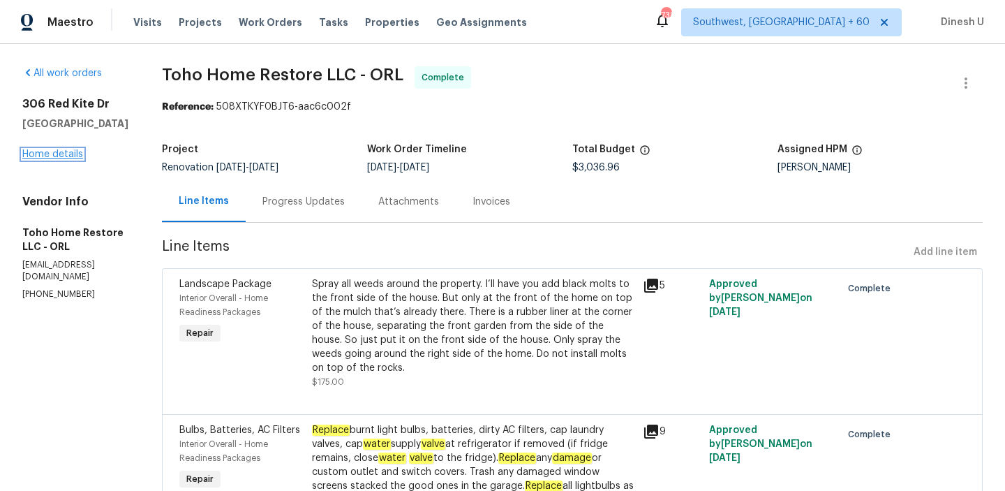
click at [44, 159] on link "Home details" at bounding box center [52, 154] width 61 height 10
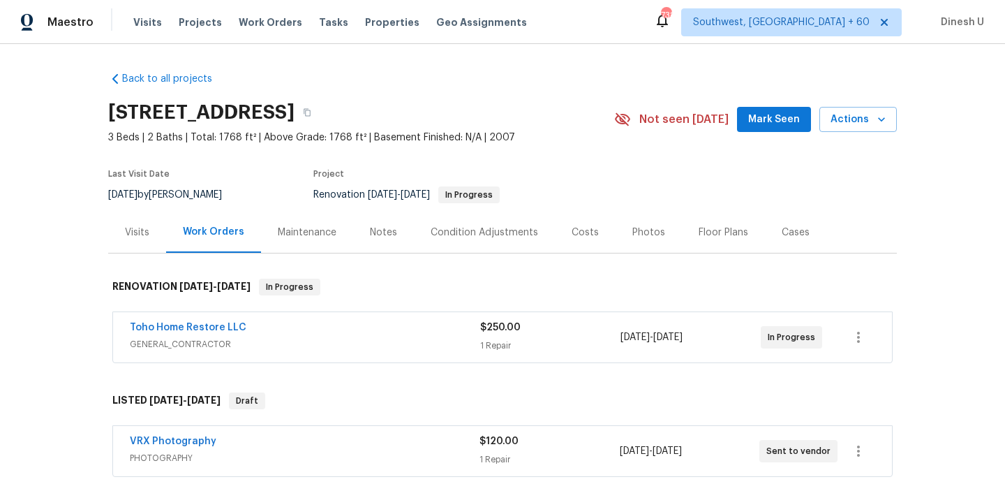
click at [140, 232] on div "Visits" at bounding box center [137, 232] width 24 height 14
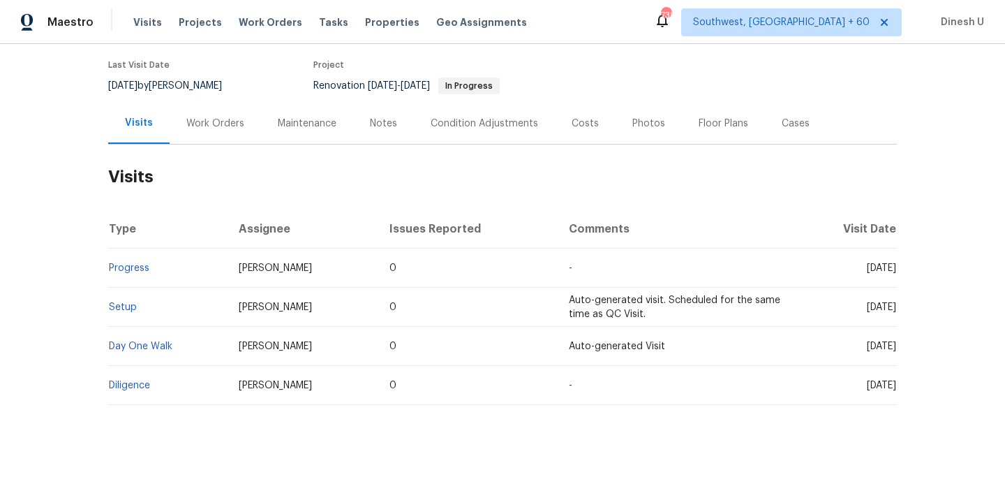
scroll to position [118, 0]
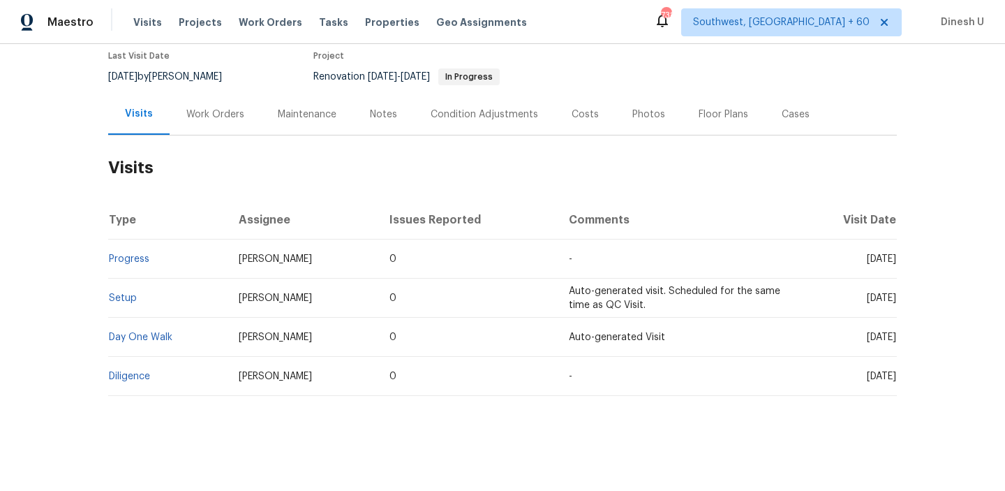
click at [120, 303] on td "Setup" at bounding box center [167, 298] width 119 height 39
click at [118, 297] on link "Setup" at bounding box center [123, 298] width 28 height 10
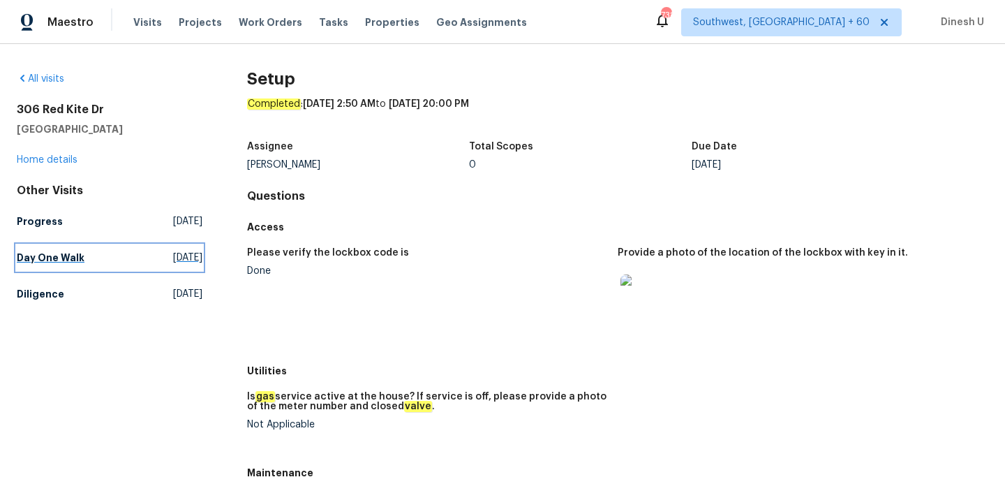
click at [173, 255] on span "[DATE]" at bounding box center [187, 258] width 29 height 14
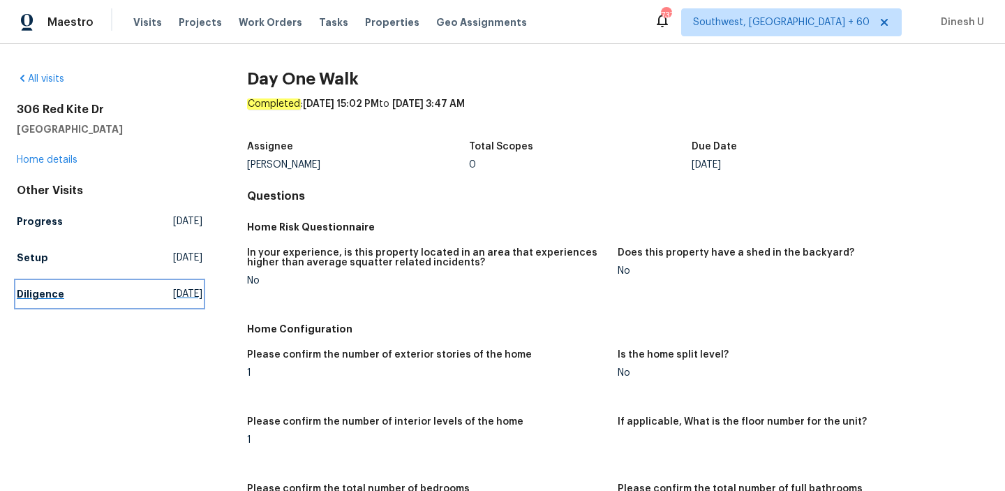
click at [173, 288] on span "[DATE]" at bounding box center [187, 294] width 29 height 14
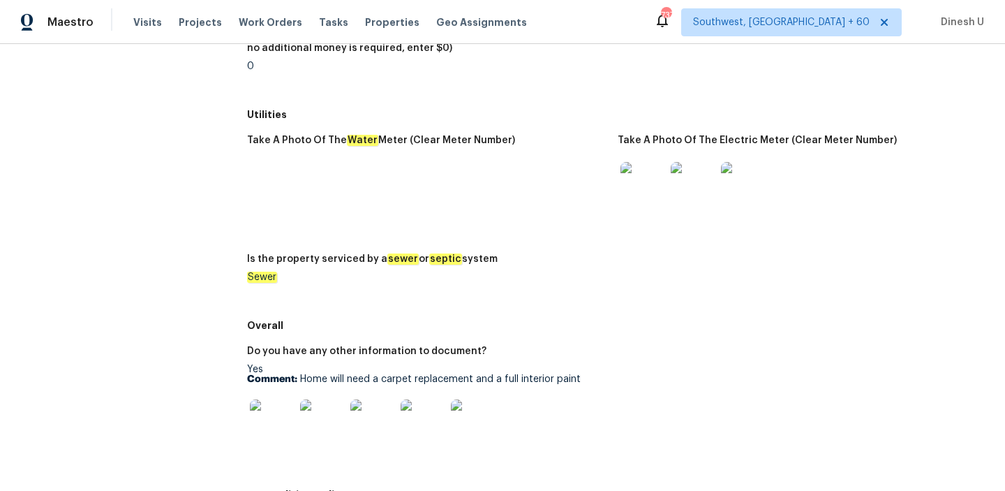
scroll to position [1941, 0]
